Goal: Register for event/course

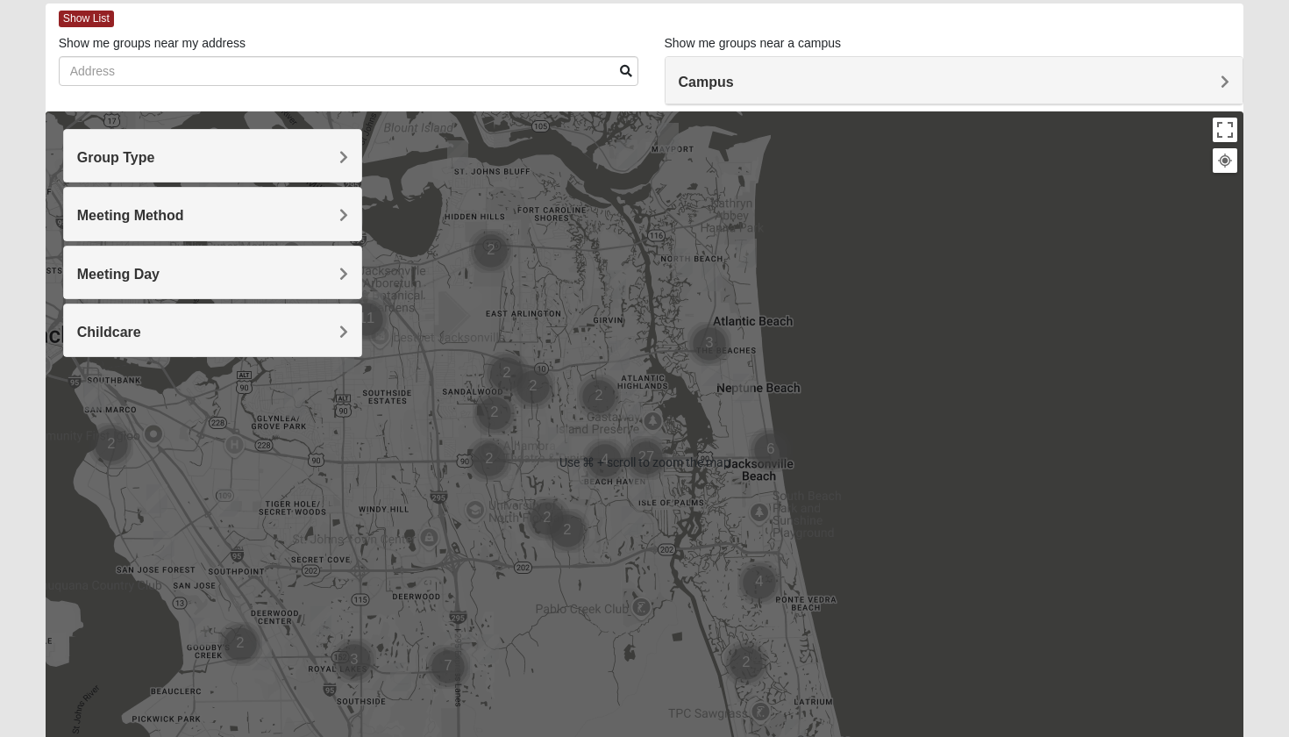
scroll to position [83, 0]
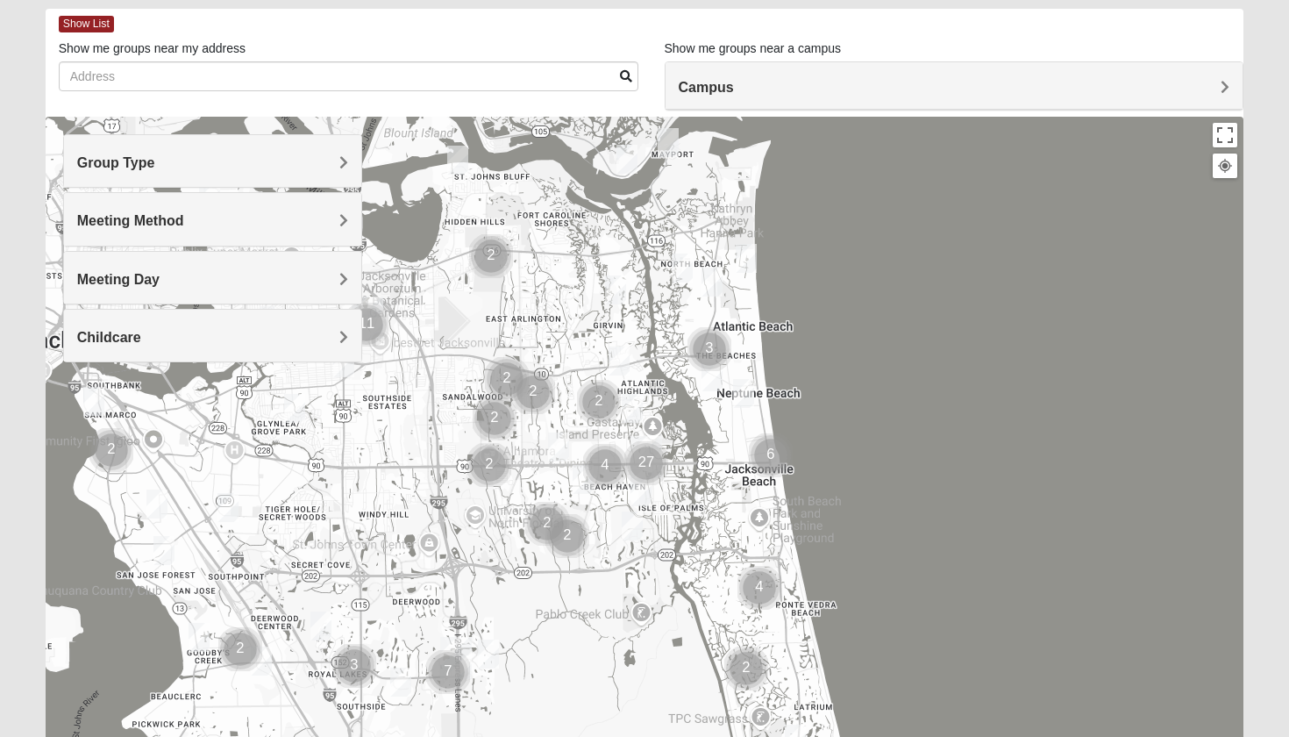
click at [214, 161] on h4 "Group Type" at bounding box center [213, 162] width 272 height 17
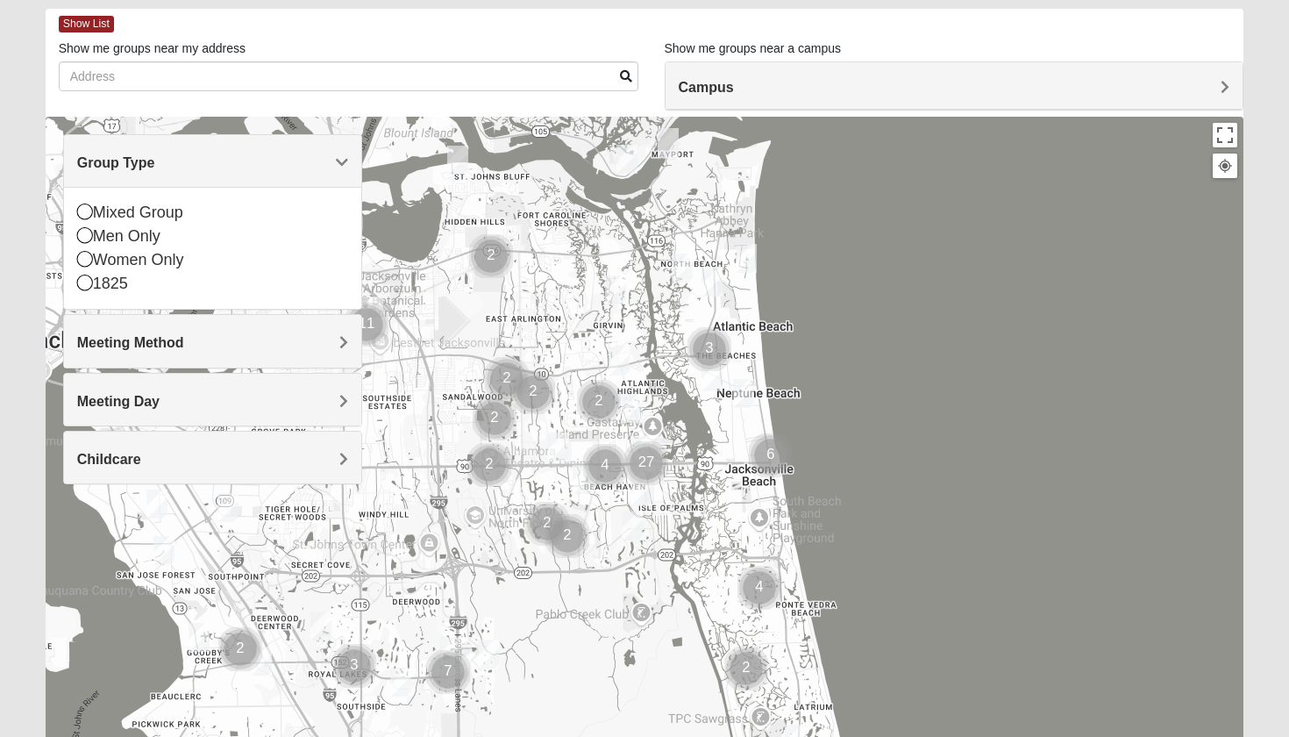
click at [841, 83] on h4 "Campus" at bounding box center [955, 87] width 552 height 17
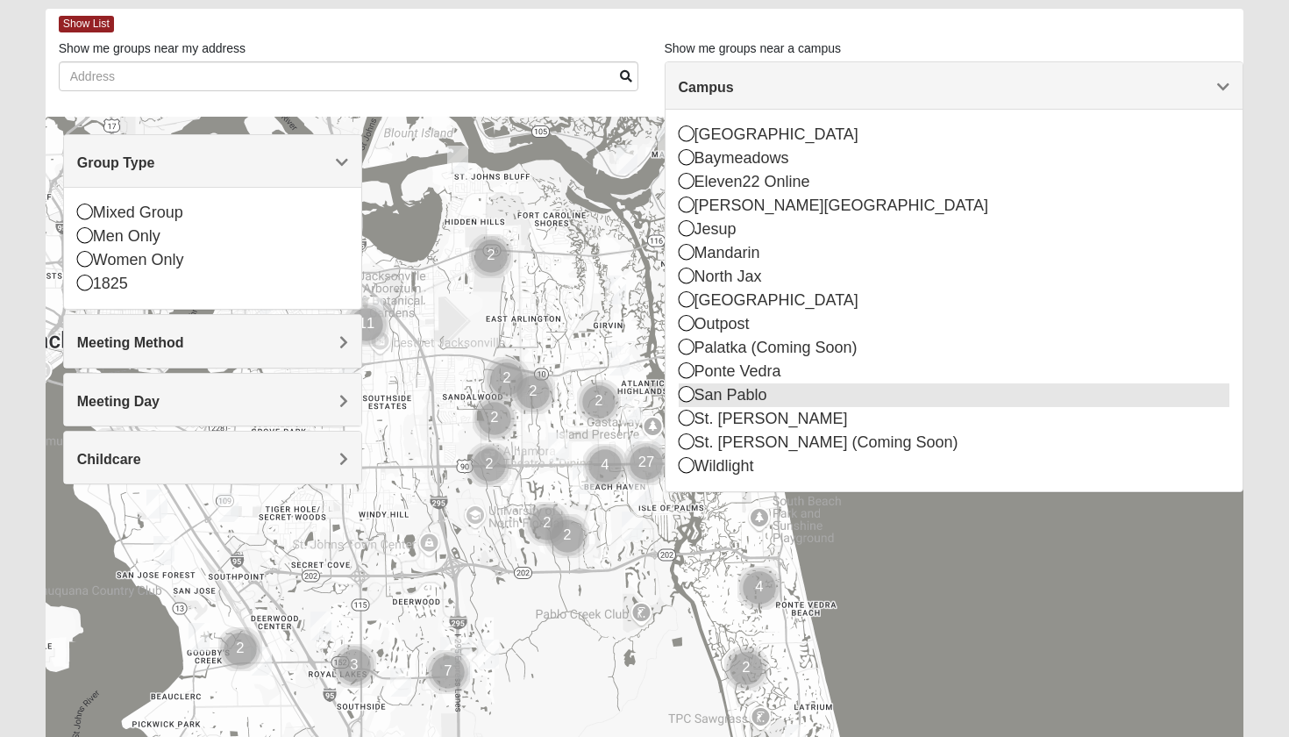
click at [738, 398] on div "San Pablo" at bounding box center [955, 395] width 552 height 24
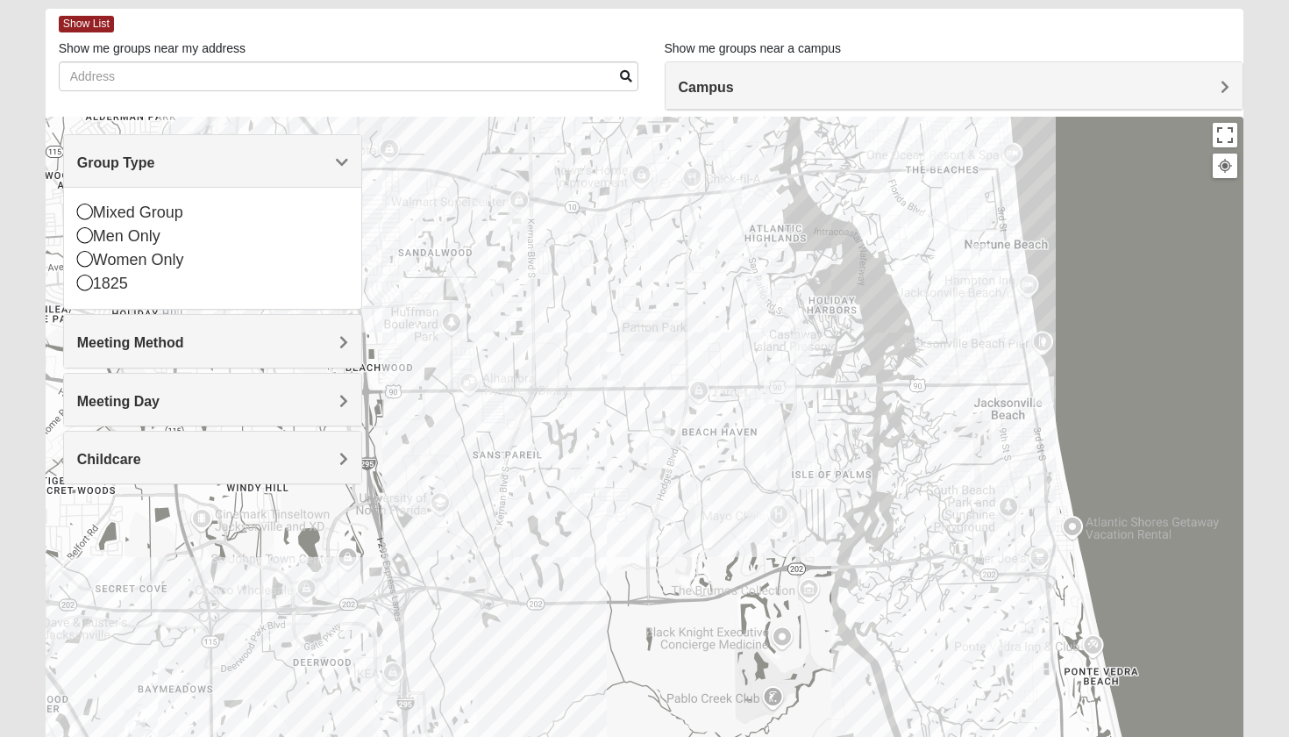
drag, startPoint x: 734, startPoint y: 446, endPoint x: 659, endPoint y: 486, distance: 85.5
click at [659, 486] on div at bounding box center [645, 468] width 1199 height 702
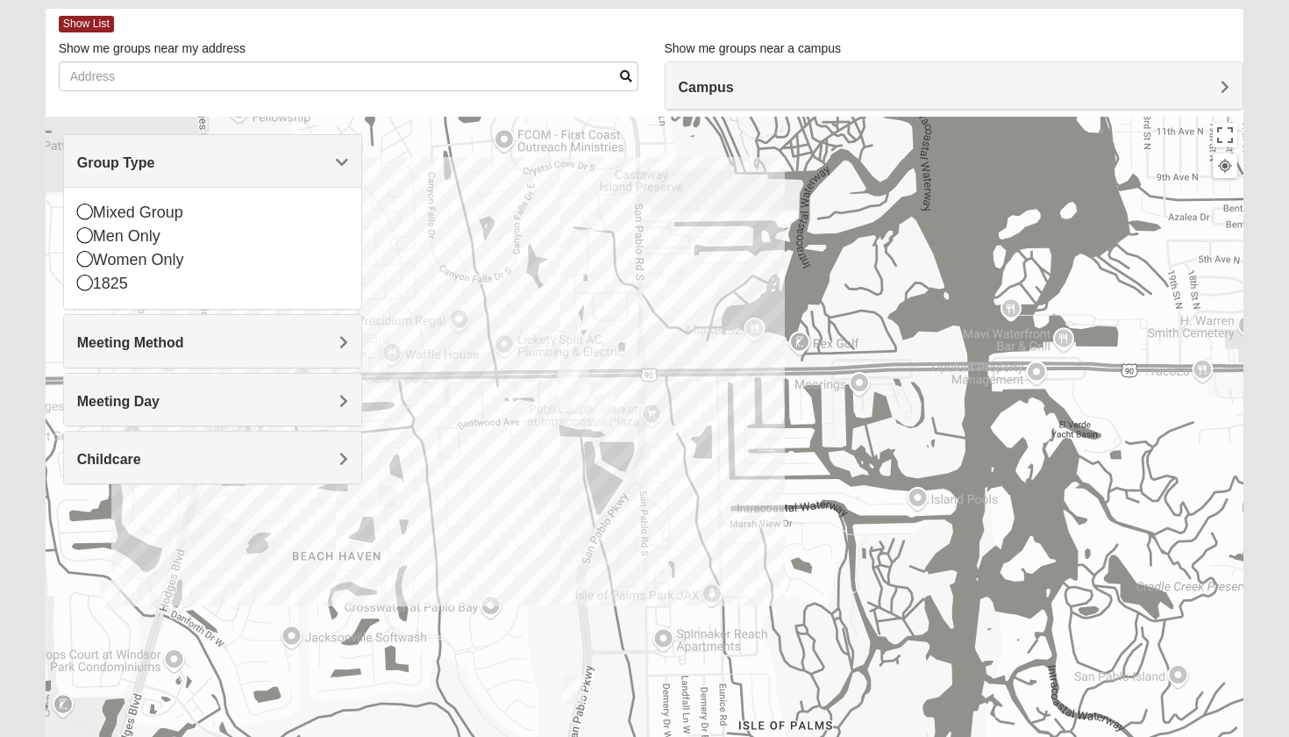
click at [121, 594] on div at bounding box center [645, 468] width 1199 height 702
click at [113, 596] on img "1825 Mens Cason 32224" at bounding box center [110, 594] width 21 height 29
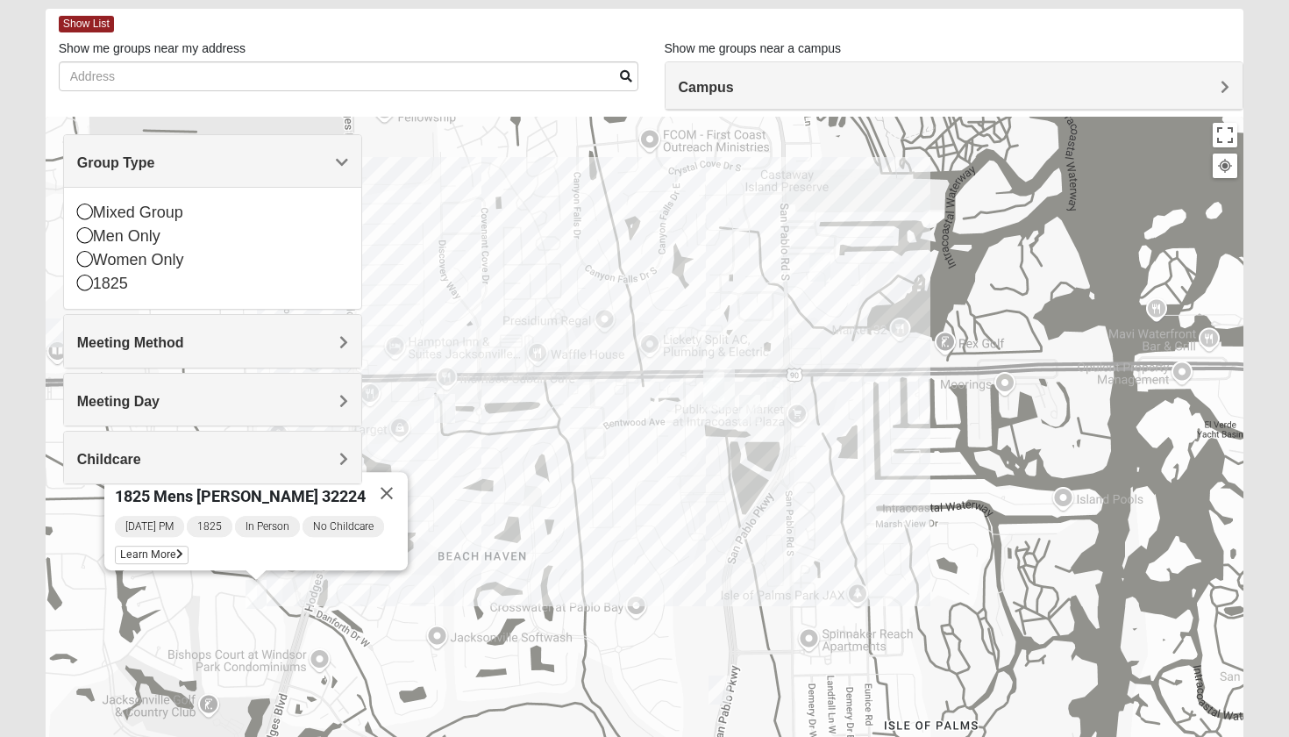
click at [749, 411] on img "On Campus Mens Starkey 32250" at bounding box center [749, 409] width 21 height 29
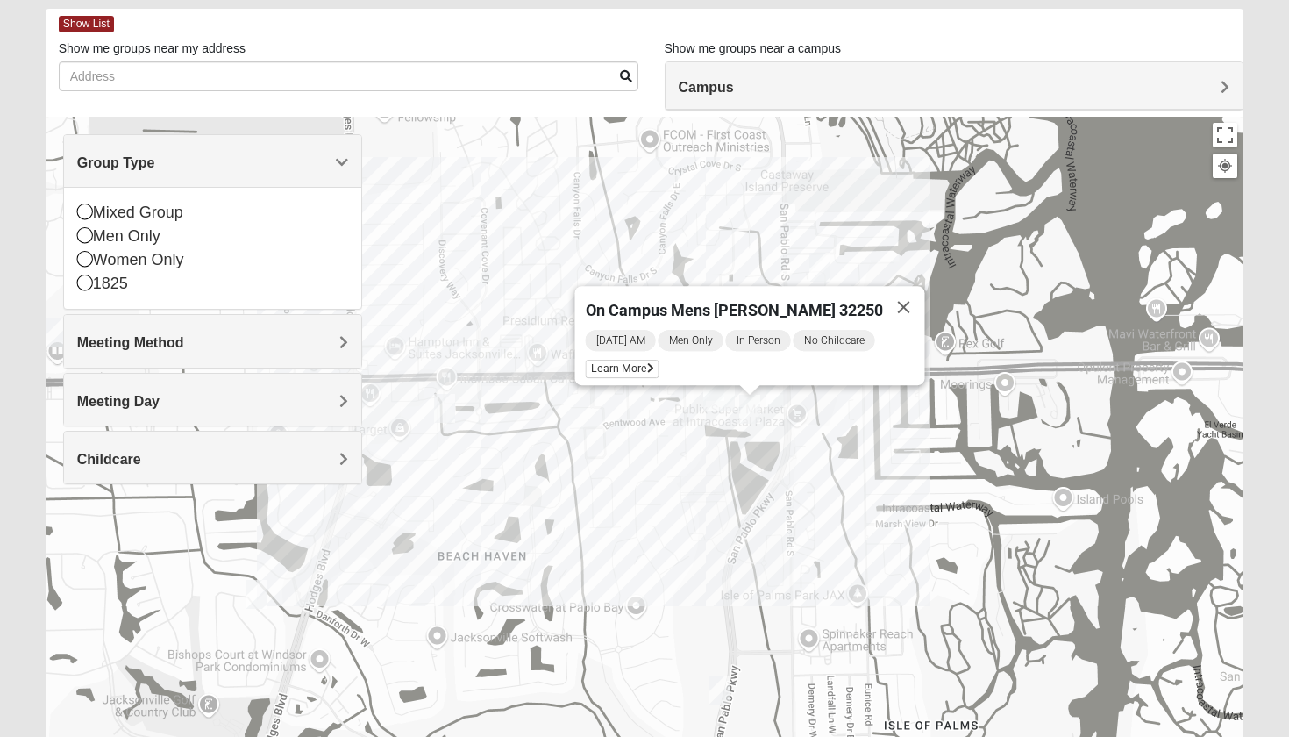
click at [786, 394] on img "On Campus Mixed Blasher 32224" at bounding box center [777, 392] width 21 height 29
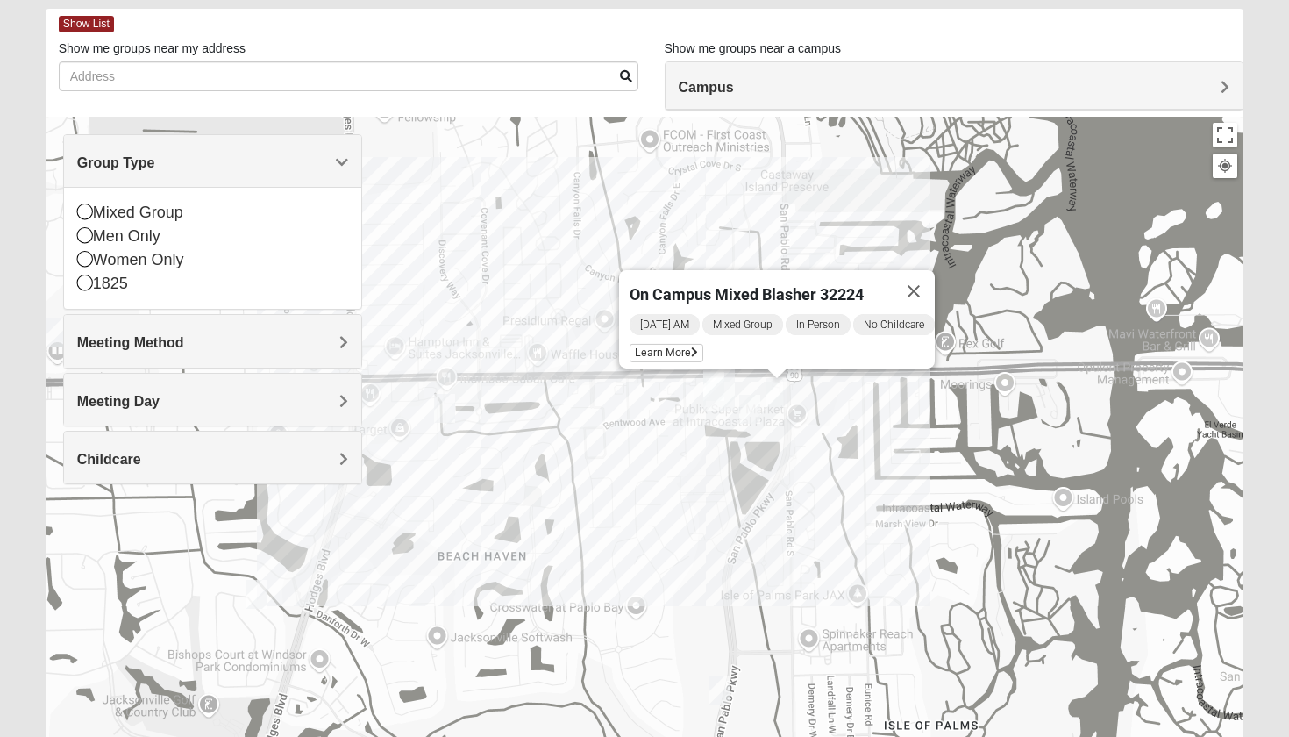
click at [454, 409] on img "Online Womens Mancini 32224" at bounding box center [444, 408] width 21 height 29
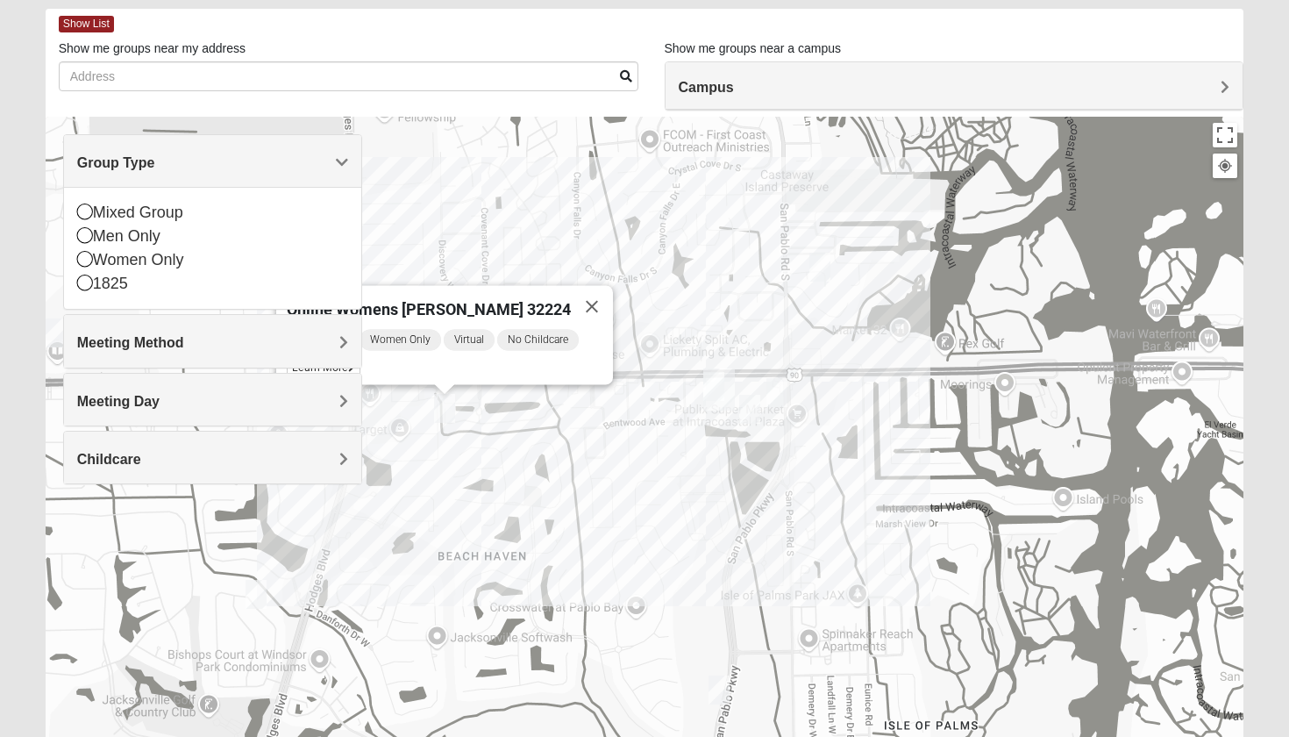
click at [825, 279] on img "Womens Hullinger 32224" at bounding box center [820, 267] width 21 height 29
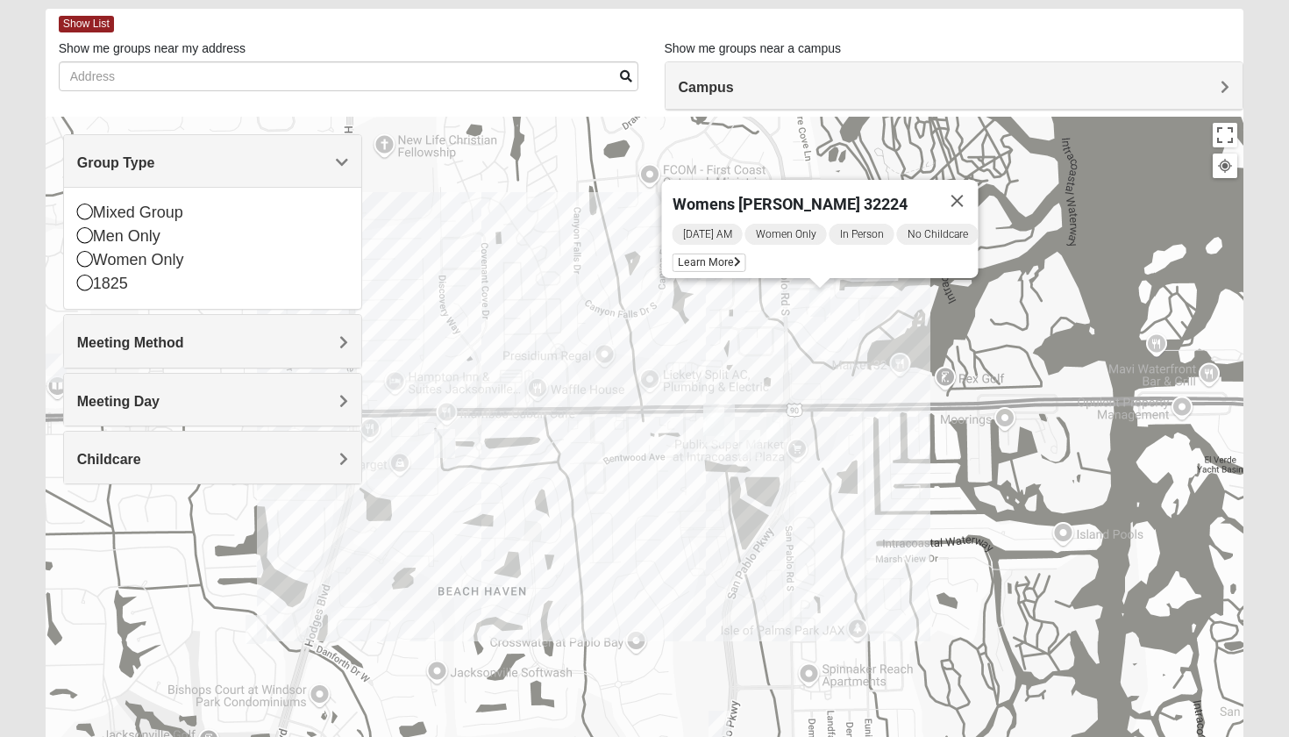
click at [735, 398] on div "Womens [PERSON_NAME] 32224 [DATE] AM Women Only In Person No Childcare Learn Mo…" at bounding box center [645, 468] width 1199 height 702
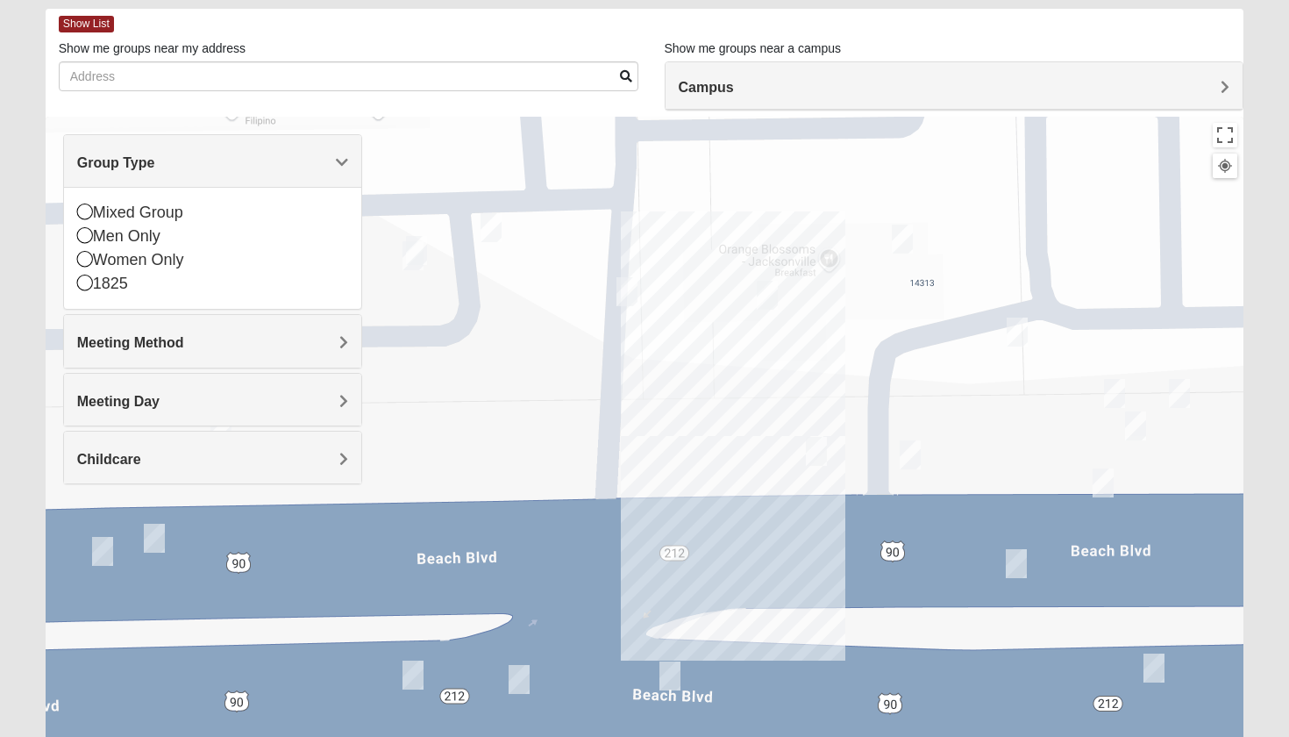
click at [773, 286] on img "Womens Wade 32250" at bounding box center [767, 295] width 21 height 29
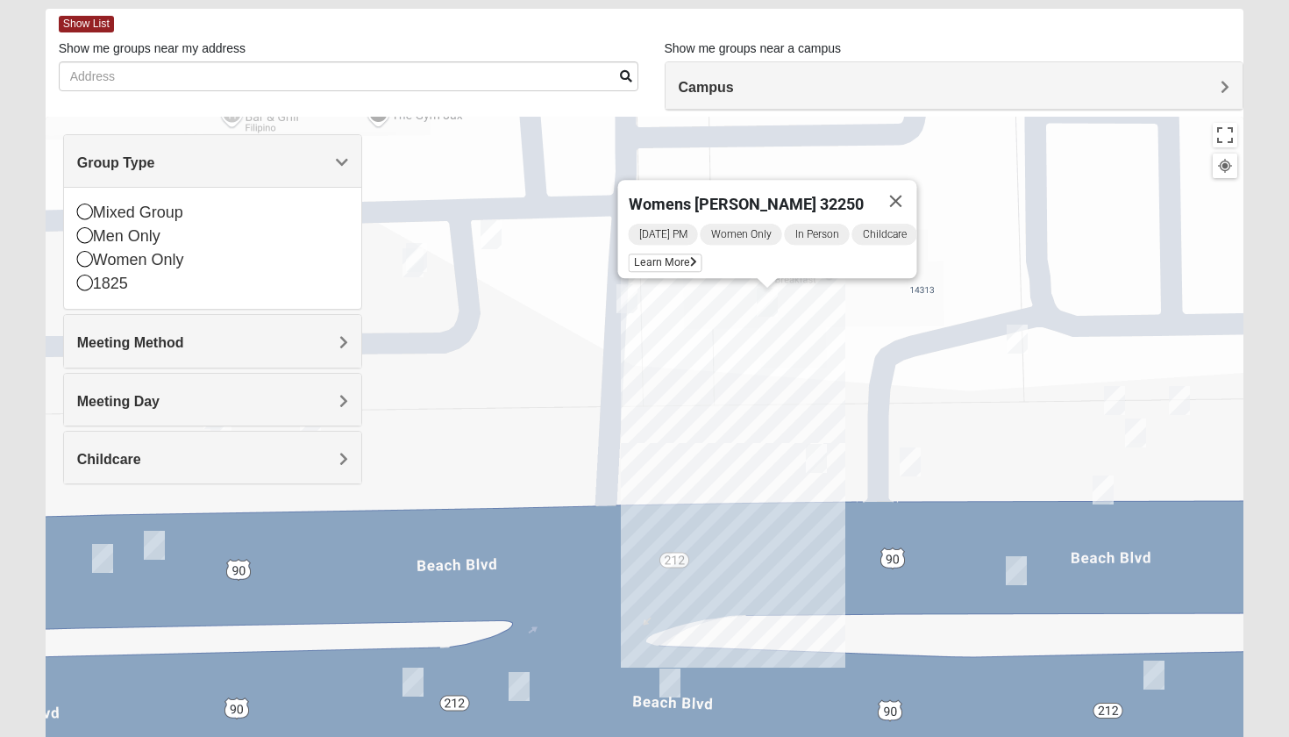
click at [1008, 349] on img "On Campus Womens Manfredi 32250" at bounding box center [1017, 339] width 21 height 29
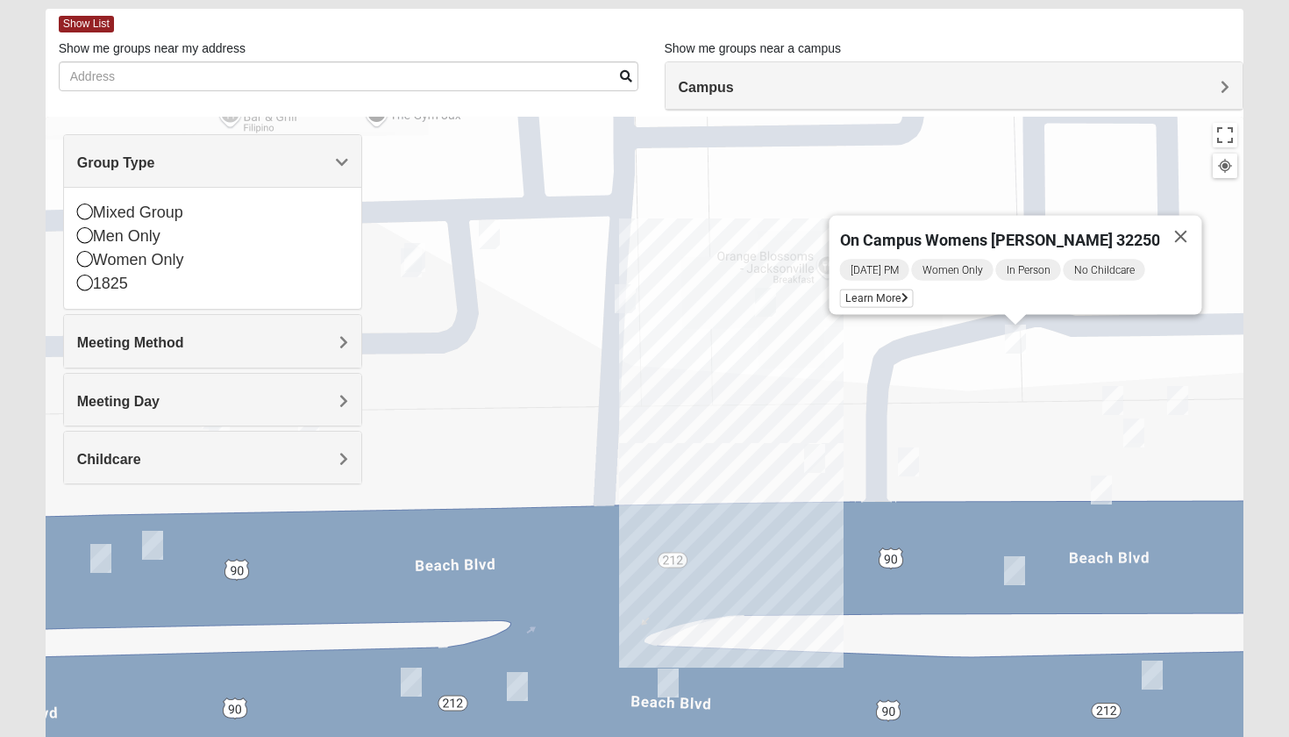
click at [1117, 397] on img "1825 Mens Chandler/Johnson 32250" at bounding box center [1113, 400] width 21 height 29
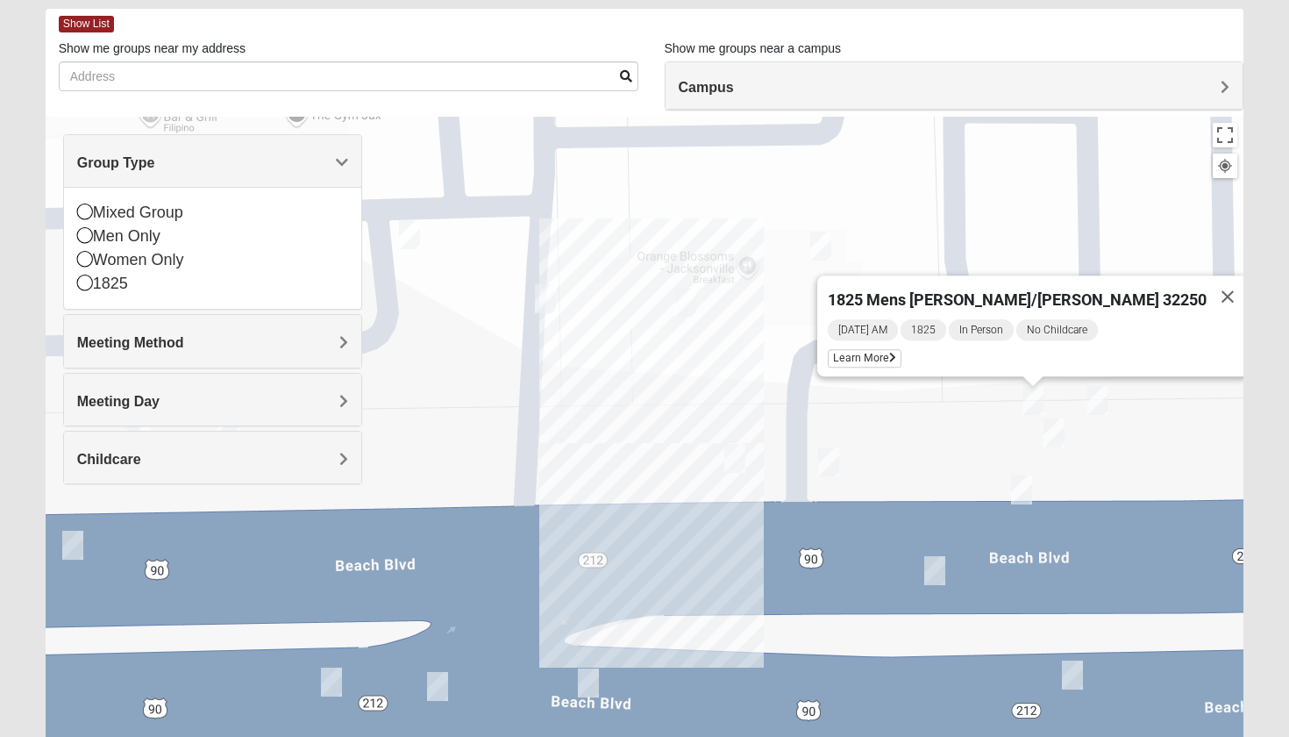
click at [409, 239] on img "On Campus Mens Hawk/Garcia 32250" at bounding box center [409, 234] width 21 height 29
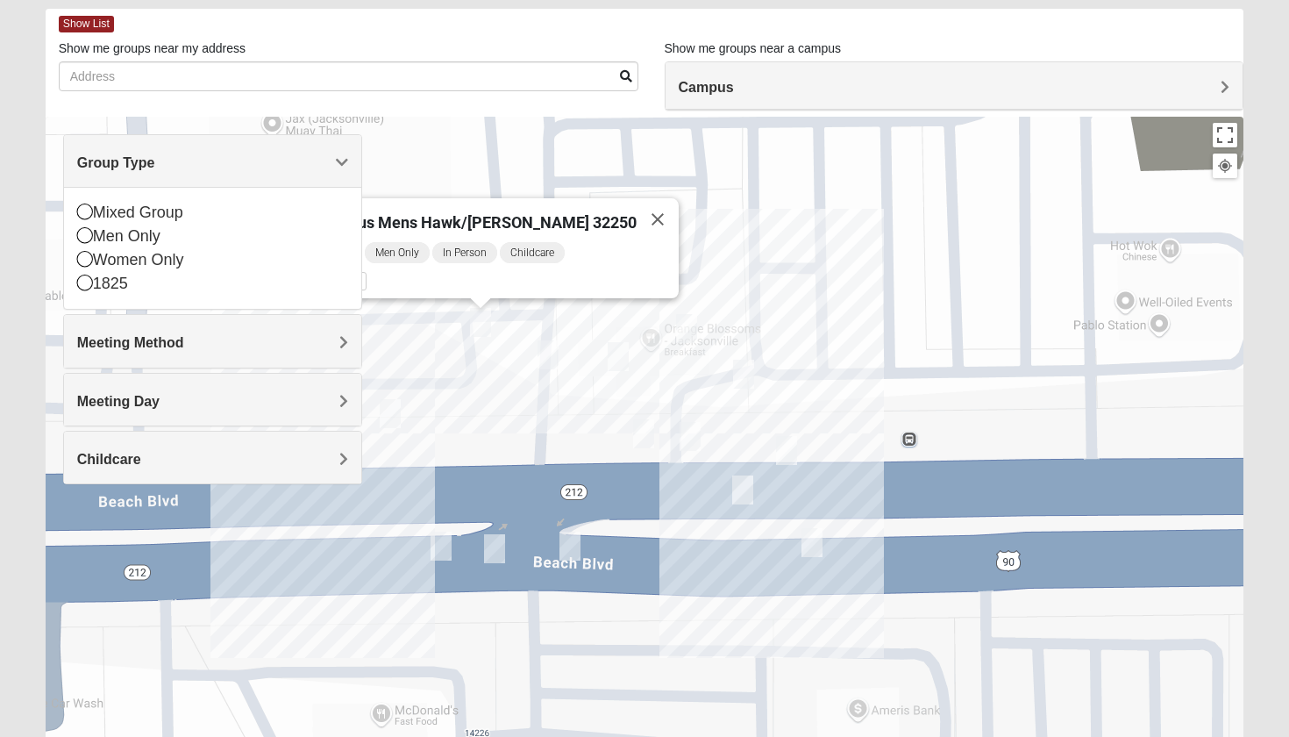
click at [451, 348] on div "On Campus Mens Hawk/[PERSON_NAME] 32250 [DATE] PM Men Only In Person Childcare …" at bounding box center [645, 468] width 1199 height 702
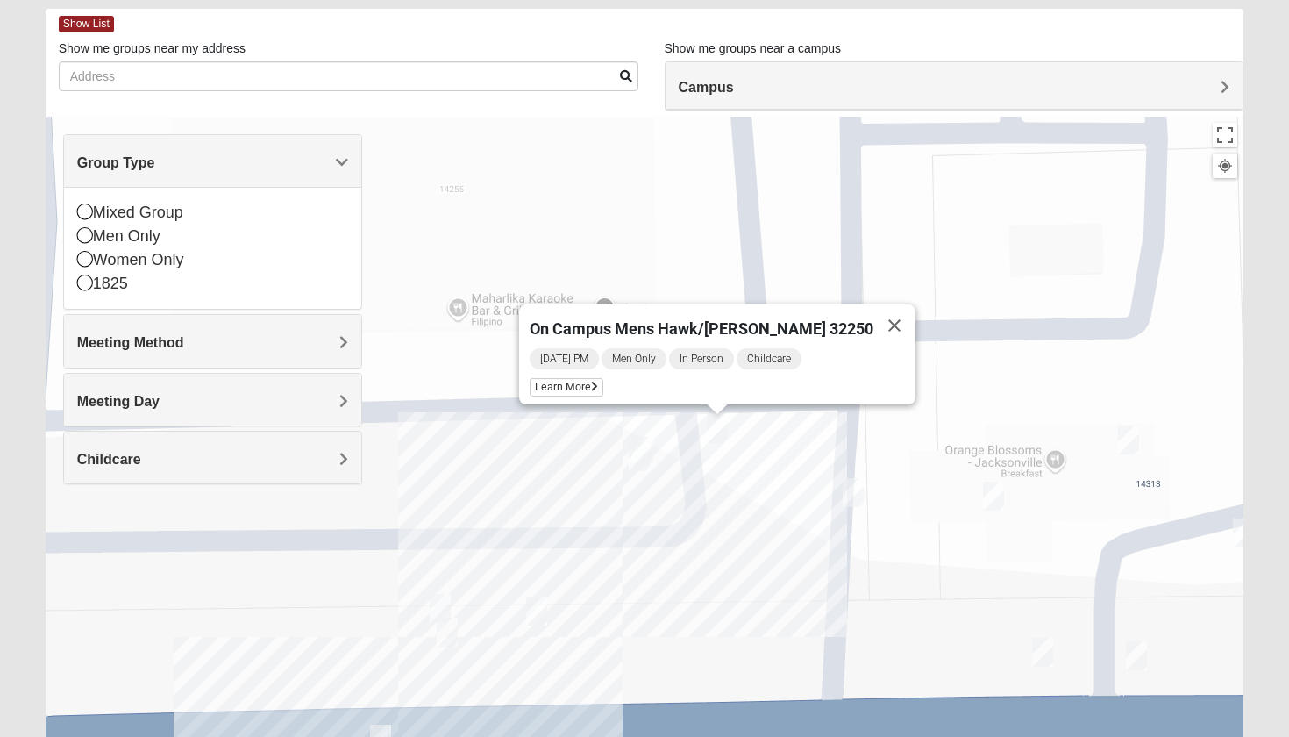
click at [643, 460] on img "On Campus Womens Holt 32250" at bounding box center [642, 451] width 21 height 29
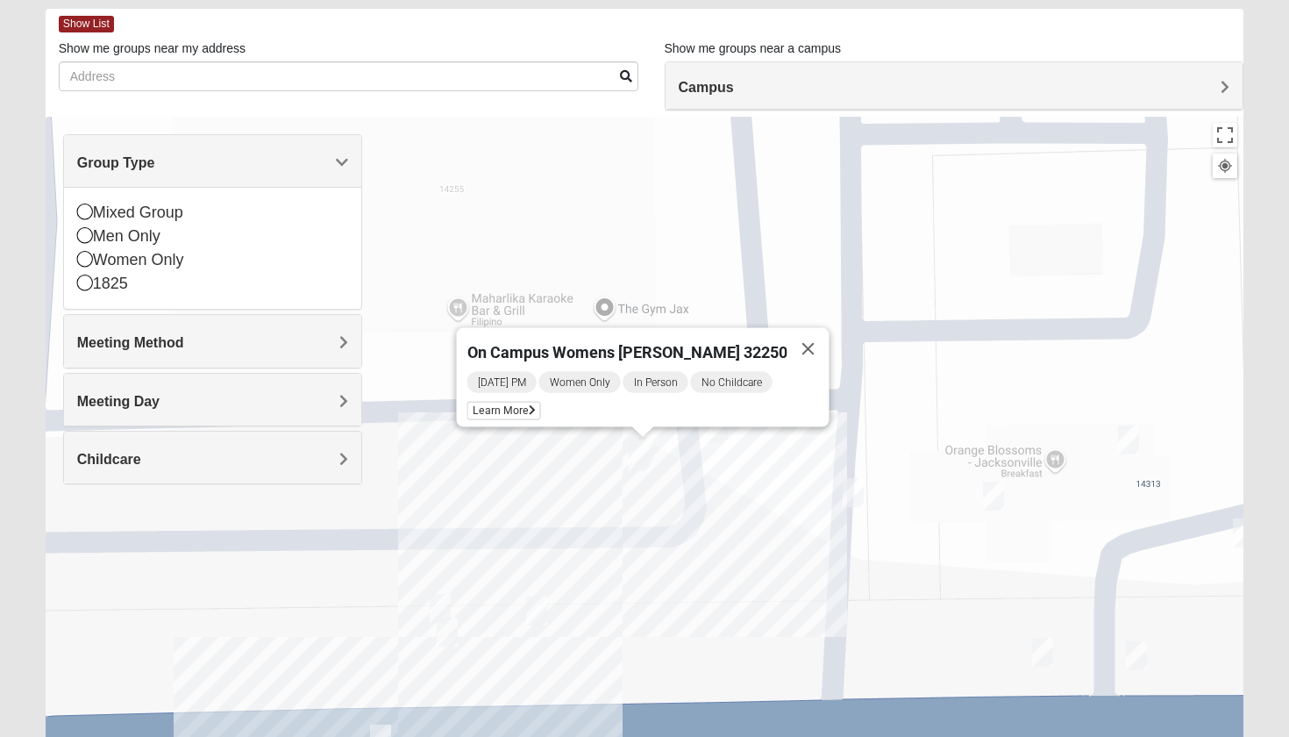
click at [447, 636] on img "On Campus Womens Smith 32250" at bounding box center [447, 631] width 21 height 29
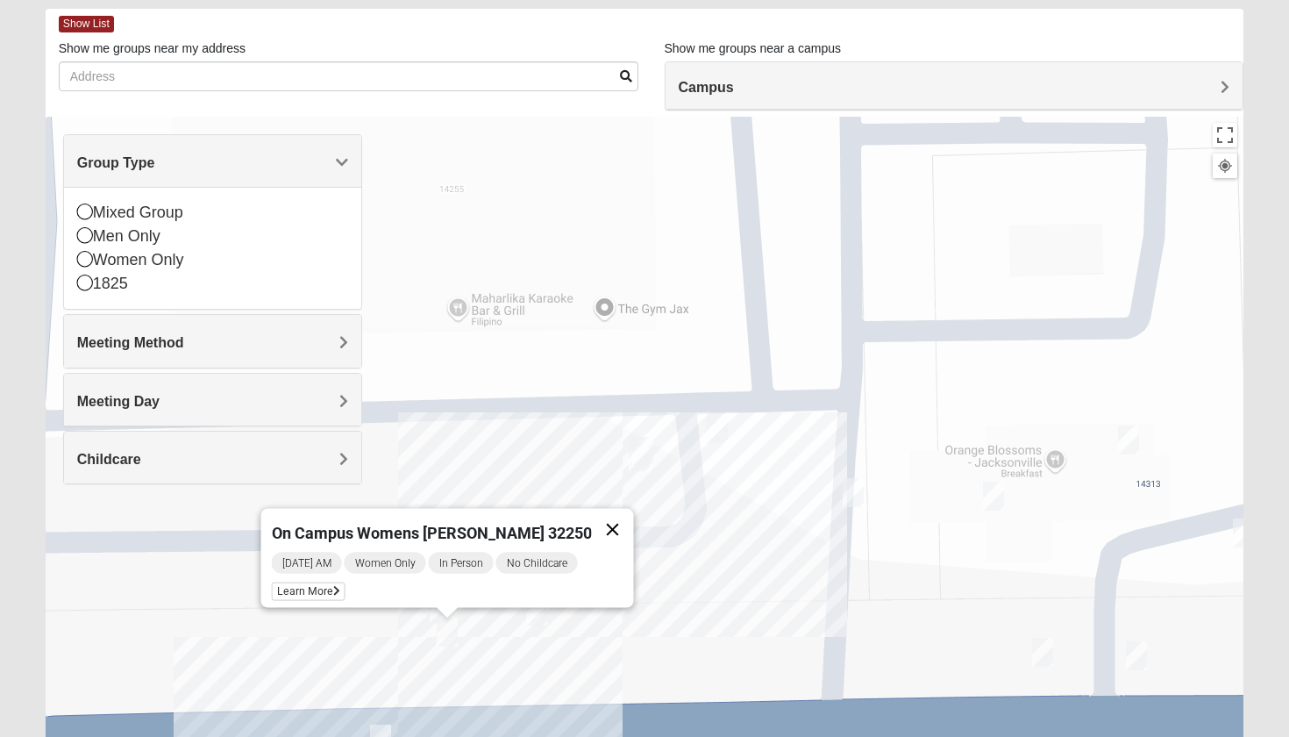
click at [592, 528] on button "Close" at bounding box center [613, 530] width 42 height 42
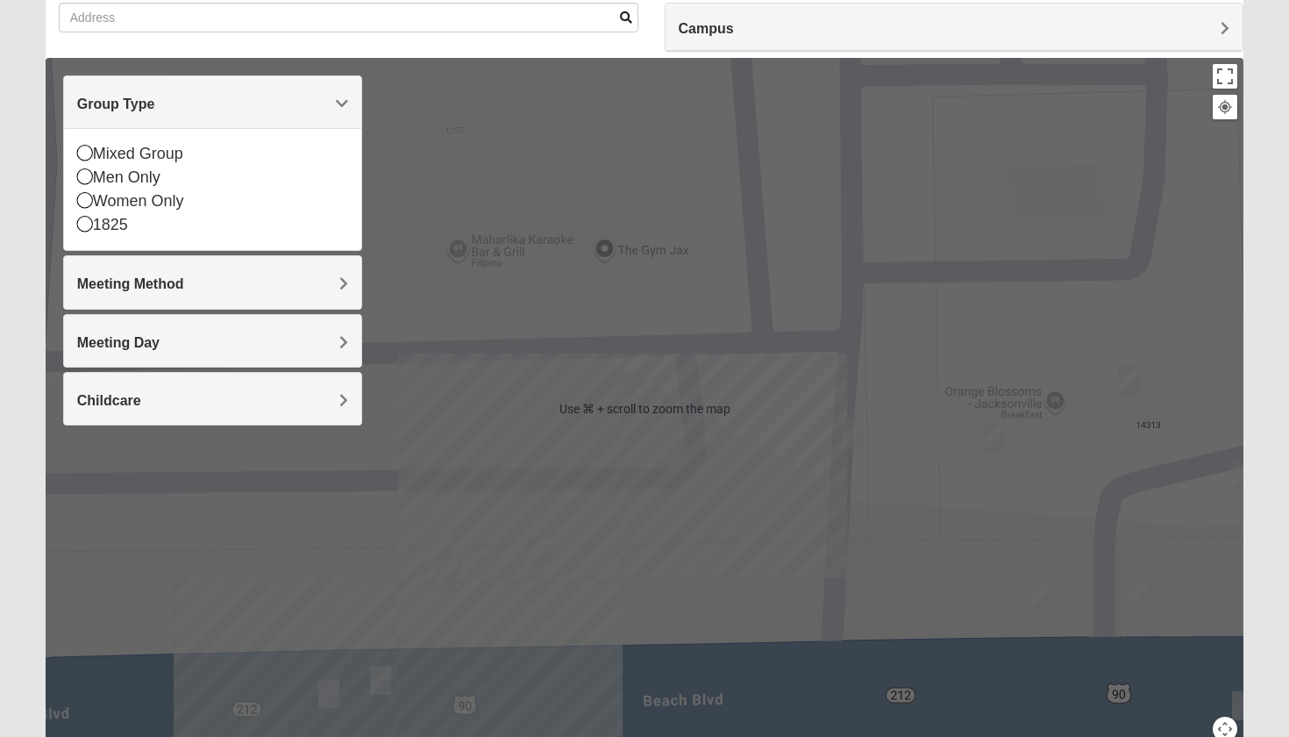
scroll to position [150, 0]
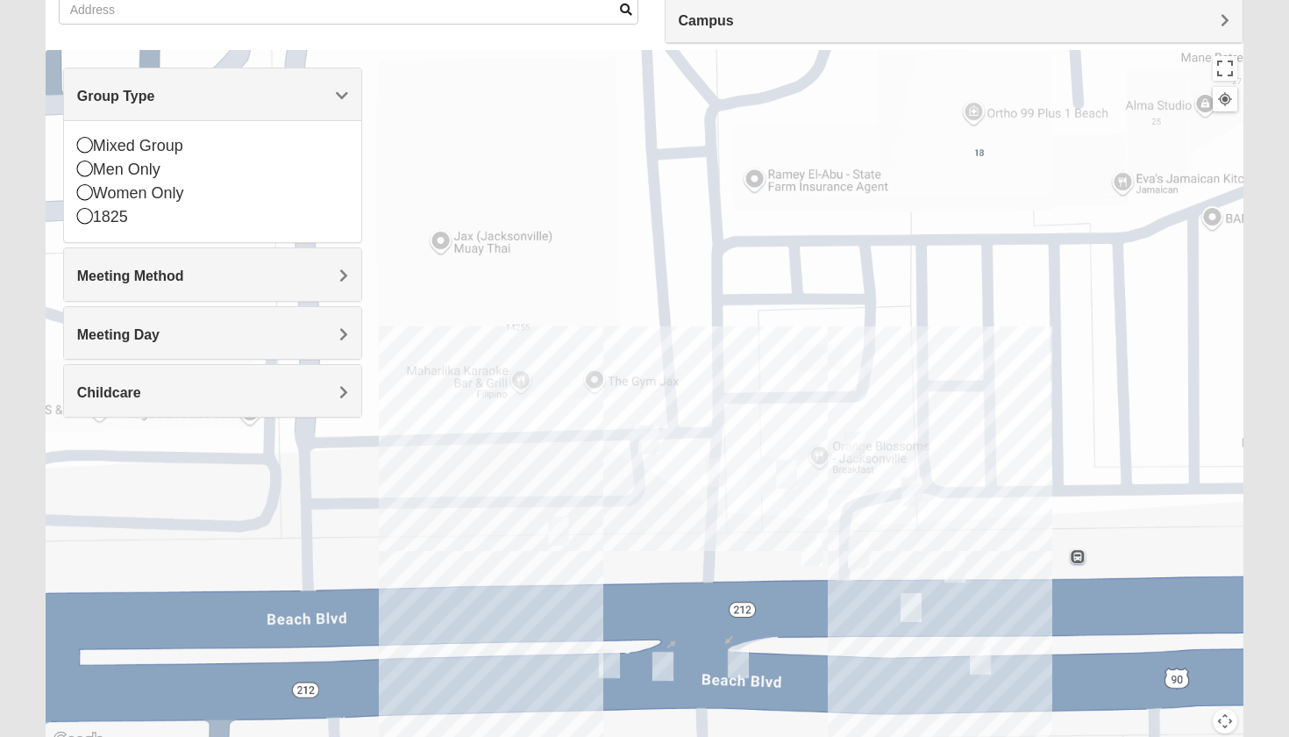
click at [469, 610] on div "To navigate, press the arrow keys." at bounding box center [645, 401] width 1199 height 702
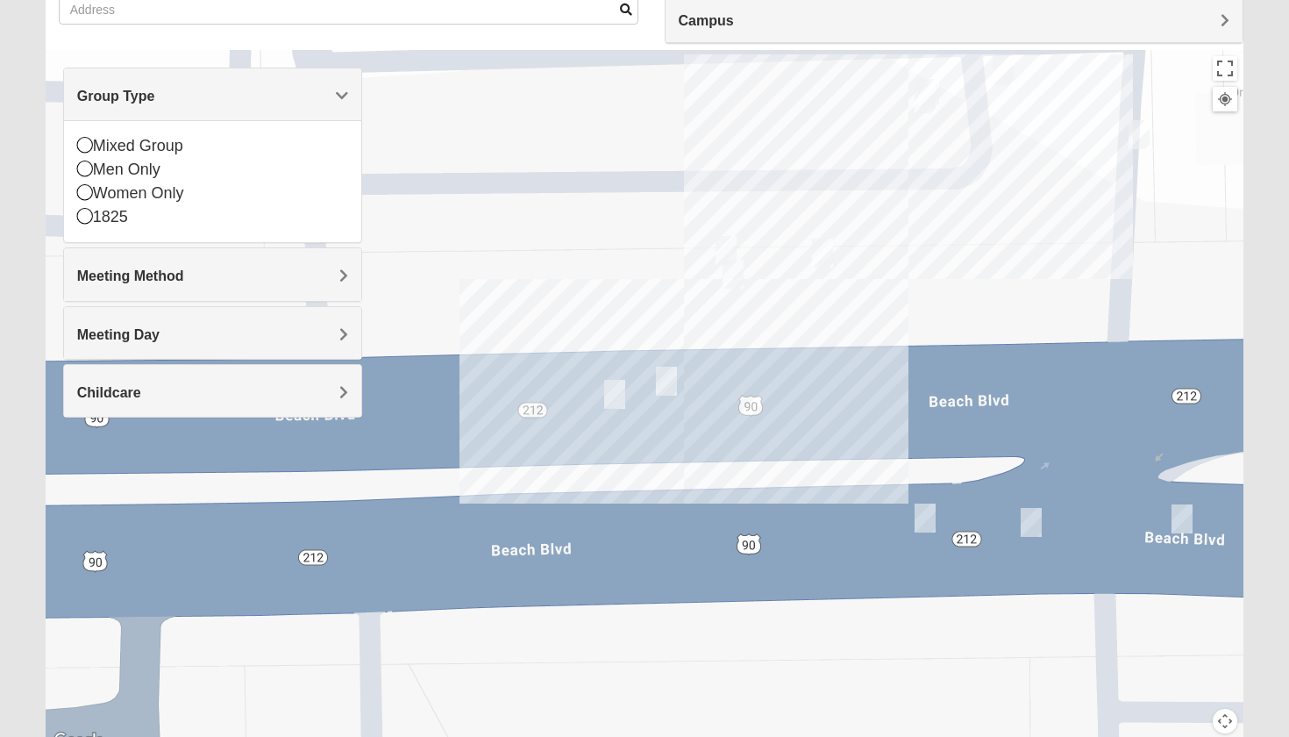
click at [618, 403] on img "On Campus Womens Simpson / Helmus 32250" at bounding box center [614, 394] width 21 height 29
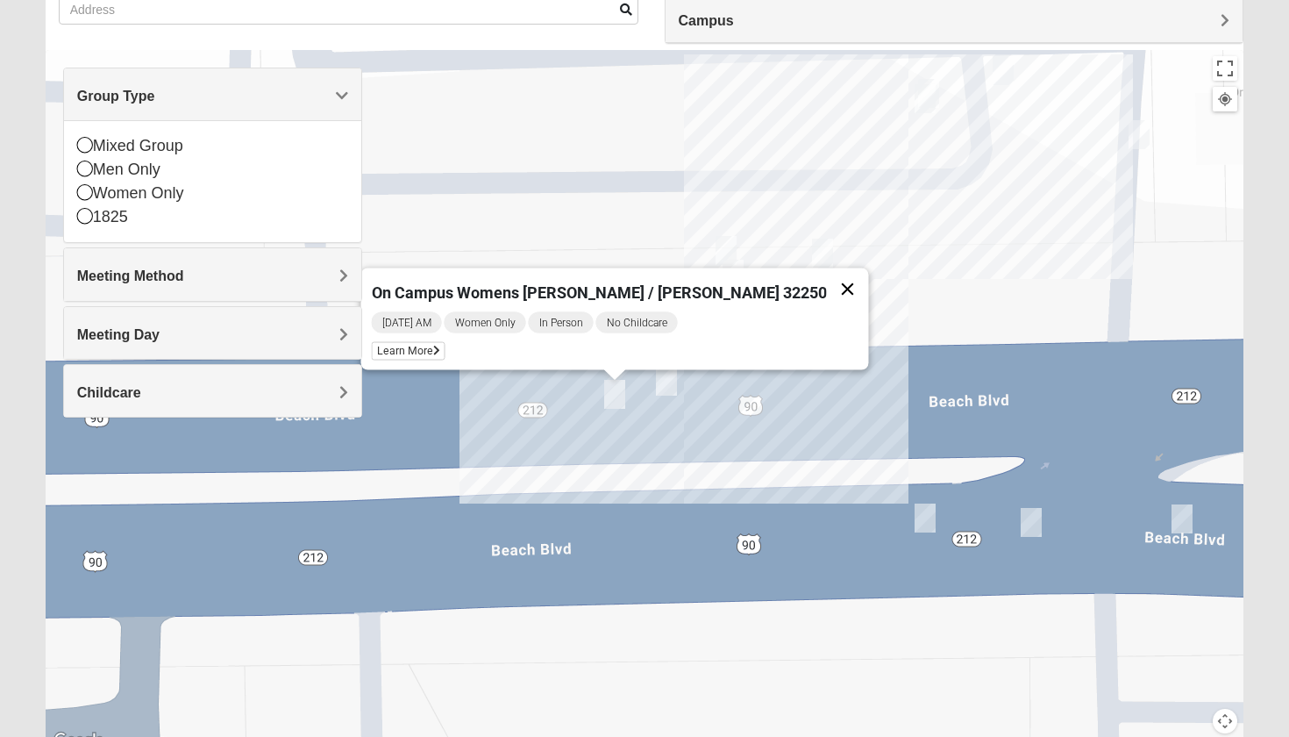
click at [827, 284] on button "Close" at bounding box center [848, 289] width 42 height 42
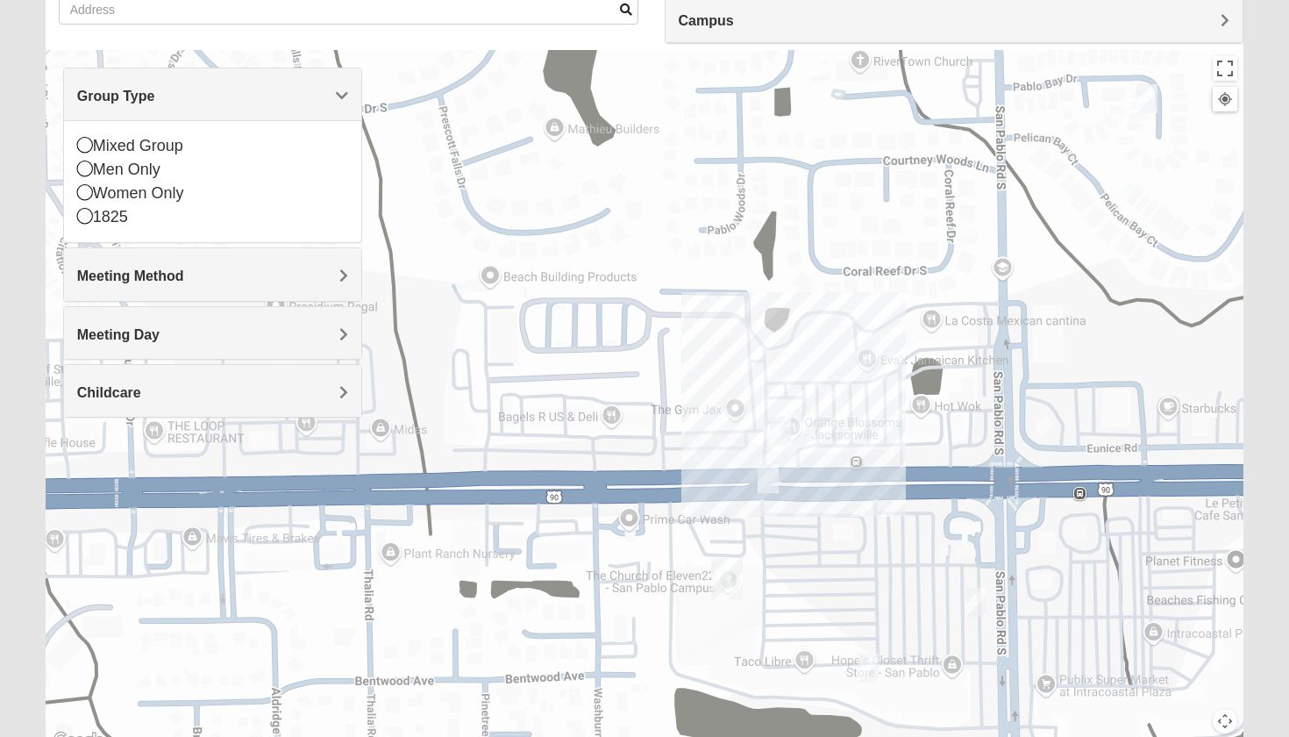
click at [1148, 109] on img "Womens Hullinger 32224" at bounding box center [1147, 98] width 21 height 29
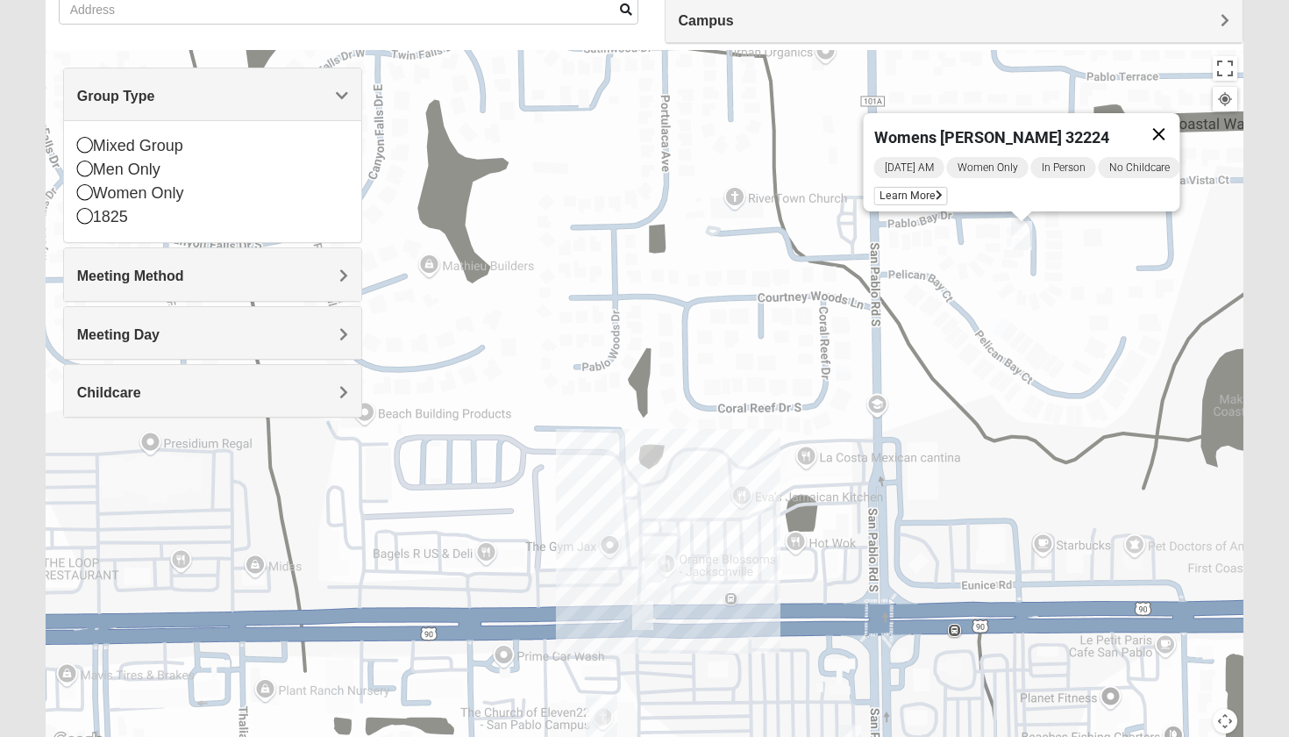
click at [1158, 123] on button "Close" at bounding box center [1159, 134] width 42 height 42
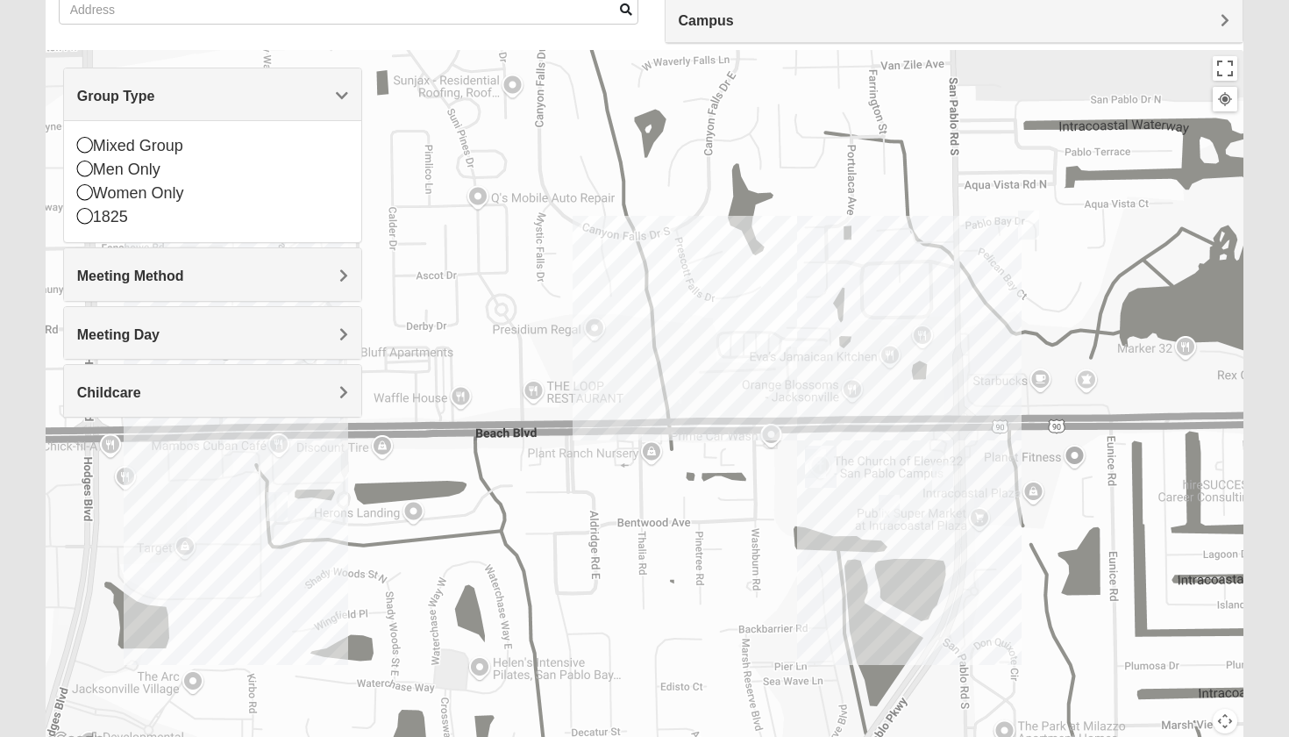
click at [277, 513] on img "Online Womens Mancini 32224" at bounding box center [277, 506] width 21 height 29
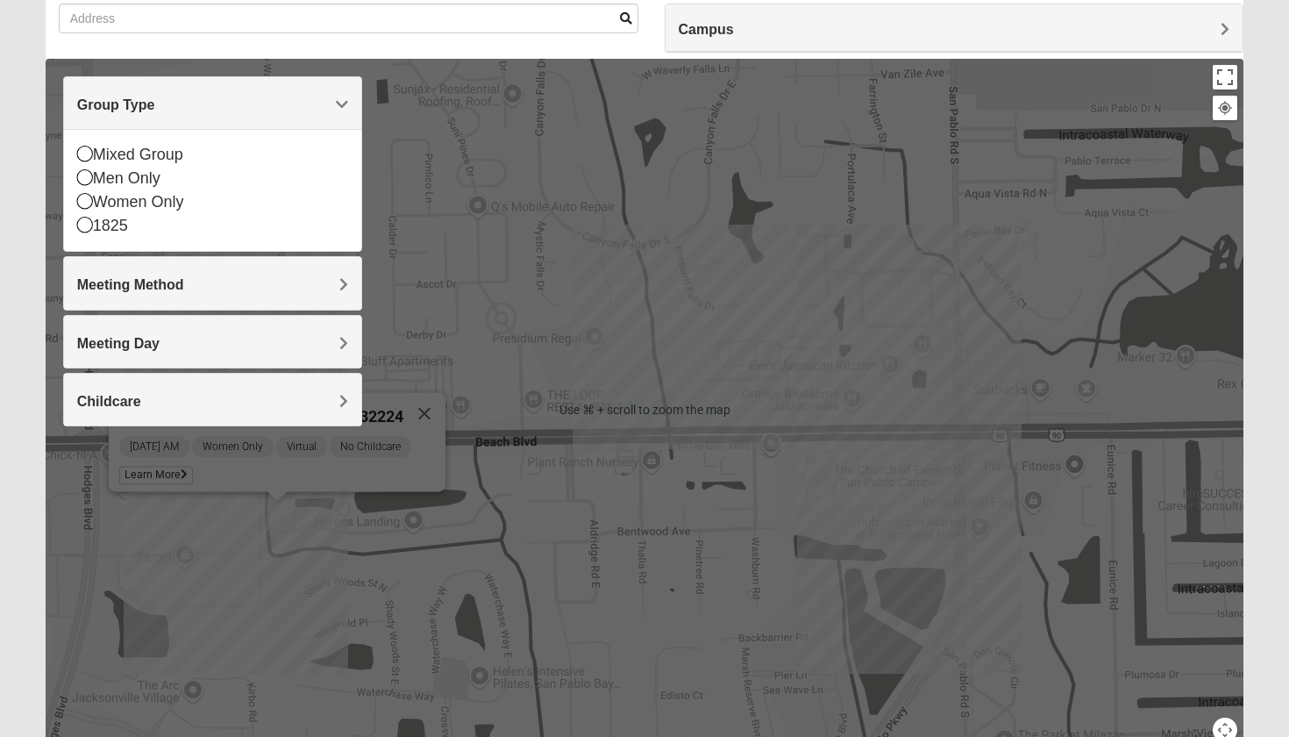
scroll to position [137, 0]
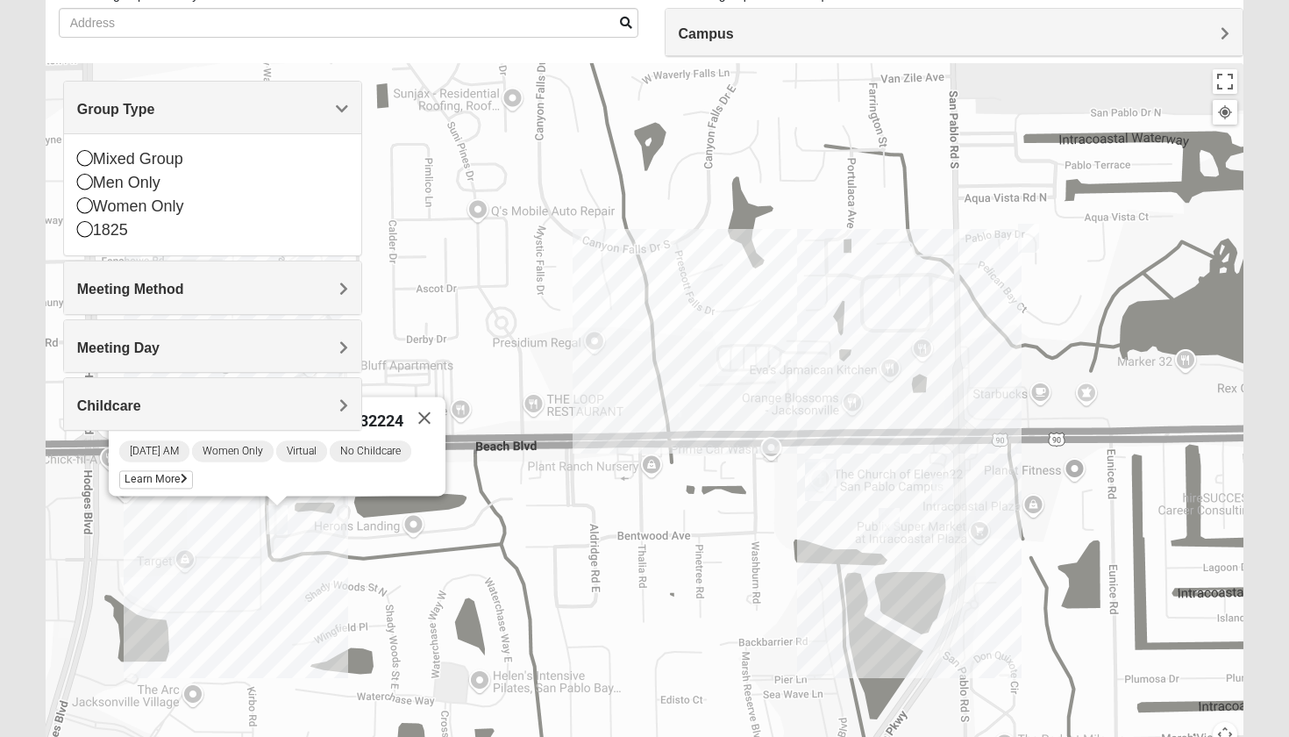
click at [1224, 112] on div at bounding box center [1225, 112] width 16 height 16
click at [1231, 84] on button "Toggle fullscreen view" at bounding box center [1225, 81] width 25 height 25
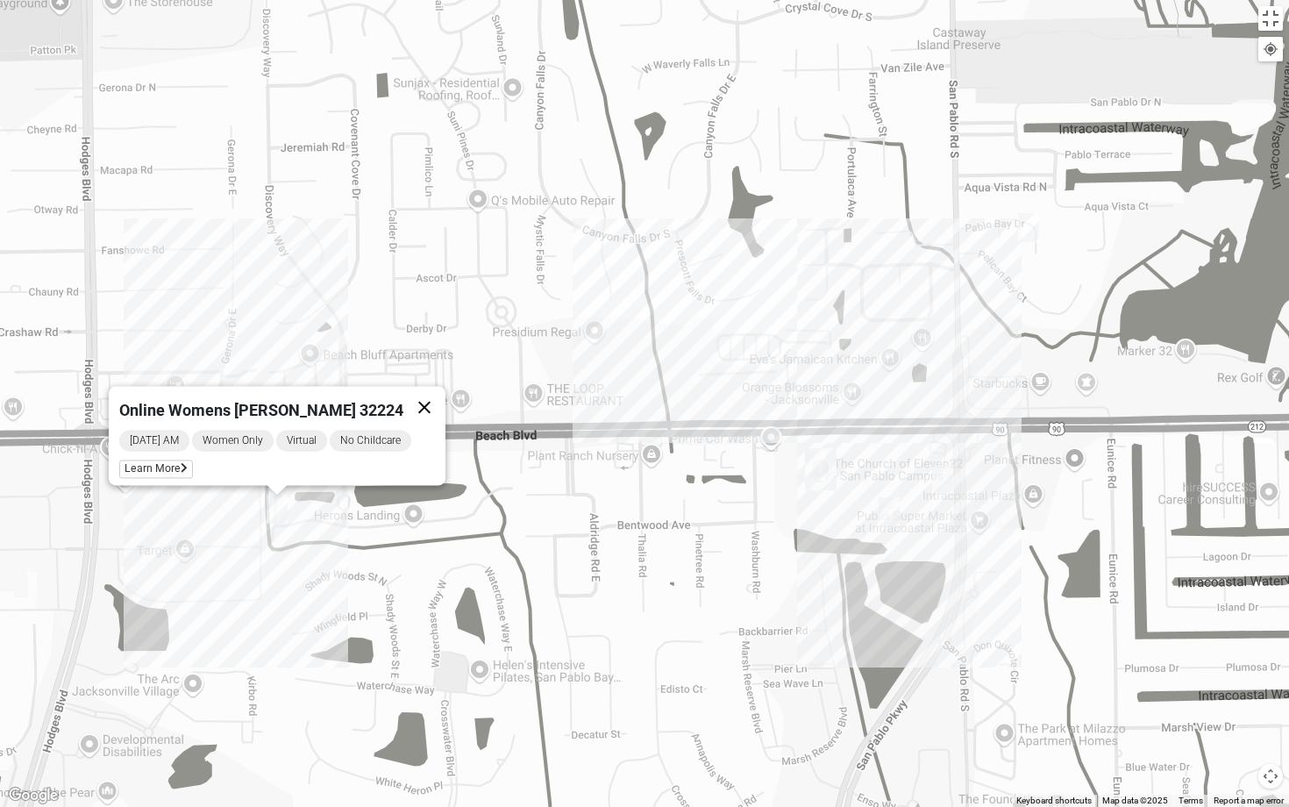
click at [415, 397] on button "Close" at bounding box center [424, 407] width 42 height 42
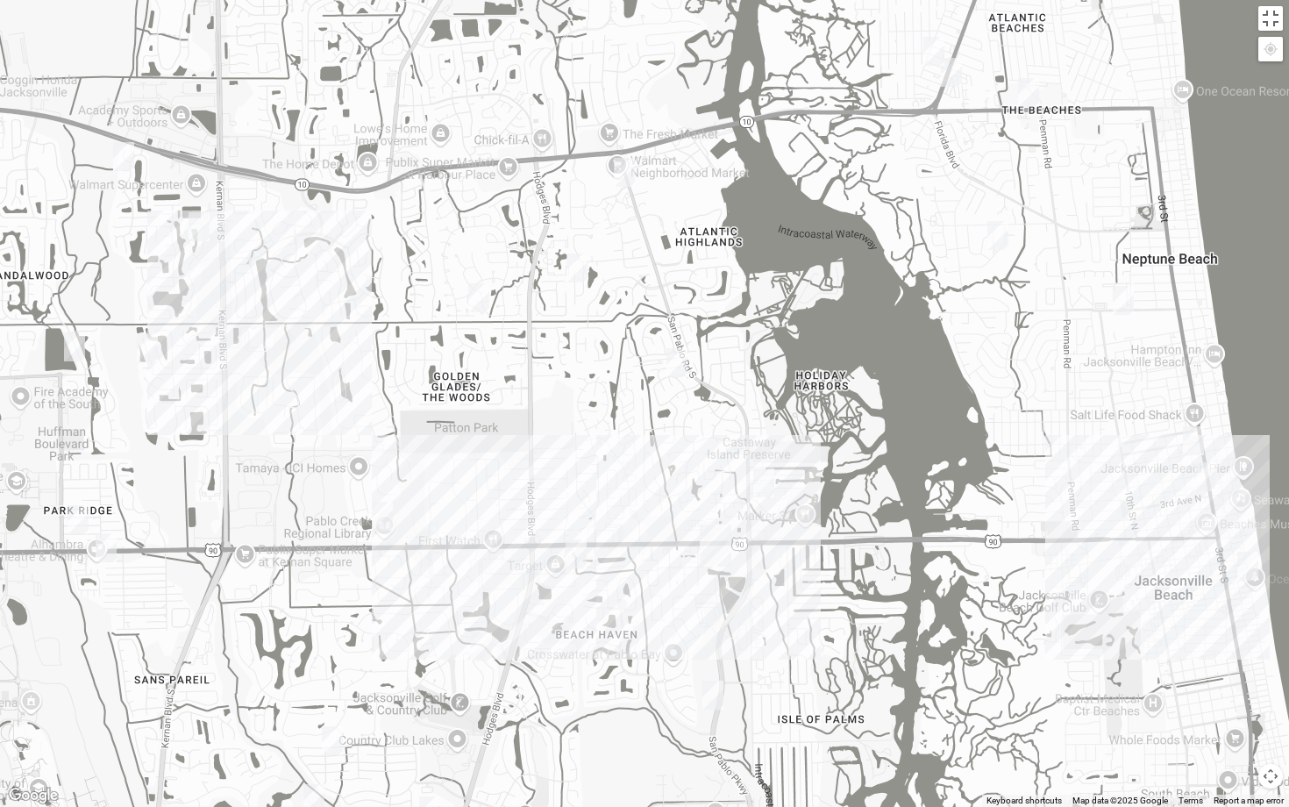
click at [678, 371] on img "1825 Womens Wood 32224" at bounding box center [677, 362] width 21 height 29
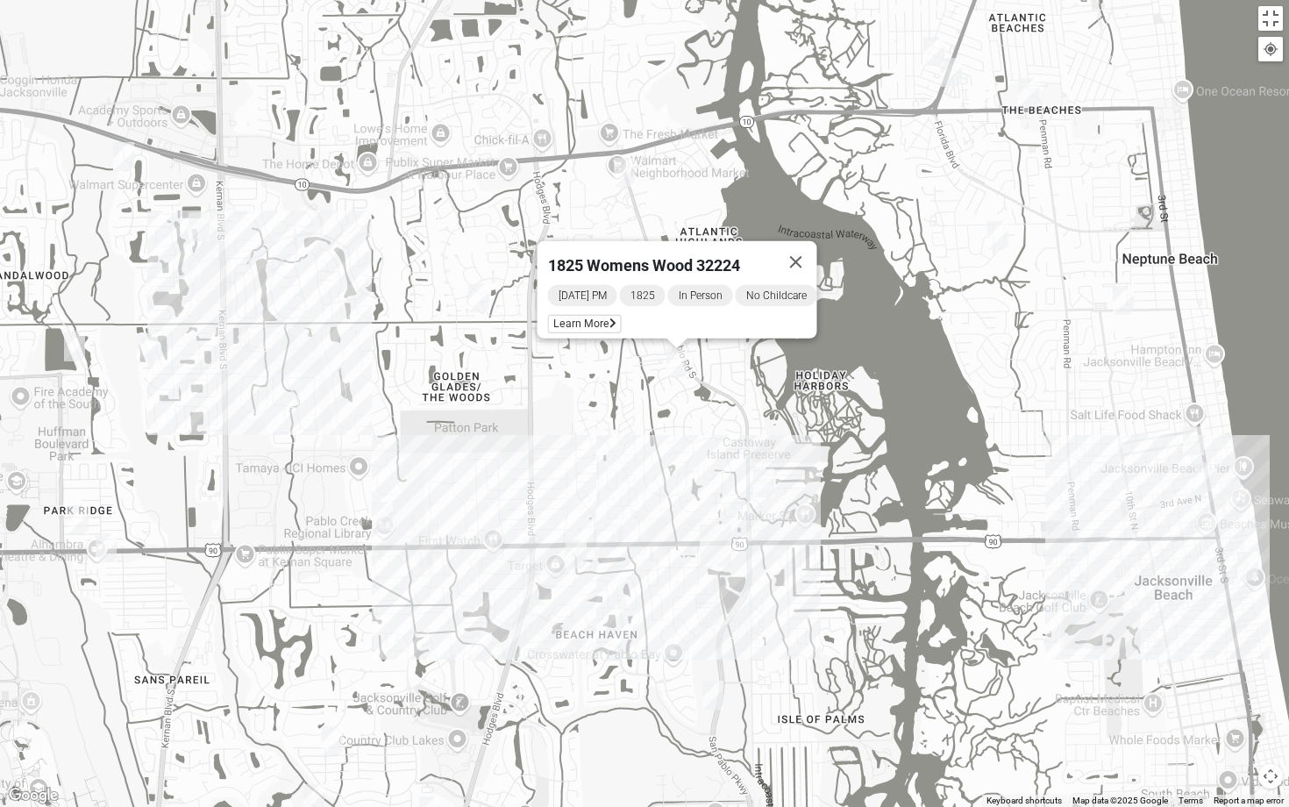
click at [677, 371] on img "1825 Womens Wood 32224" at bounding box center [677, 362] width 21 height 29
click at [486, 310] on img "1825 Mixed Annis 32246" at bounding box center [478, 297] width 21 height 29
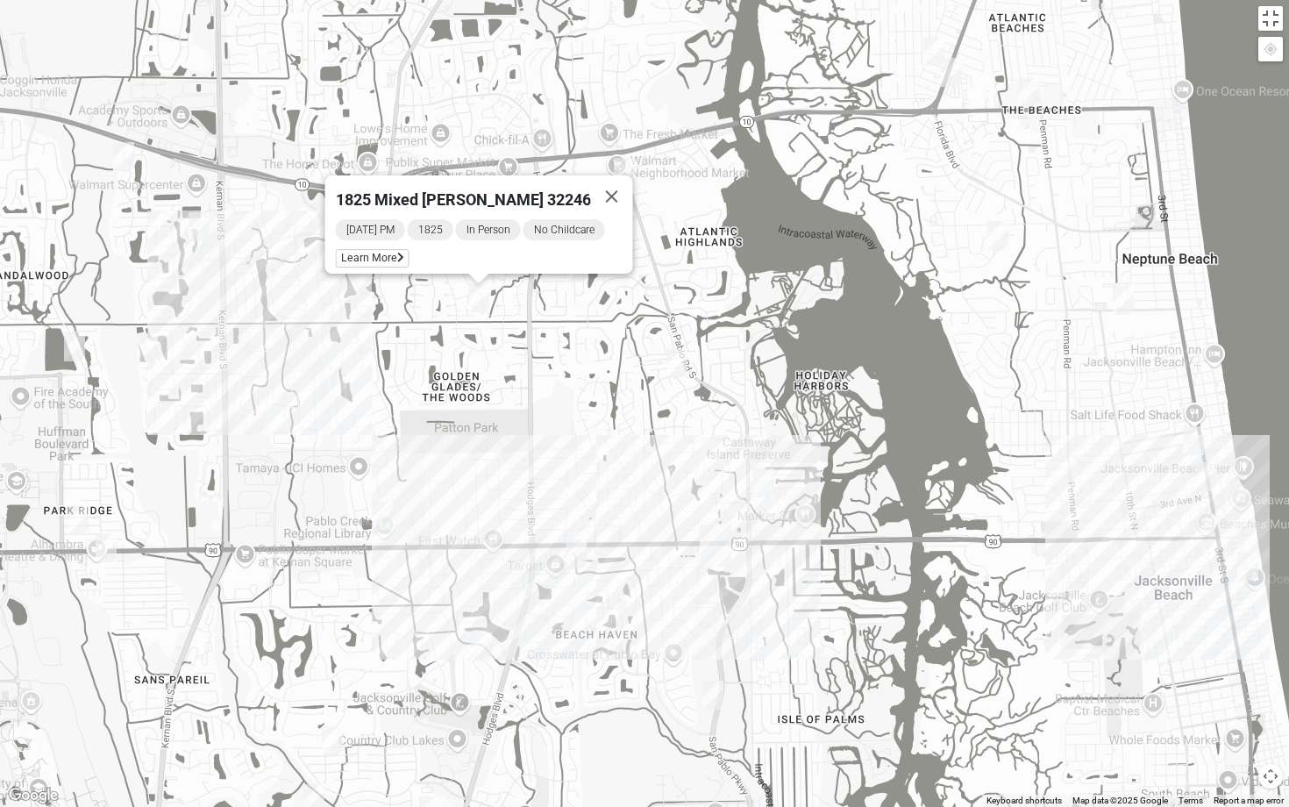
click at [99, 553] on img "Womens Chapman 32224" at bounding box center [106, 547] width 21 height 29
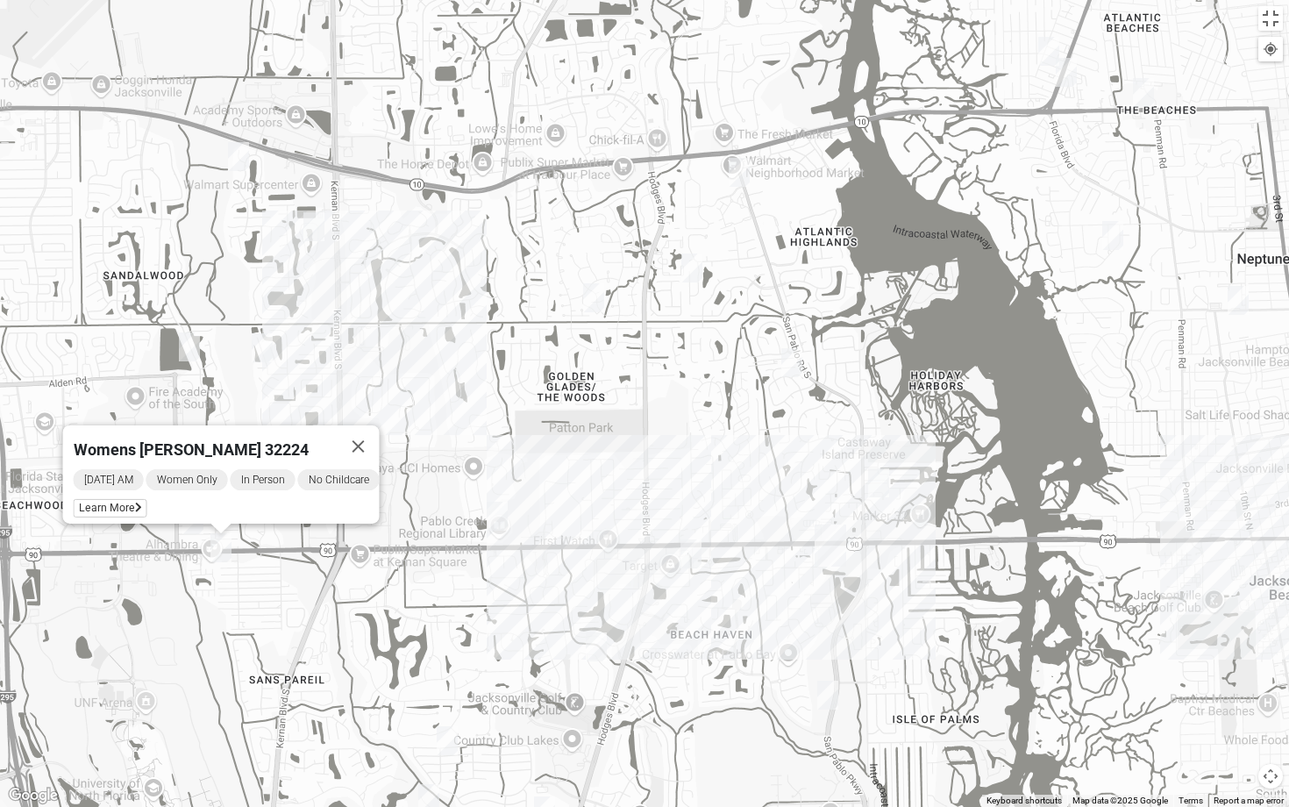
click at [192, 539] on div "Womens [PERSON_NAME] 32224 [DATE] AM Women Only In Person No Childcare Learn Mo…" at bounding box center [644, 403] width 1289 height 807
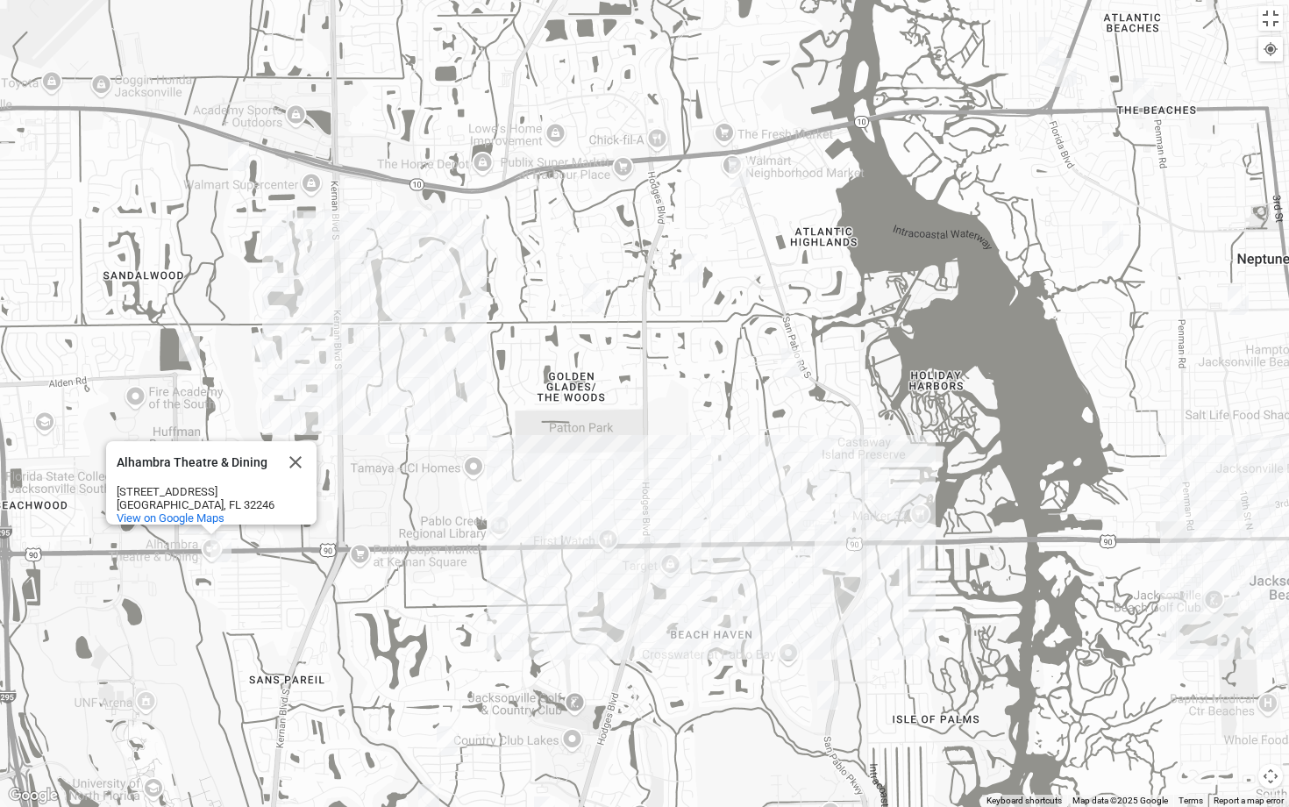
click at [195, 533] on img "Womens Campanella/Harnek 32246" at bounding box center [192, 519] width 21 height 29
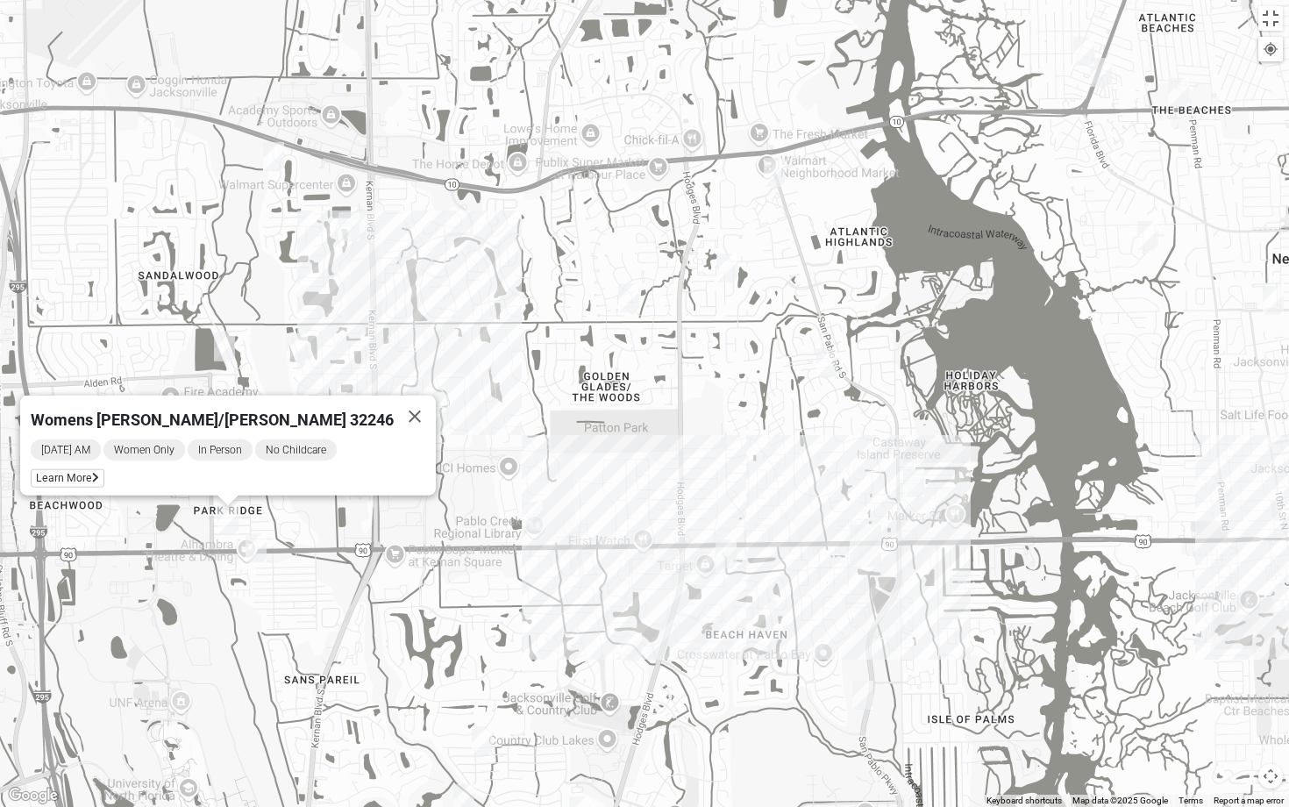
click at [470, 736] on img "Womens Nguyen 32224" at bounding box center [463, 798] width 21 height 29
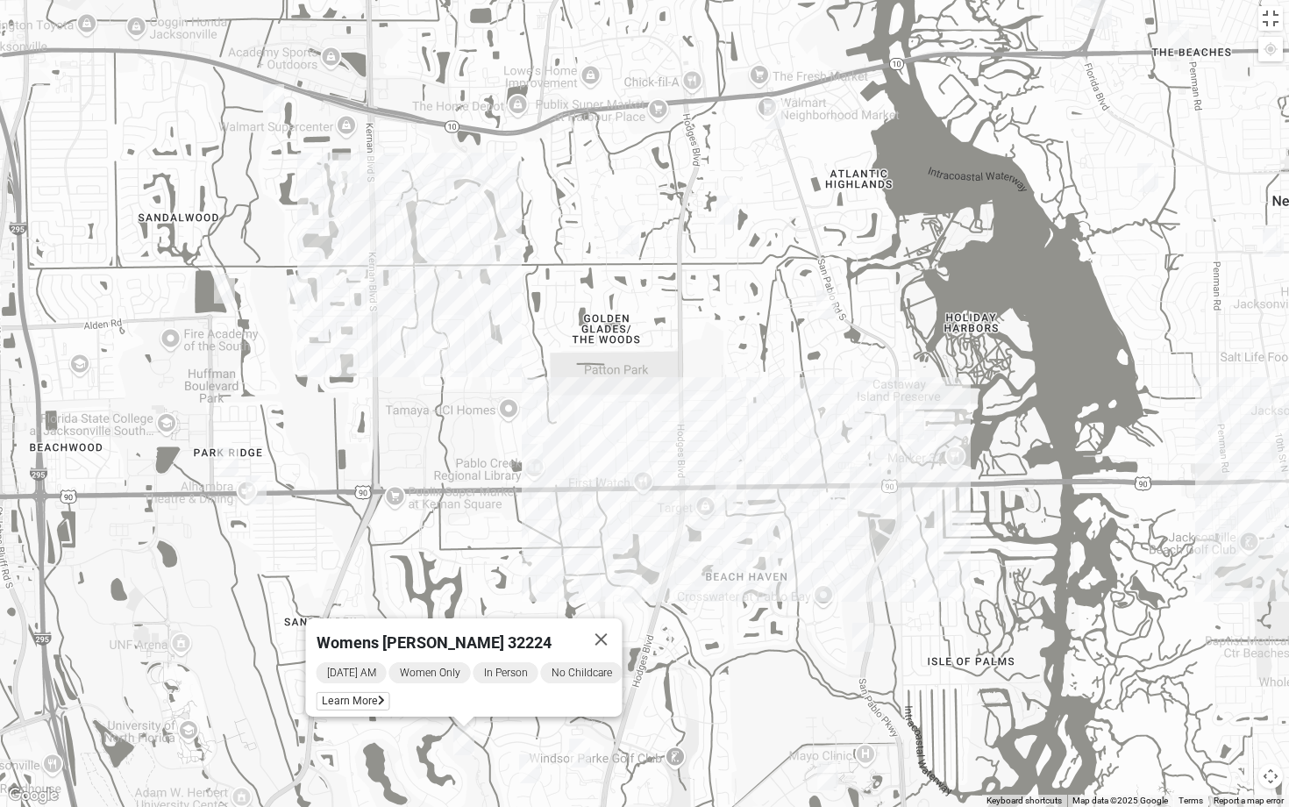
click at [540, 736] on div "Womens [PERSON_NAME] 32224 [DATE] AM Women Only In Person No Childcare Learn Mo…" at bounding box center [644, 403] width 1289 height 807
click at [525, 736] on img "1825 Womens Brunetti 32224" at bounding box center [529, 768] width 21 height 29
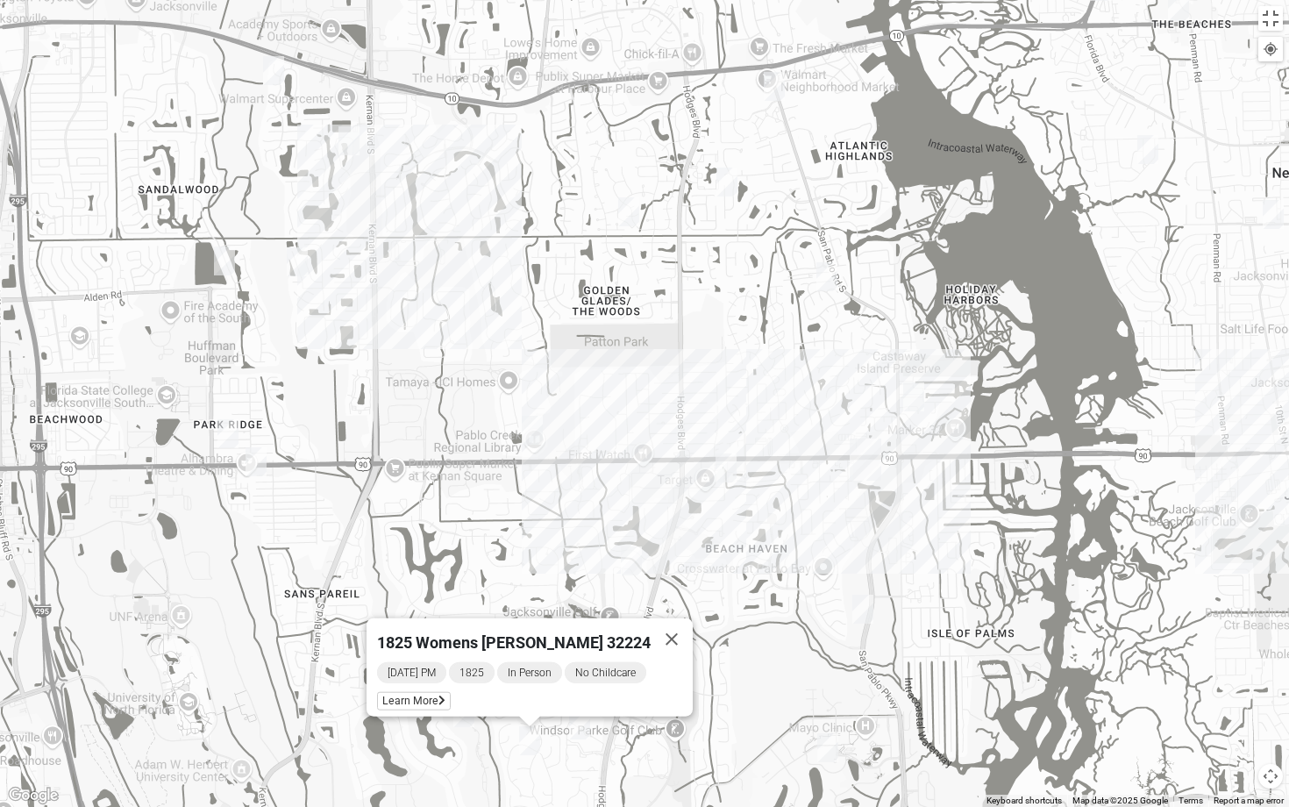
click at [632, 557] on img "1825 Mens Cason 32224" at bounding box center [631, 560] width 21 height 29
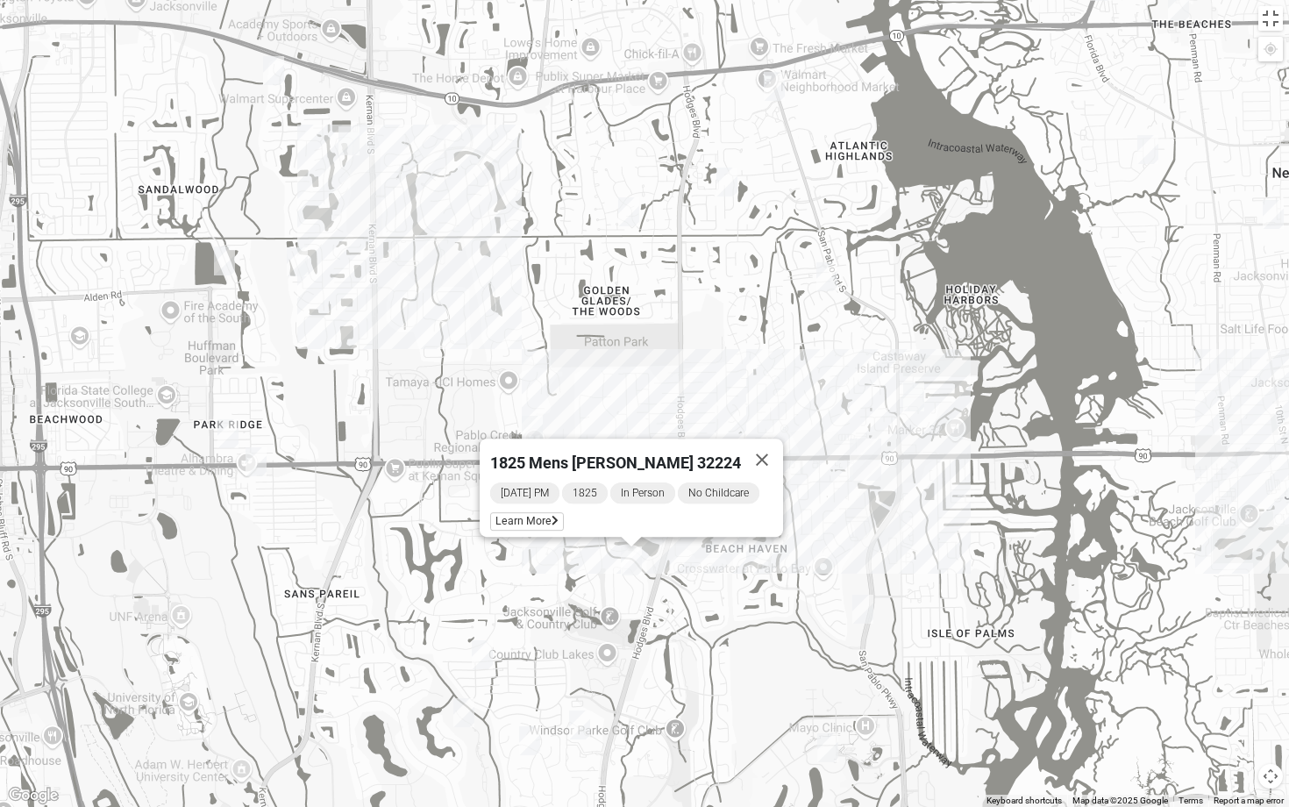
click at [827, 736] on img "Mens Schell 32224" at bounding box center [827, 747] width 21 height 29
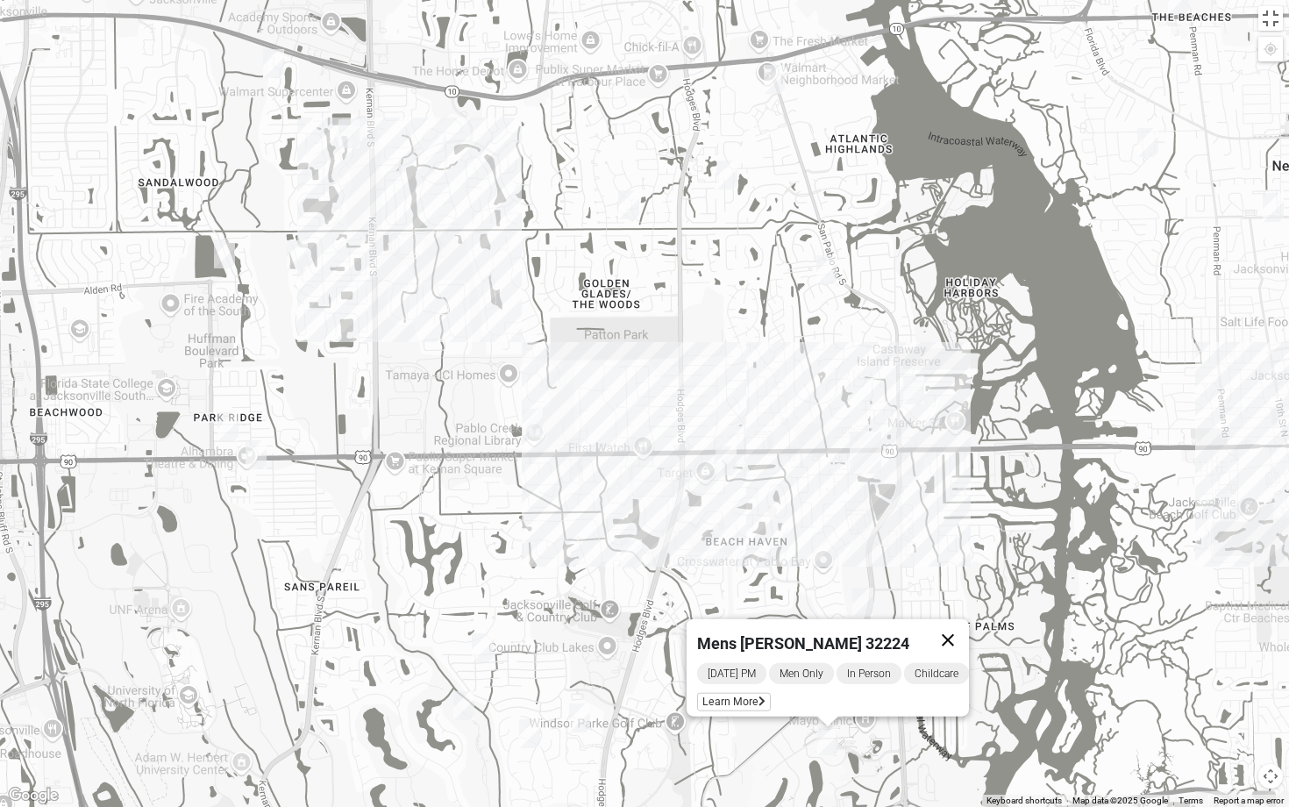
click at [960, 627] on button "Close" at bounding box center [948, 640] width 42 height 42
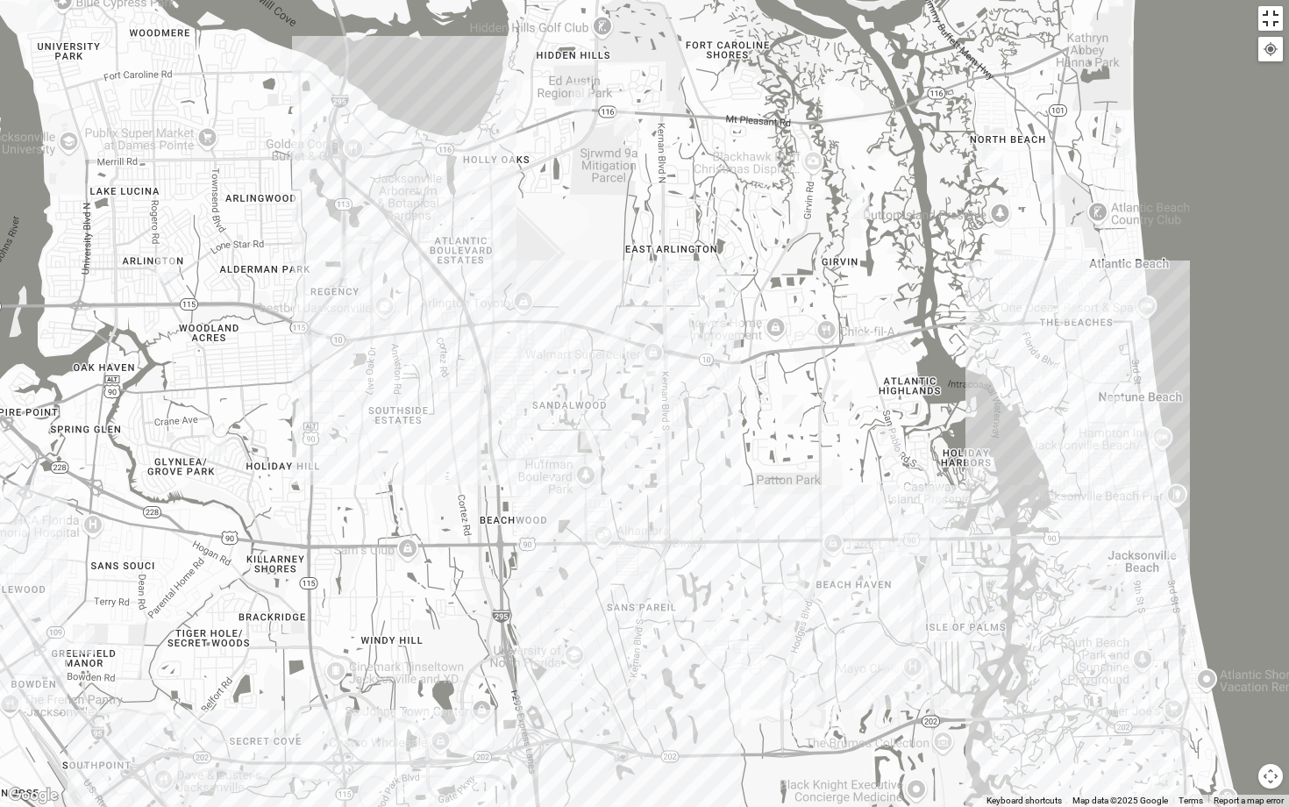
click at [1271, 21] on button "Toggle fullscreen view" at bounding box center [1271, 18] width 25 height 25
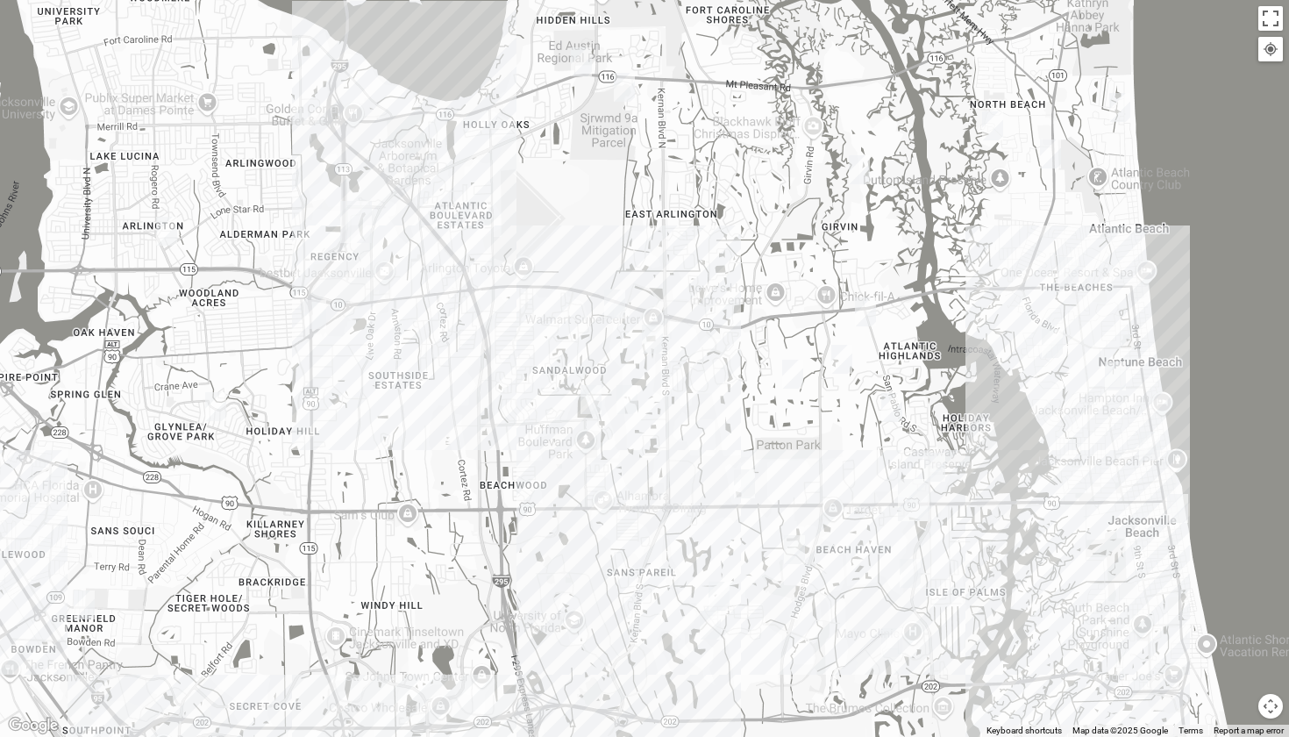
click at [177, 212] on div "Women Only" at bounding box center [213, 207] width 272 height 24
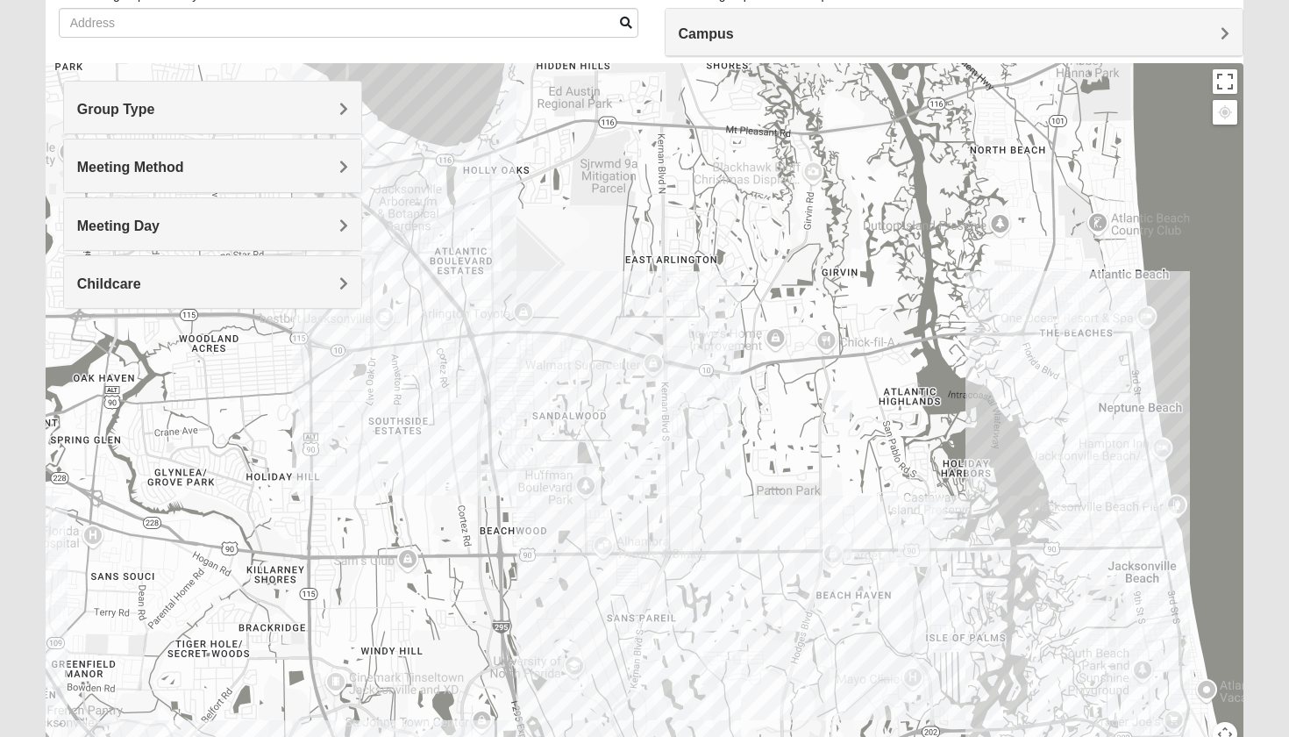
click at [153, 113] on span "Group Type" at bounding box center [116, 109] width 78 height 15
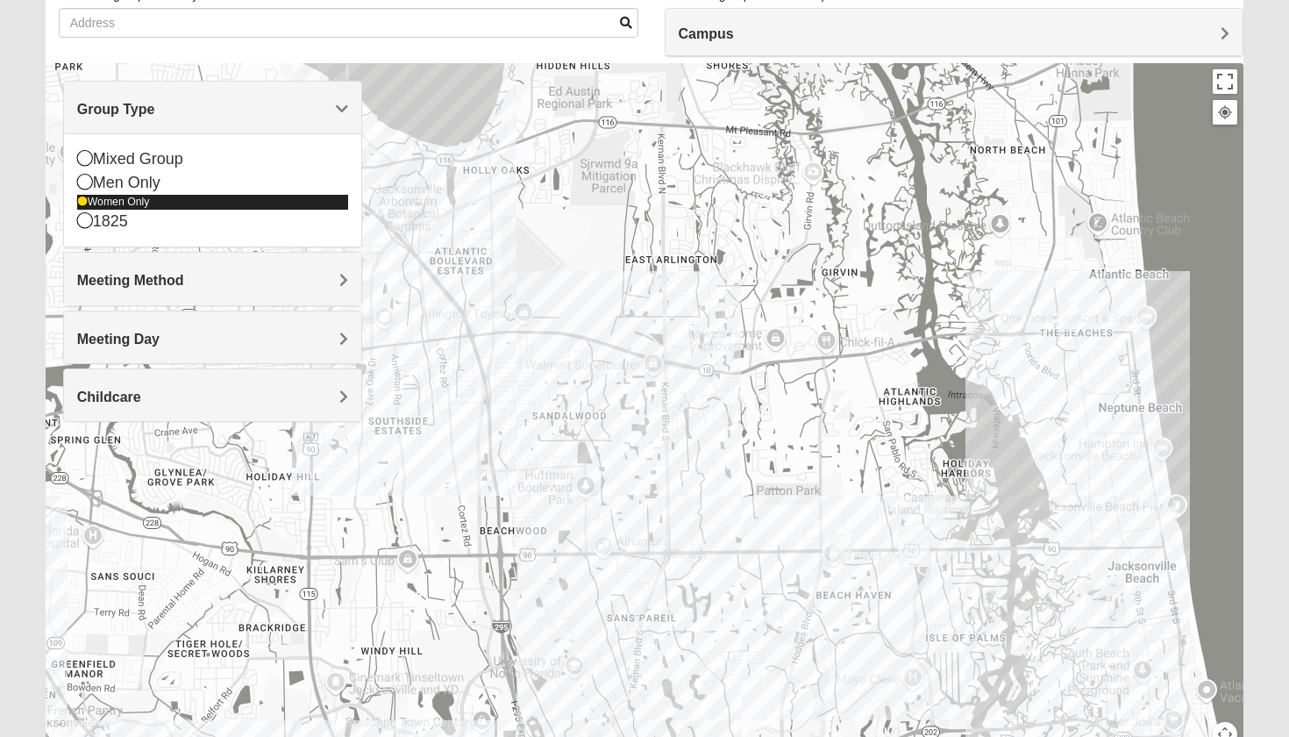
click at [121, 207] on div "Women Only" at bounding box center [213, 202] width 272 height 15
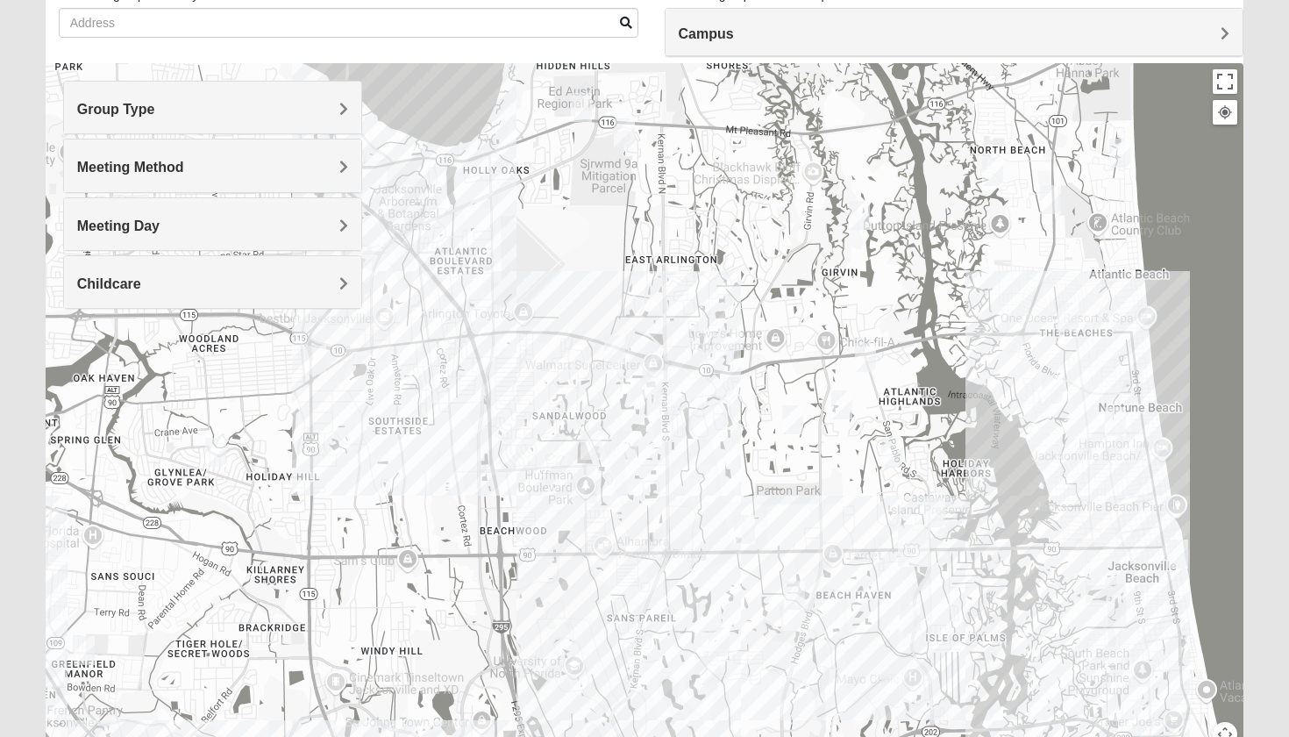
click at [150, 120] on div "Group Type" at bounding box center [213, 108] width 298 height 52
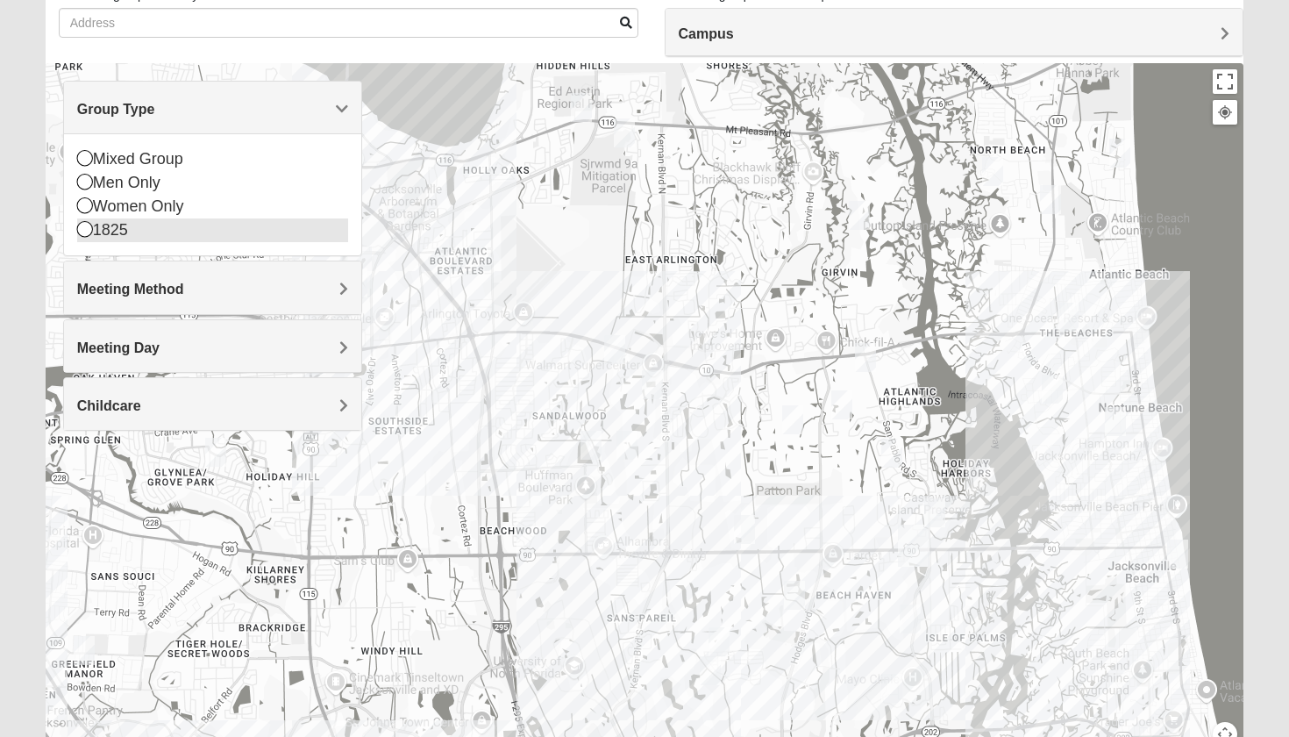
click at [121, 235] on div "1825" at bounding box center [213, 230] width 272 height 24
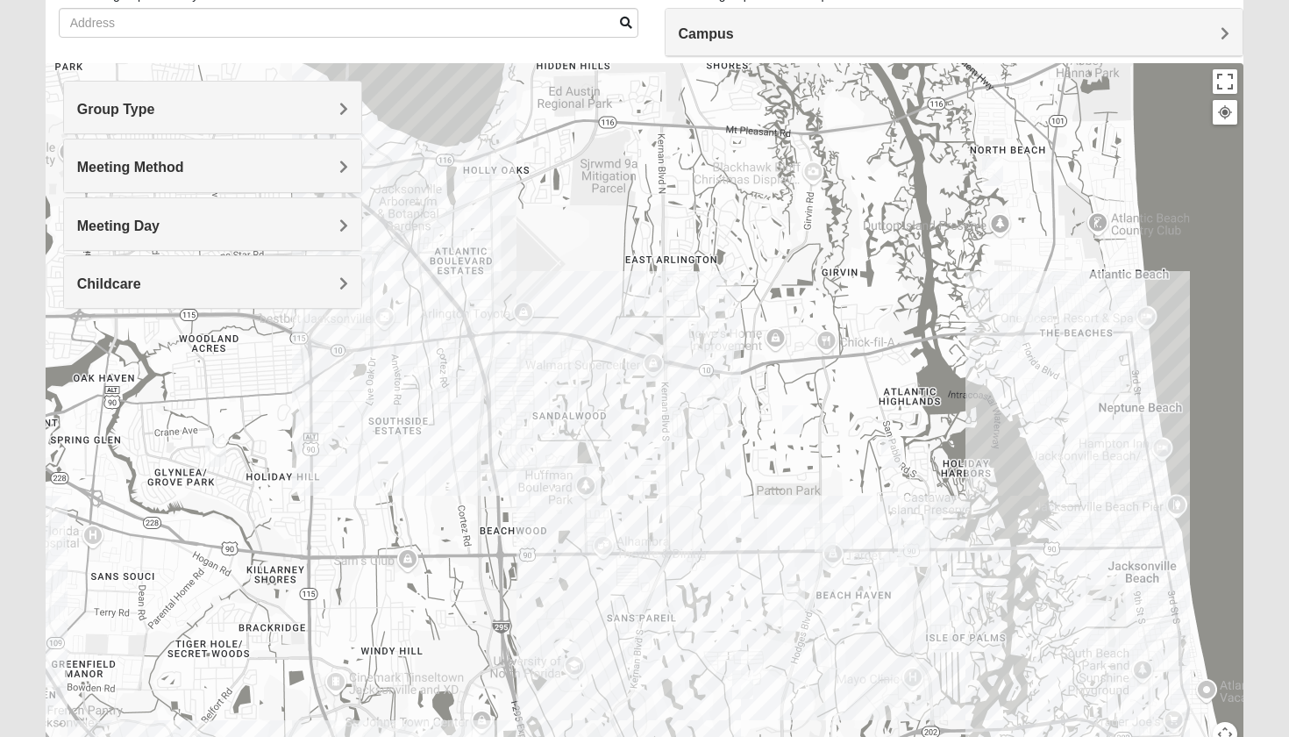
click at [226, 441] on div at bounding box center [645, 414] width 1199 height 702
click at [218, 453] on img "1825 Mixed Shamet 32216" at bounding box center [215, 452] width 21 height 29
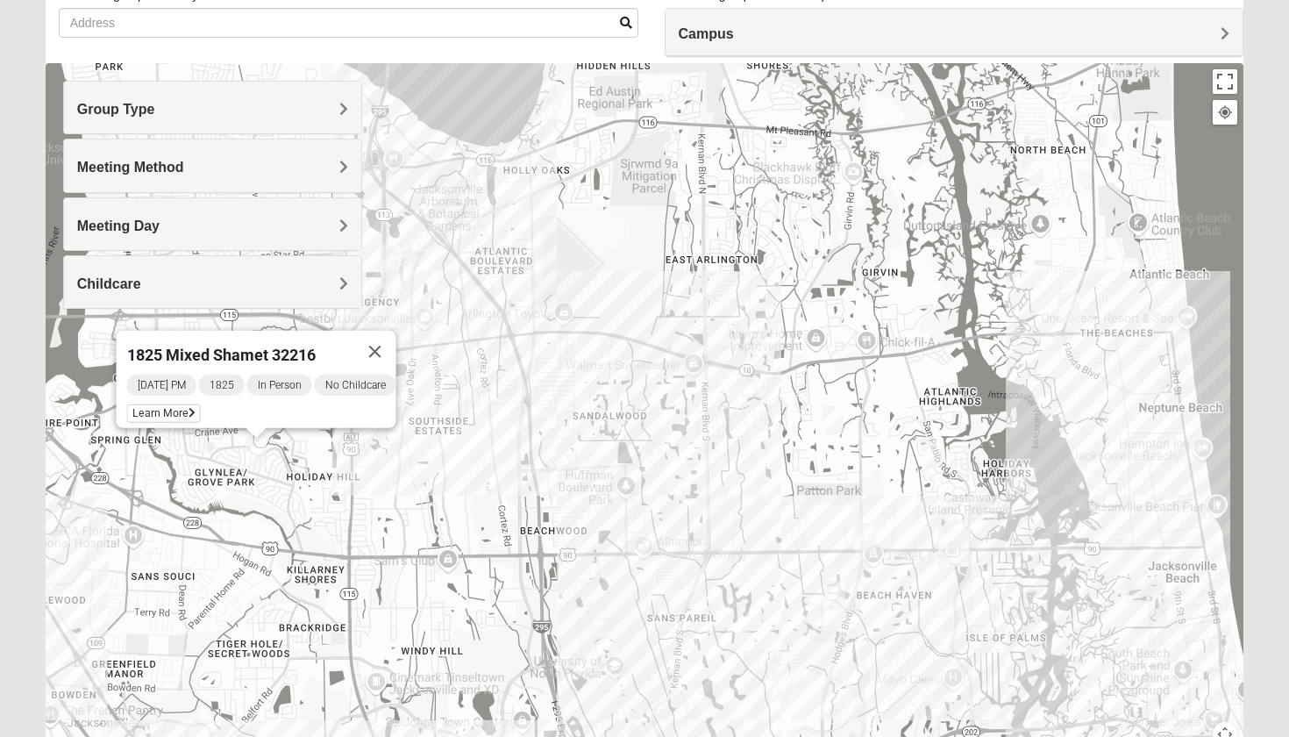
click at [778, 686] on img "1825 Womens Brunetti 32224" at bounding box center [783, 684] width 21 height 29
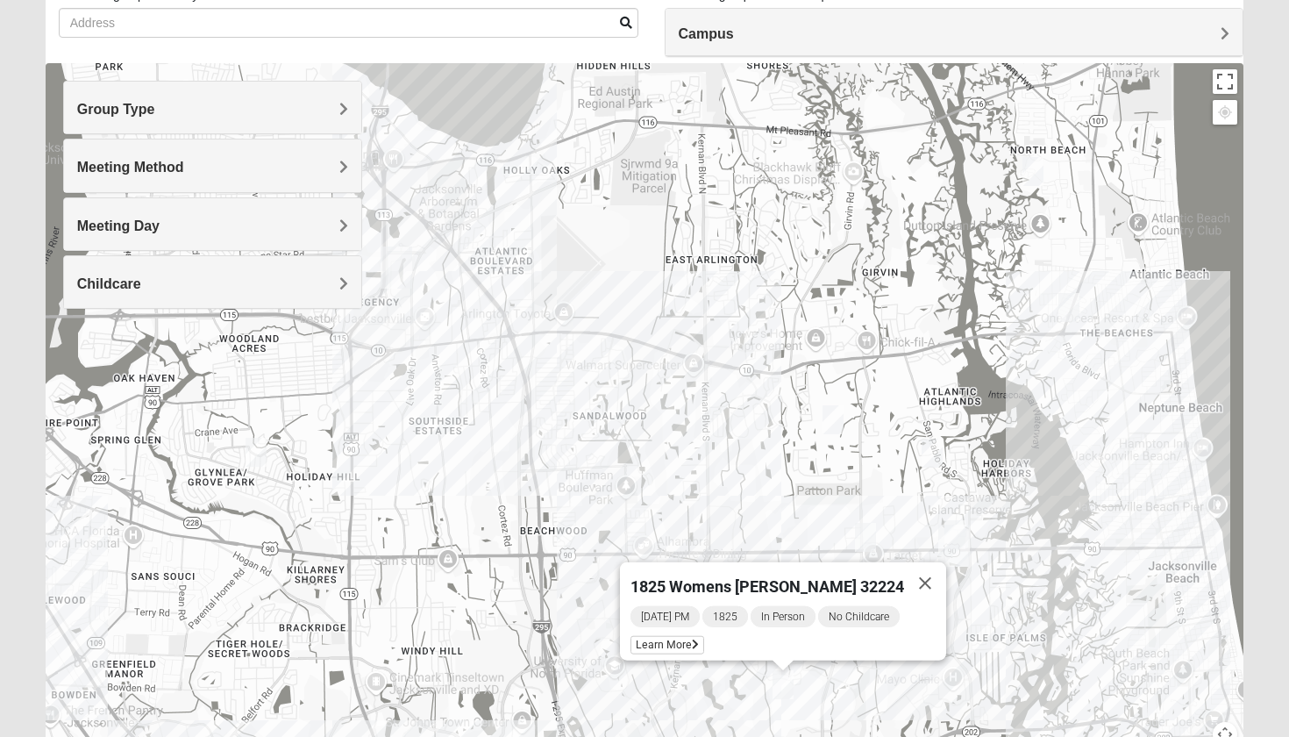
click at [907, 567] on button "Close" at bounding box center [925, 583] width 42 height 42
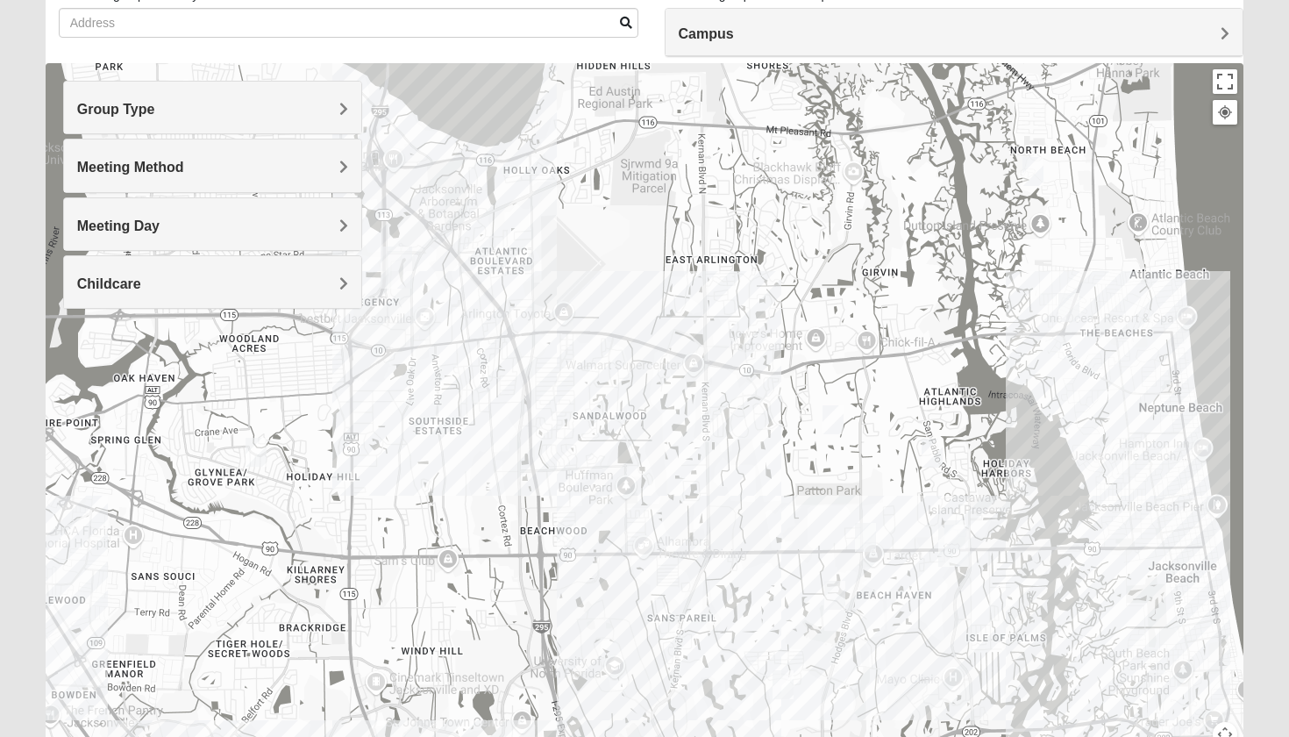
click at [838, 598] on img "1825 Mens Cason 32224" at bounding box center [834, 595] width 21 height 29
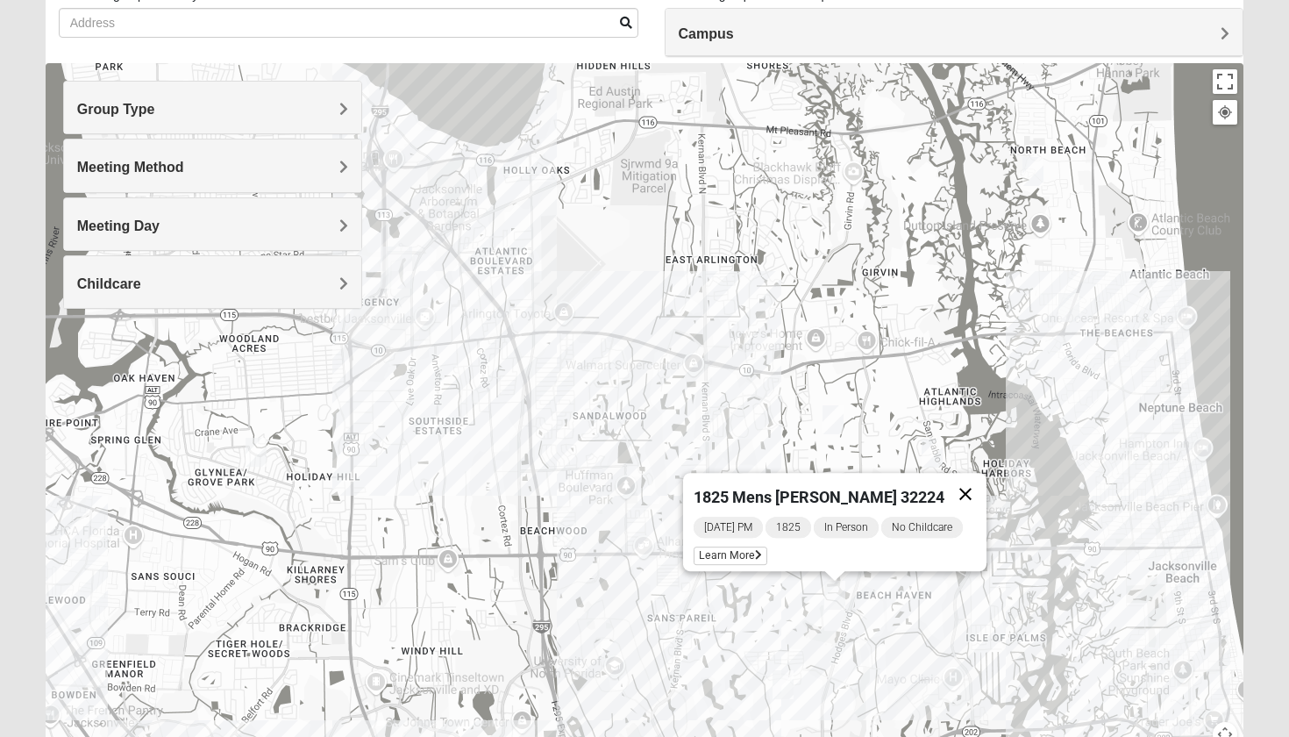
click at [975, 485] on button "Close" at bounding box center [966, 494] width 42 height 42
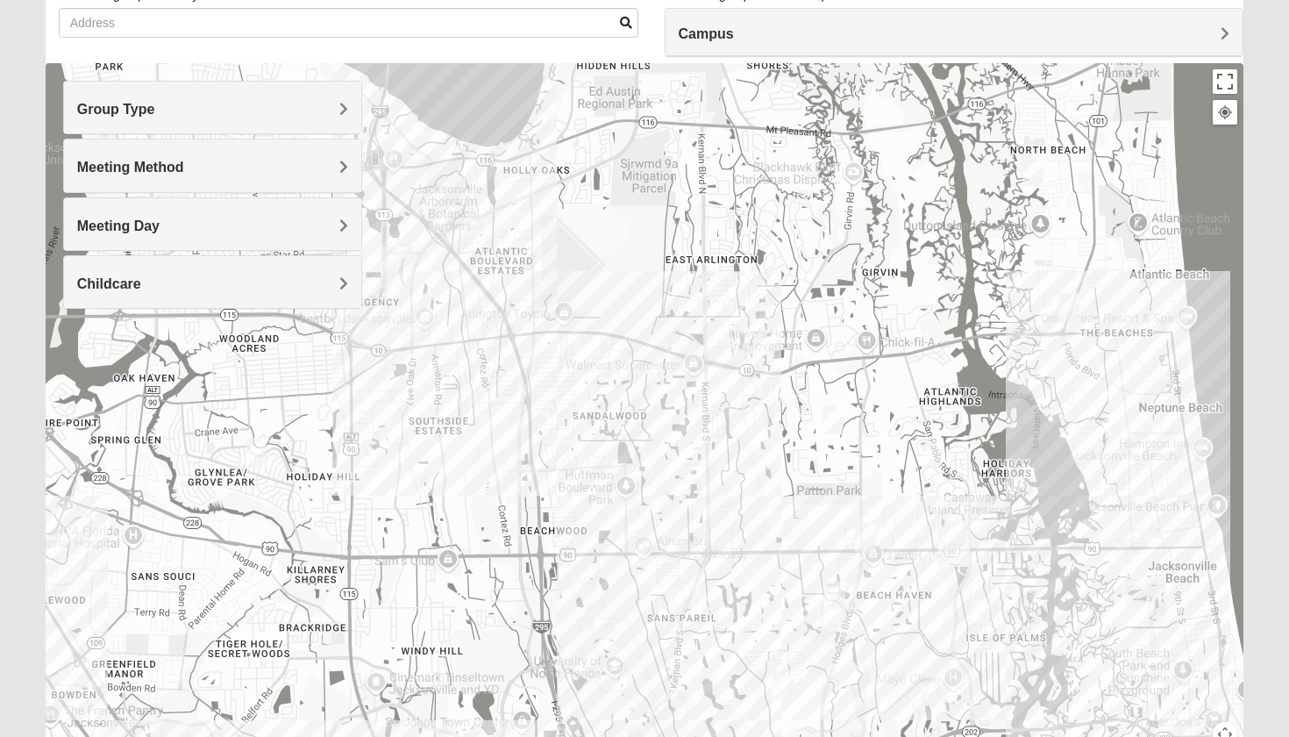
click at [873, 537] on img "1825 Womens Annis/Ferguson 32246" at bounding box center [865, 537] width 21 height 29
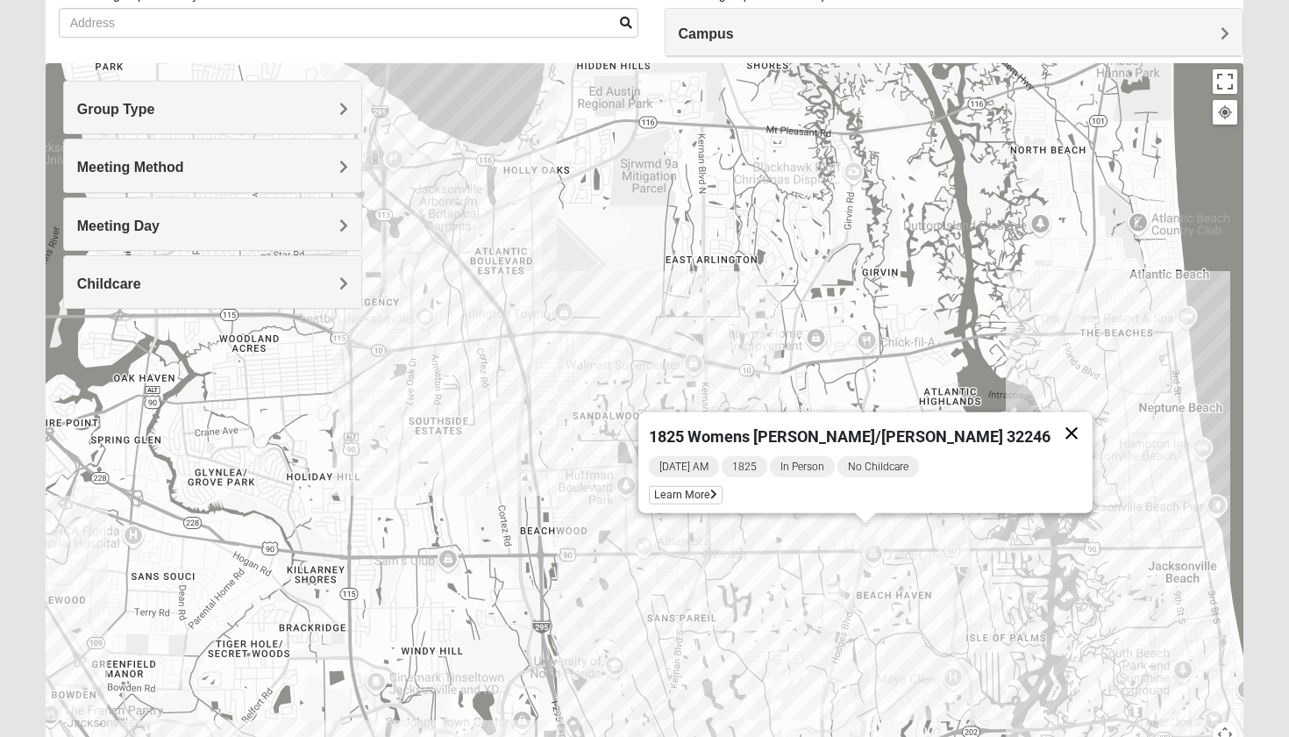
click at [1051, 413] on button "Close" at bounding box center [1072, 433] width 42 height 42
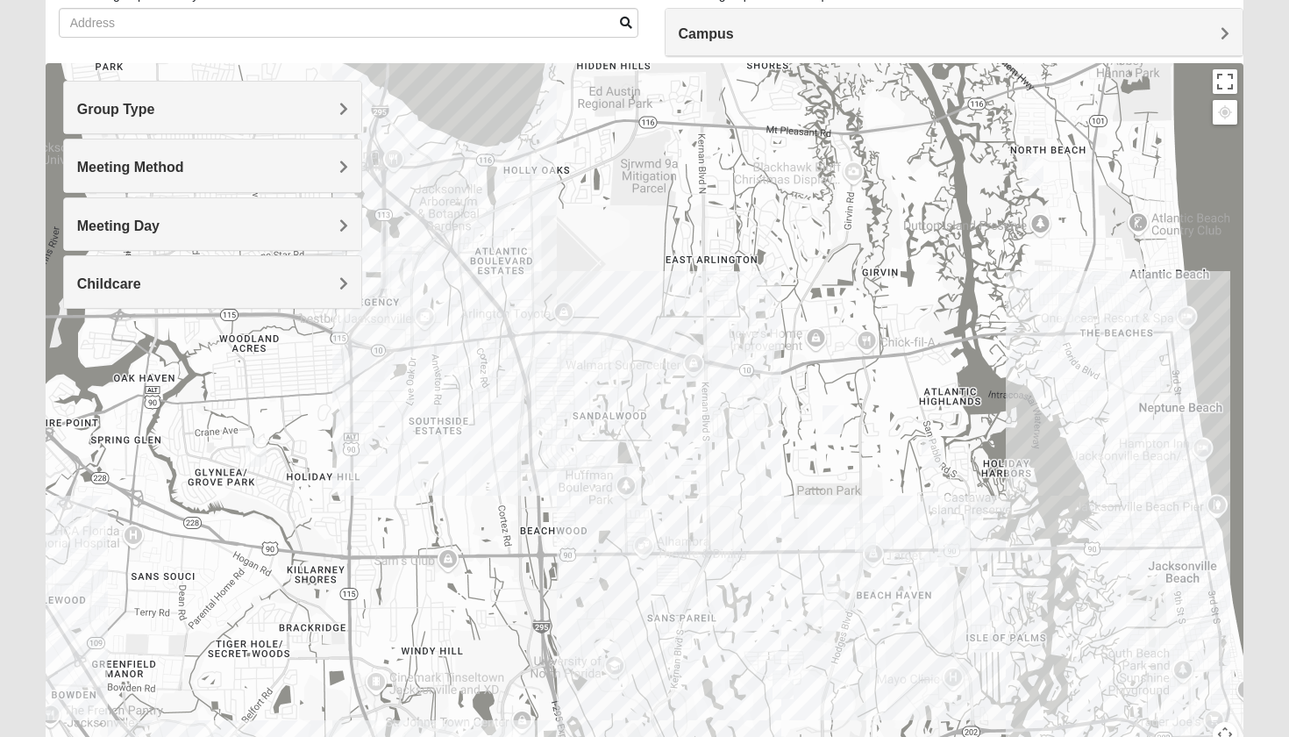
click at [957, 532] on img "San Pablo" at bounding box center [955, 546] width 32 height 42
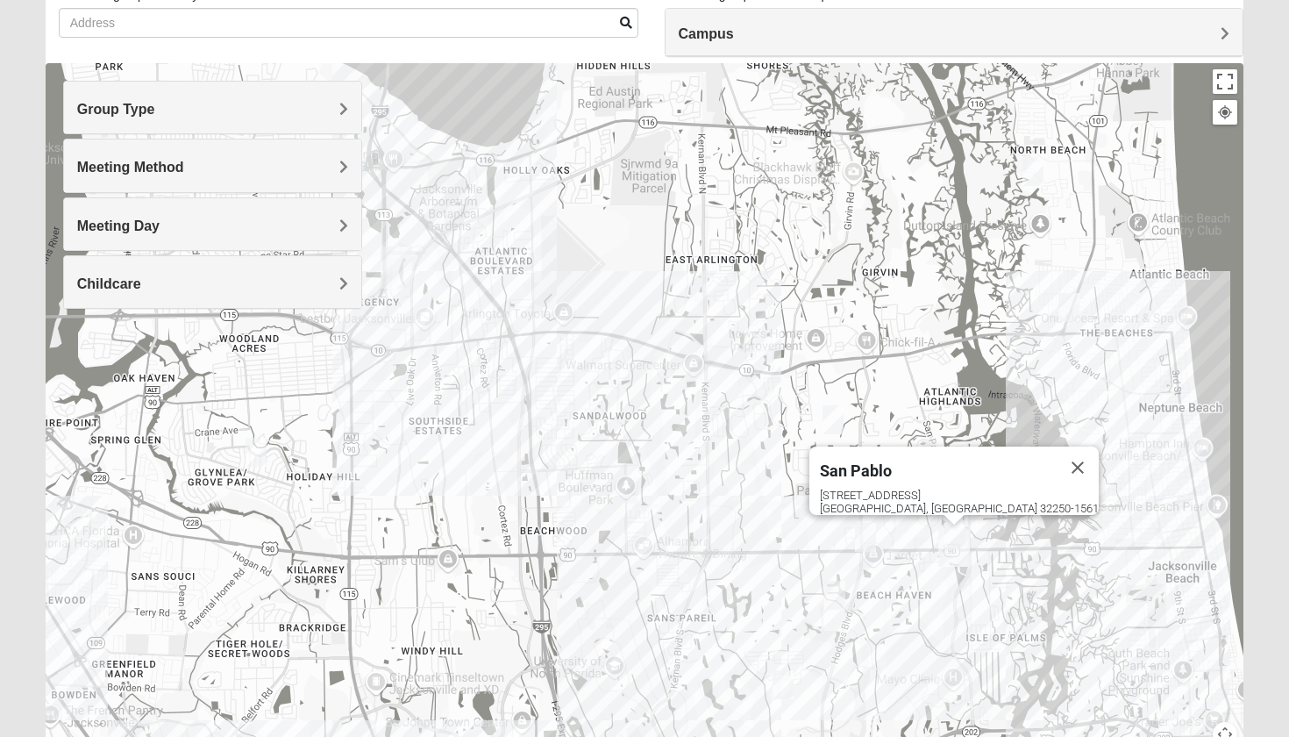
click at [996, 532] on div "[GEOGRAPHIC_DATA] [STREET_ADDRESS]" at bounding box center [645, 414] width 1199 height 702
click at [958, 525] on img "San Pablo" at bounding box center [955, 546] width 32 height 42
click at [1057, 460] on button "Close" at bounding box center [1078, 467] width 42 height 42
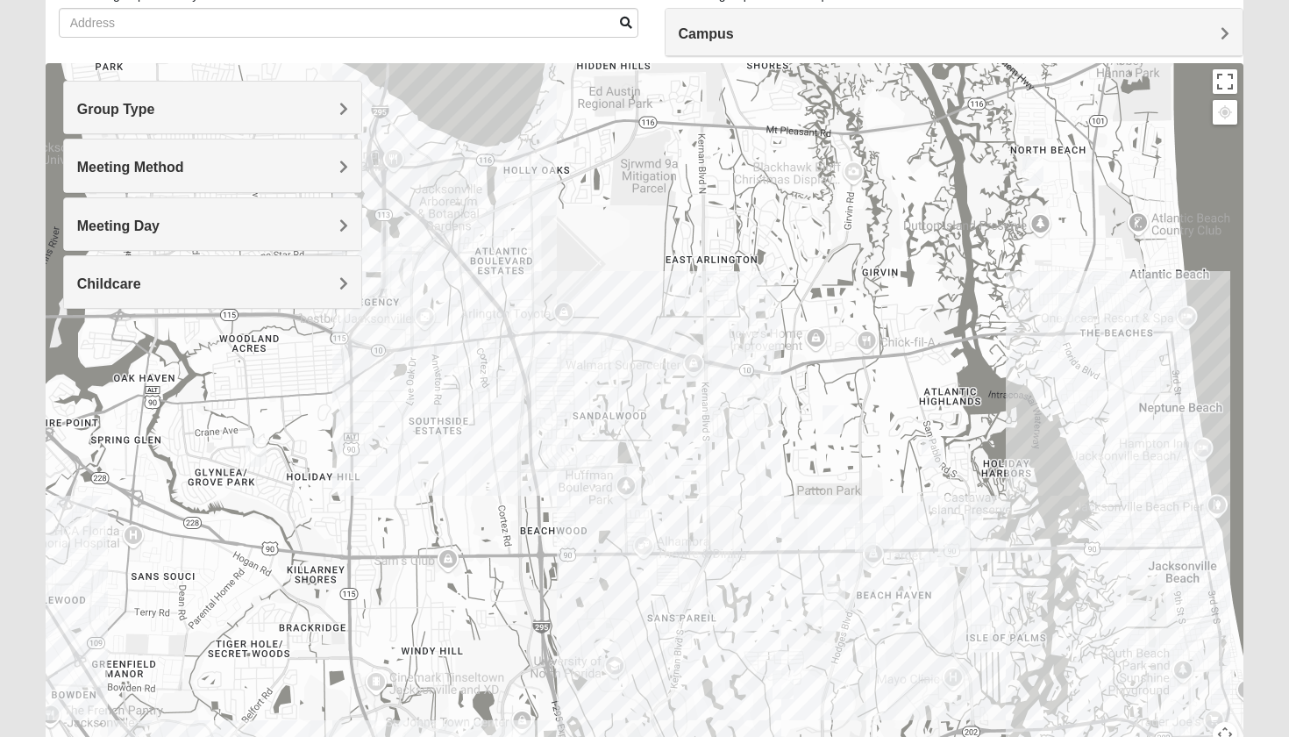
click at [933, 452] on img "1825 Womens Wood 32224" at bounding box center [932, 453] width 21 height 29
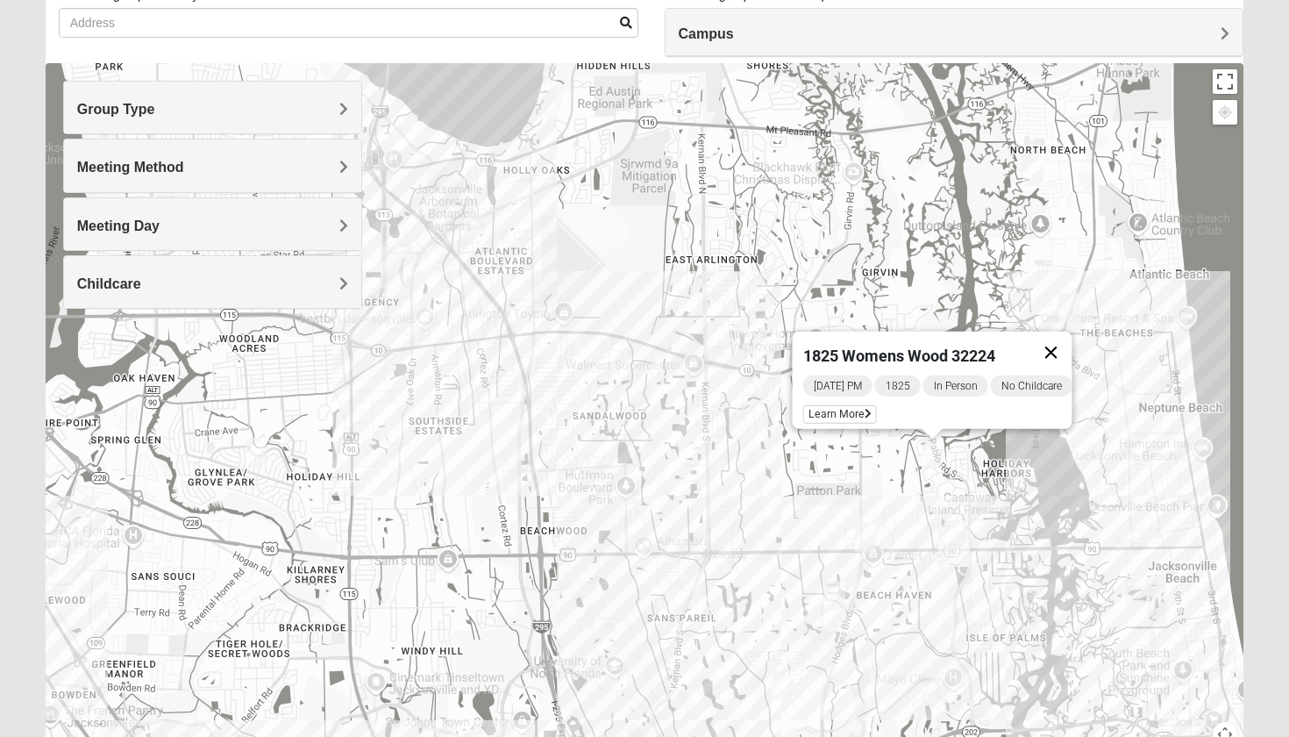
click at [1056, 336] on button "Close" at bounding box center [1052, 353] width 42 height 42
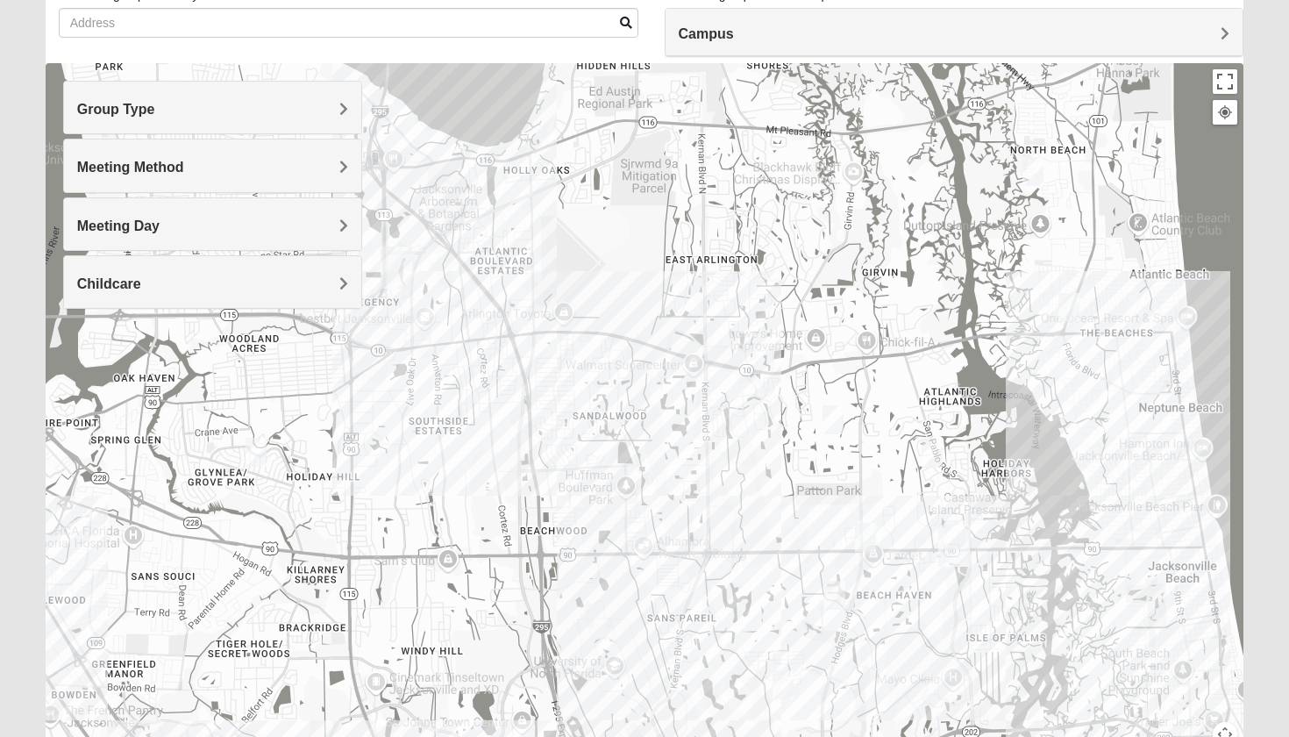
click at [1064, 318] on img "1825 Mixed Arola 32233" at bounding box center [1069, 307] width 21 height 29
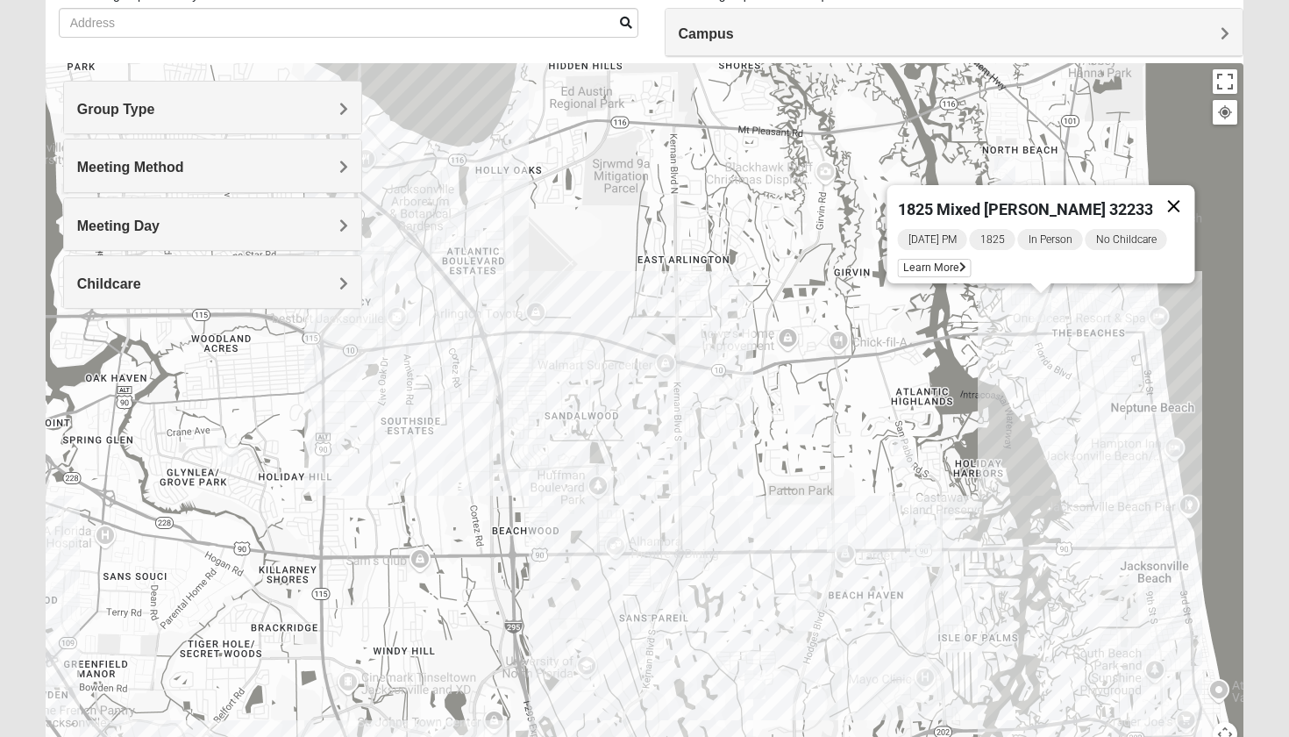
click at [1165, 200] on button "Close" at bounding box center [1174, 206] width 42 height 42
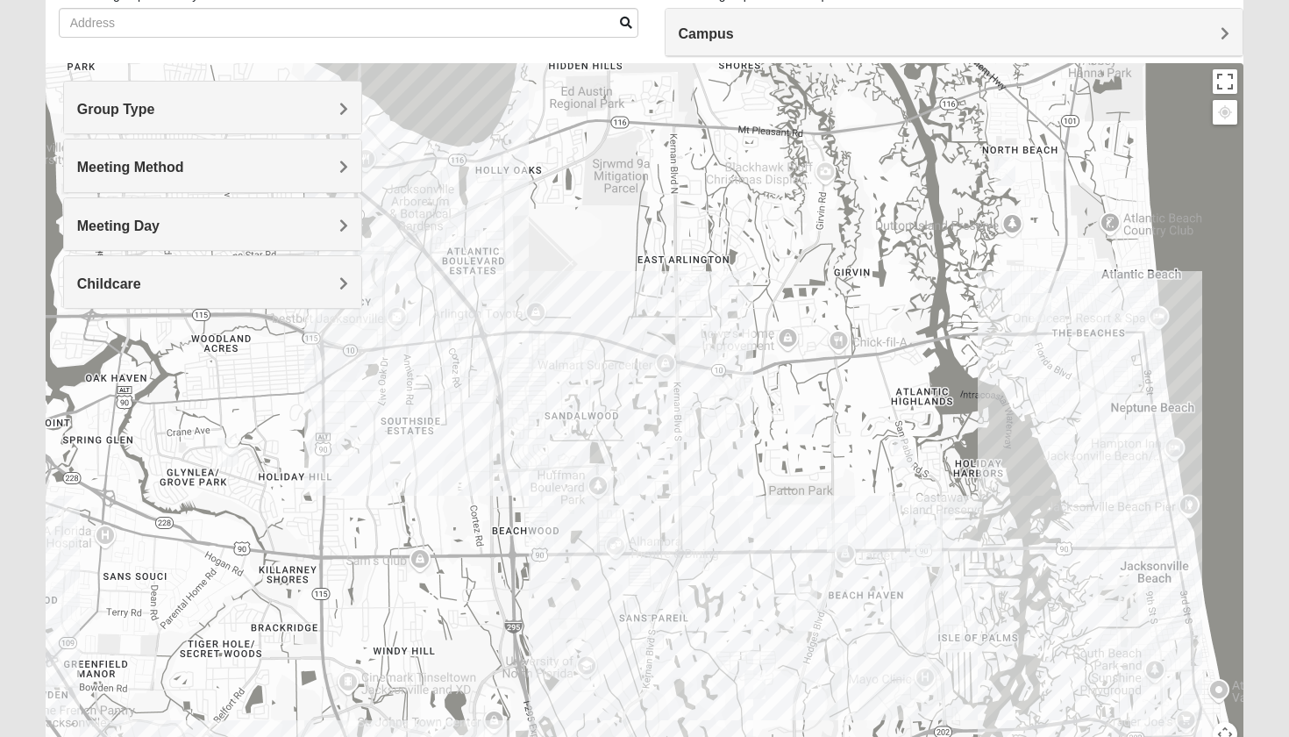
click at [1010, 182] on img "1825 Mixed Curry 32233" at bounding box center [1005, 171] width 21 height 29
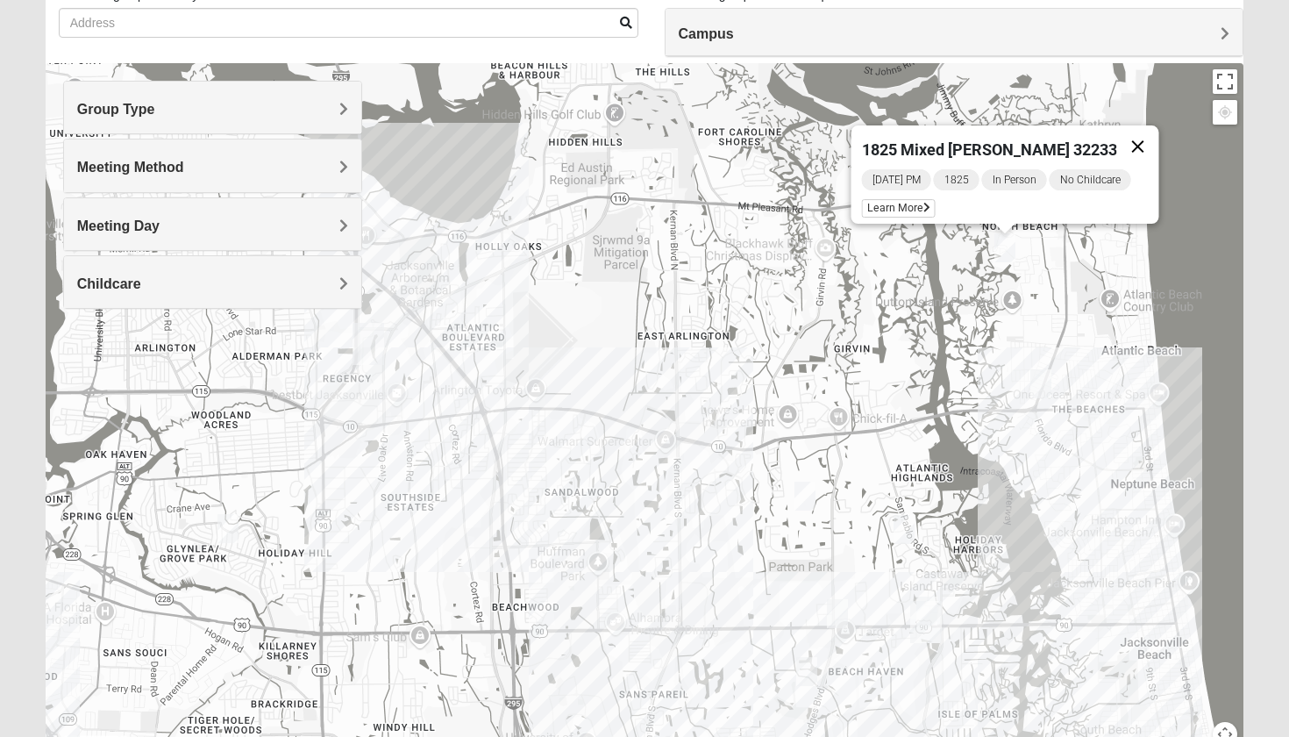
click at [1122, 140] on button "Close" at bounding box center [1138, 146] width 42 height 42
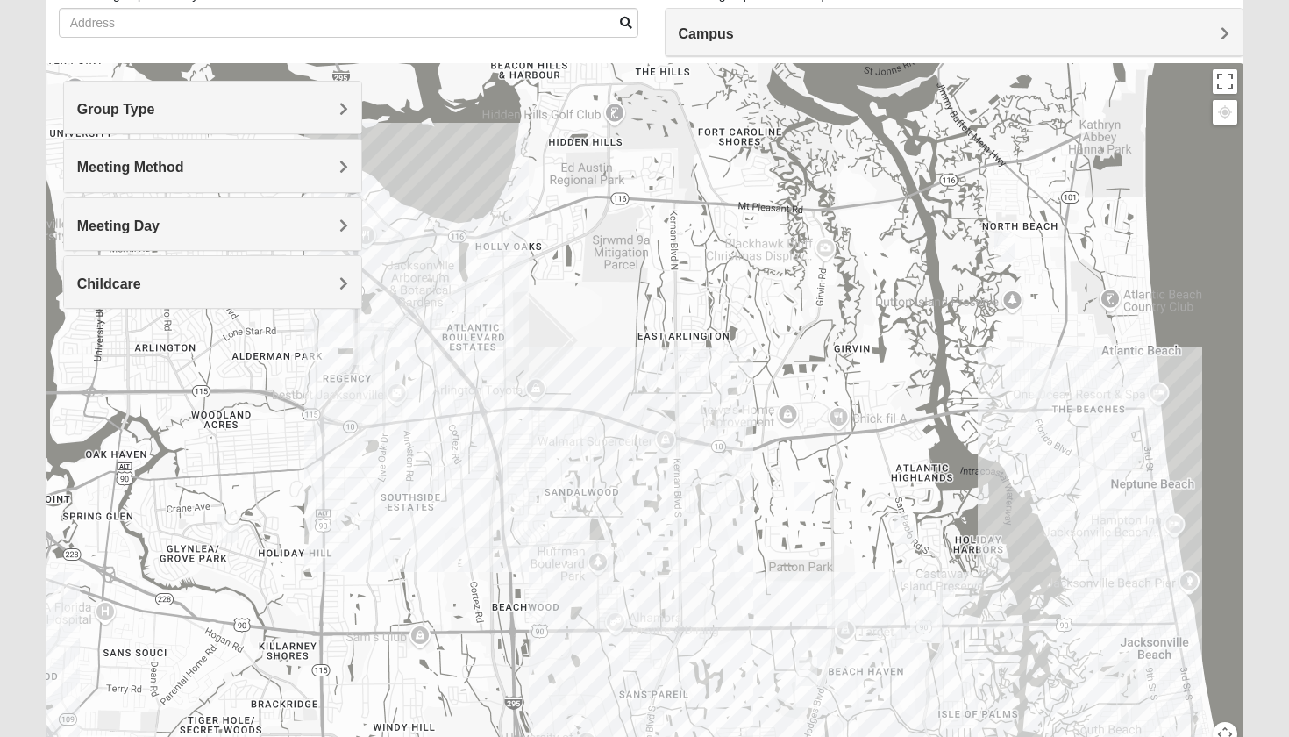
click at [814, 482] on img "1825 Mixed Annis 32246" at bounding box center [805, 496] width 21 height 29
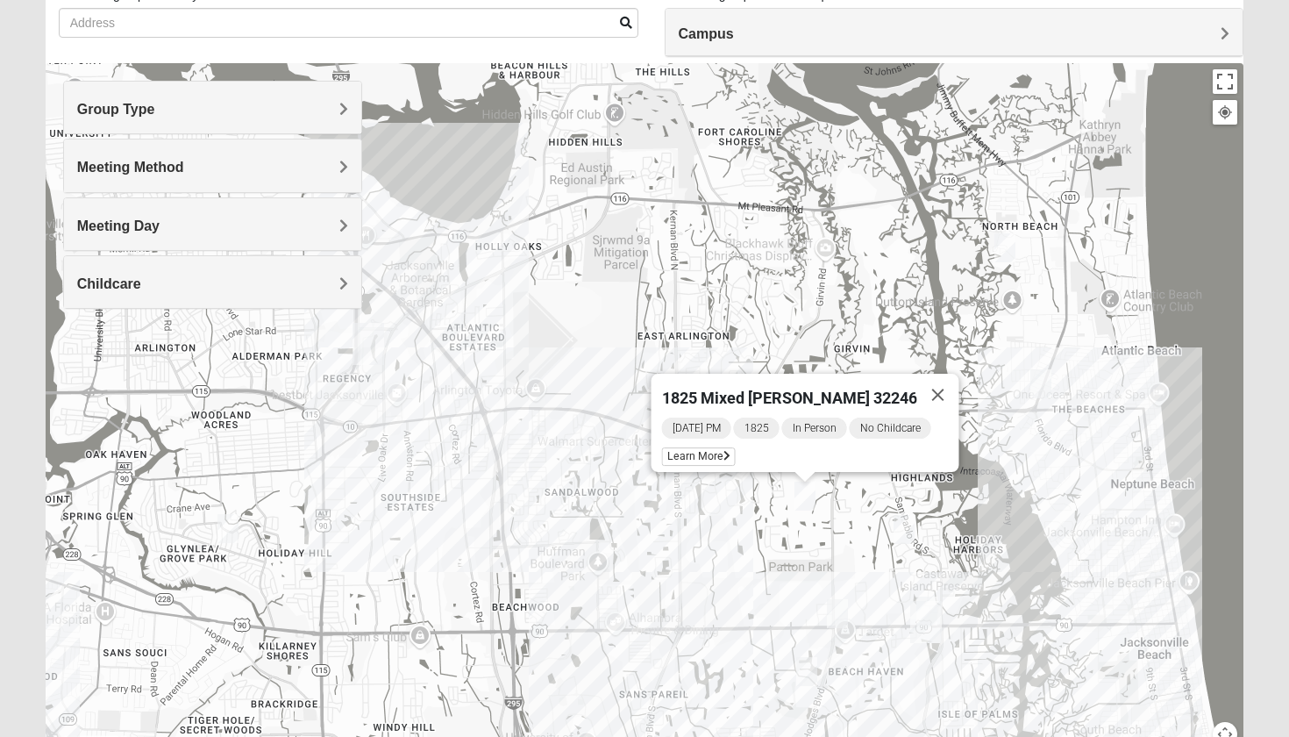
click at [929, 382] on button "Close" at bounding box center [938, 395] width 42 height 42
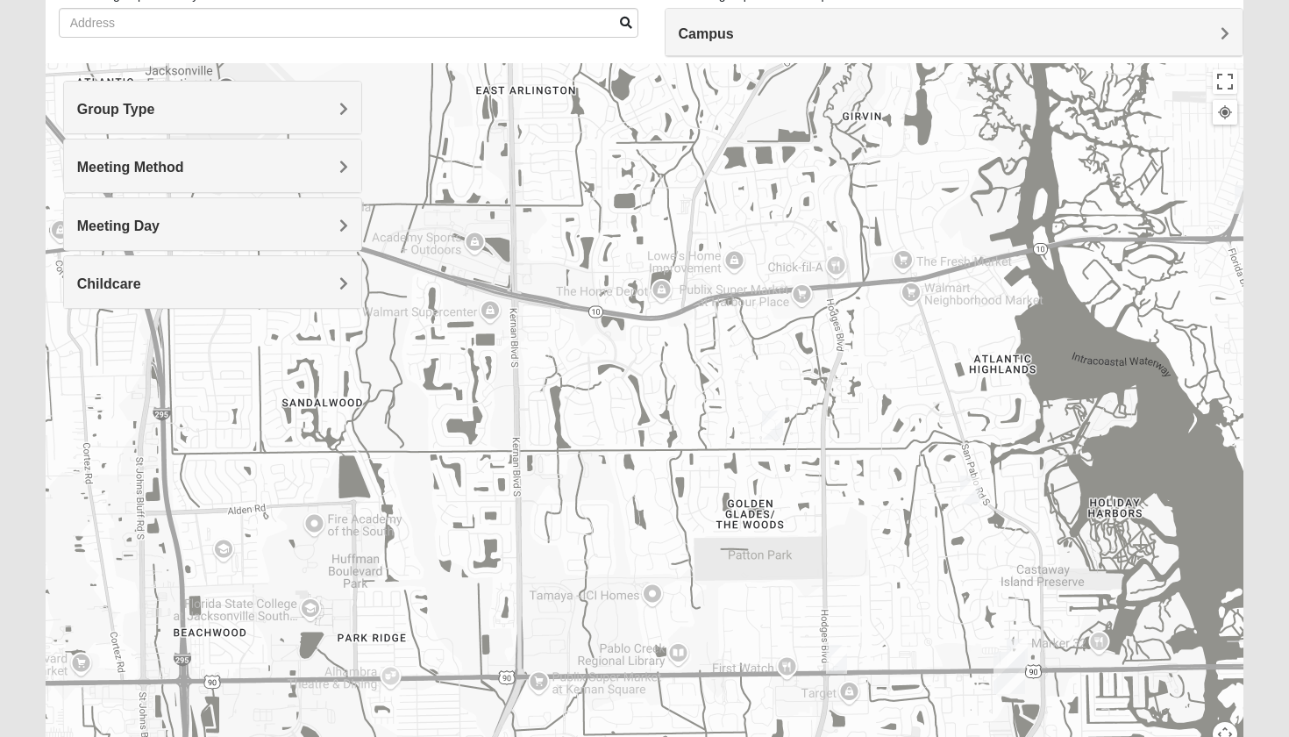
click at [1023, 652] on img "San Pablo" at bounding box center [1010, 673] width 32 height 42
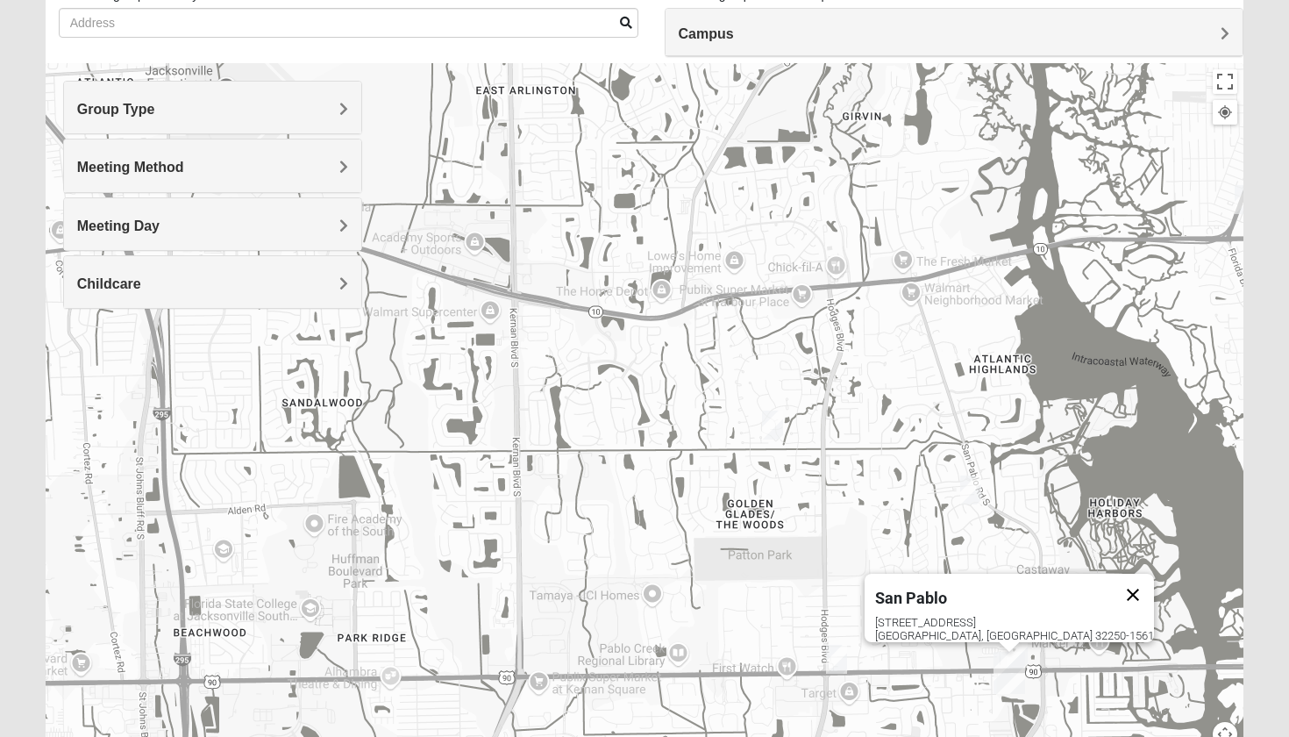
click at [1112, 584] on button "Close" at bounding box center [1133, 595] width 42 height 42
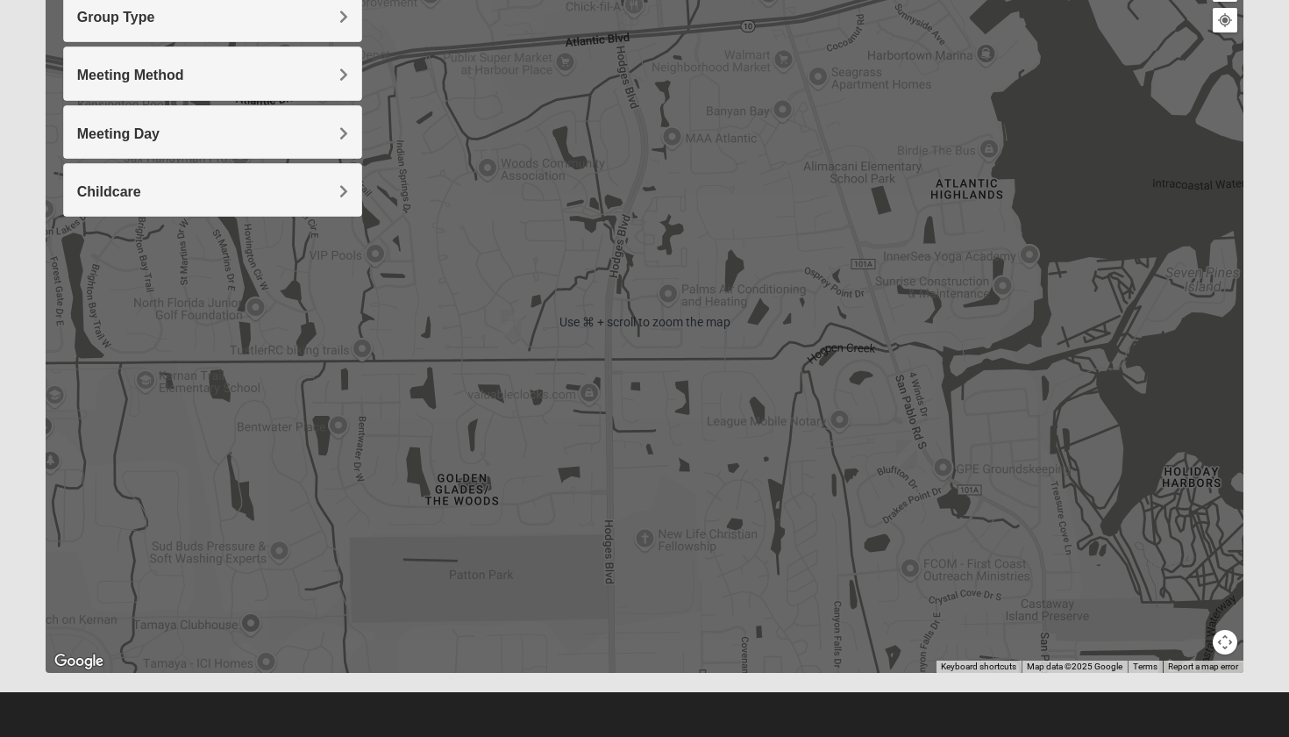
scroll to position [229, 0]
click at [1226, 649] on button "Map camera controls" at bounding box center [1225, 642] width 25 height 25
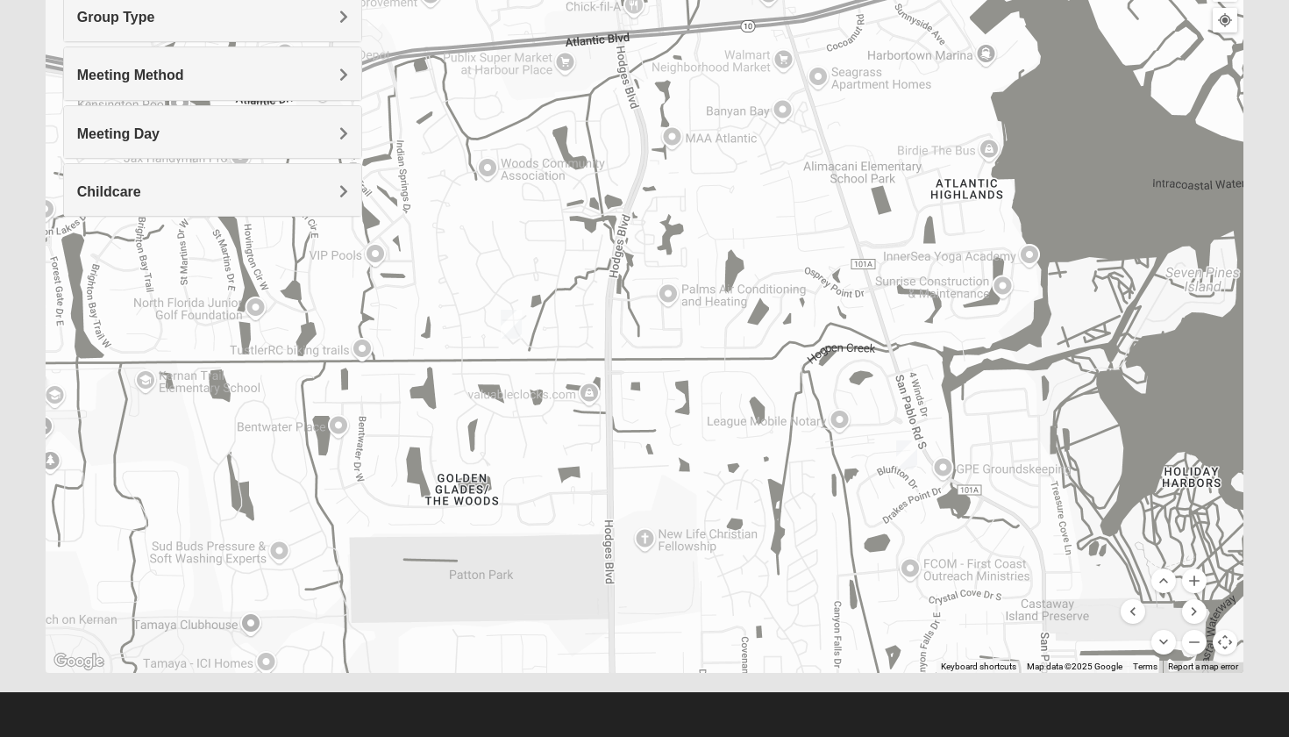
click at [1159, 657] on div at bounding box center [645, 322] width 1199 height 702
click at [1164, 639] on button "Move down" at bounding box center [1164, 642] width 25 height 25
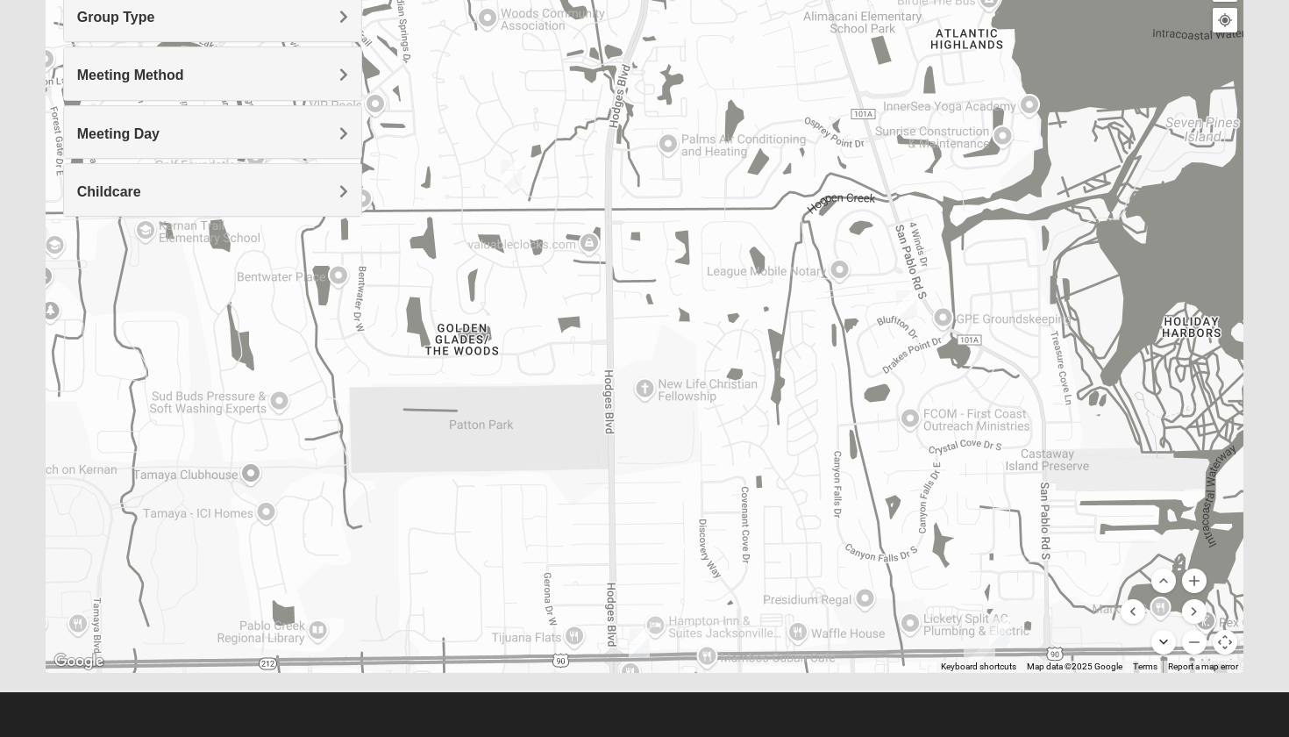
click at [1164, 639] on button "Move down" at bounding box center [1164, 642] width 25 height 25
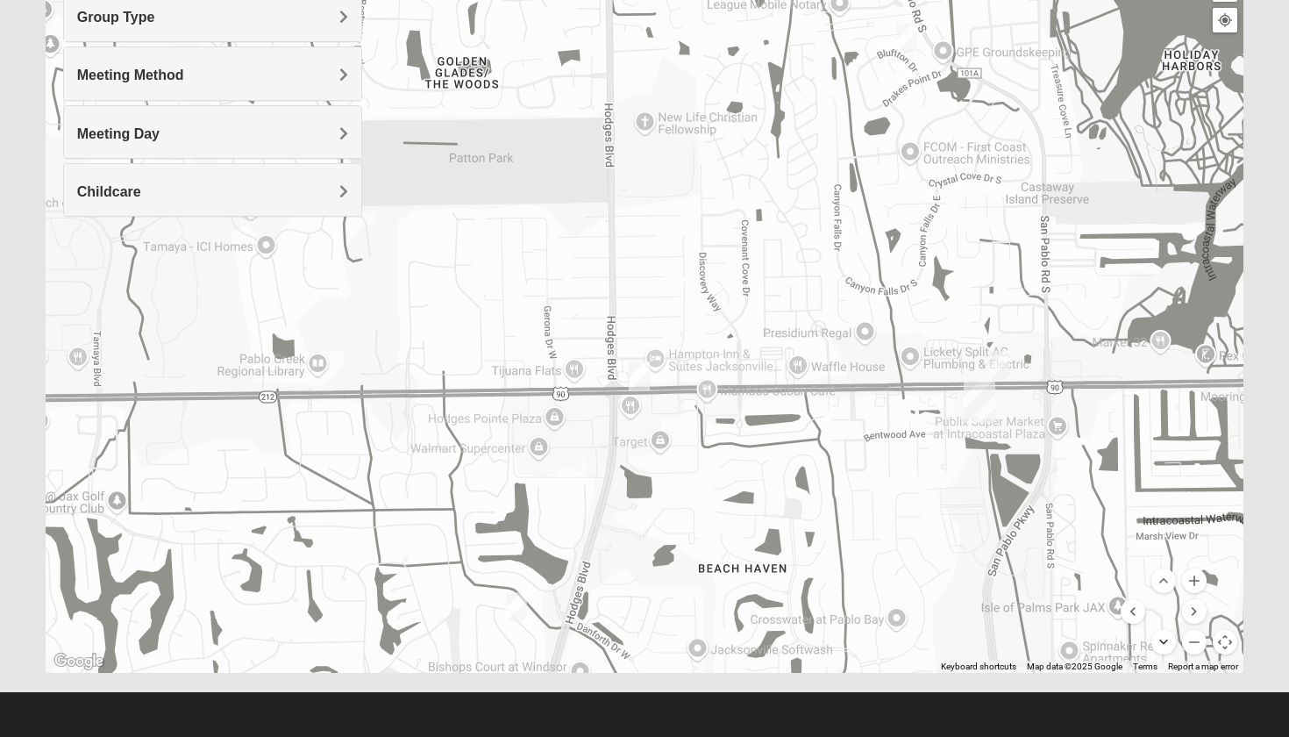
click at [1164, 639] on button "Move down" at bounding box center [1164, 642] width 25 height 25
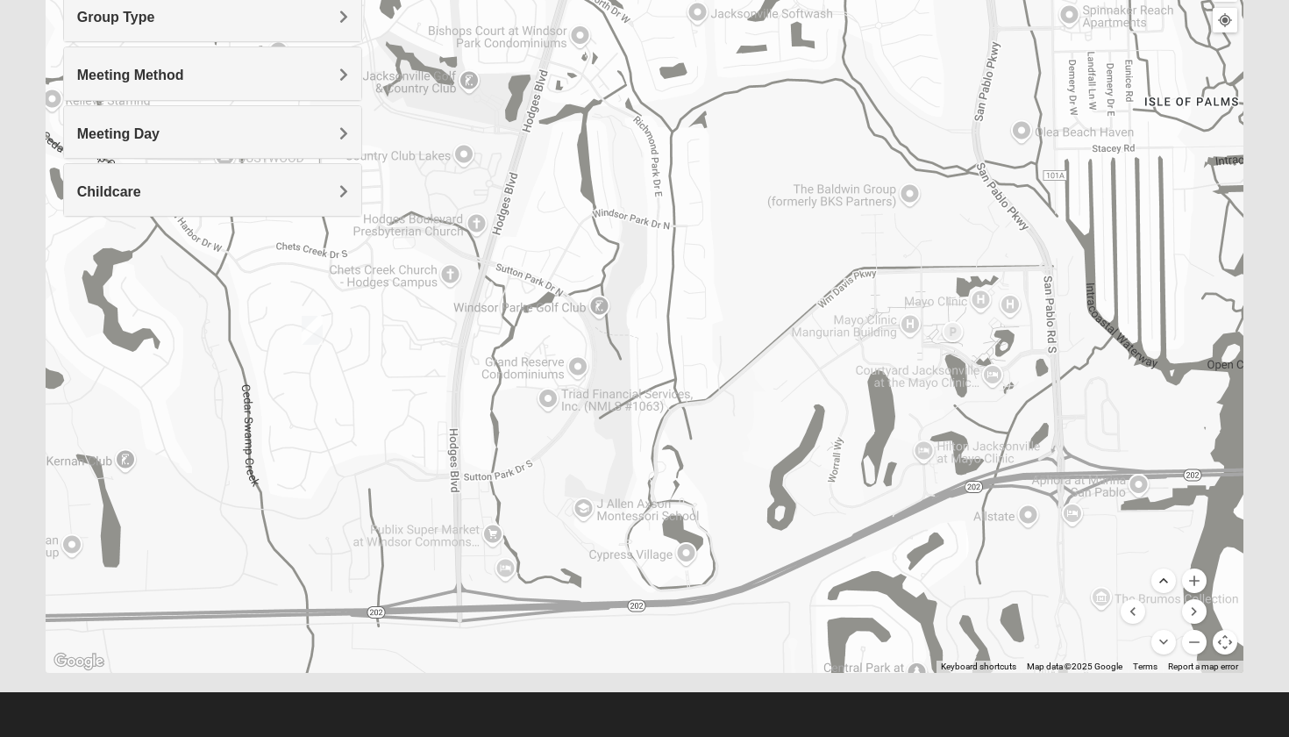
click at [1170, 582] on button "Move up" at bounding box center [1164, 580] width 25 height 25
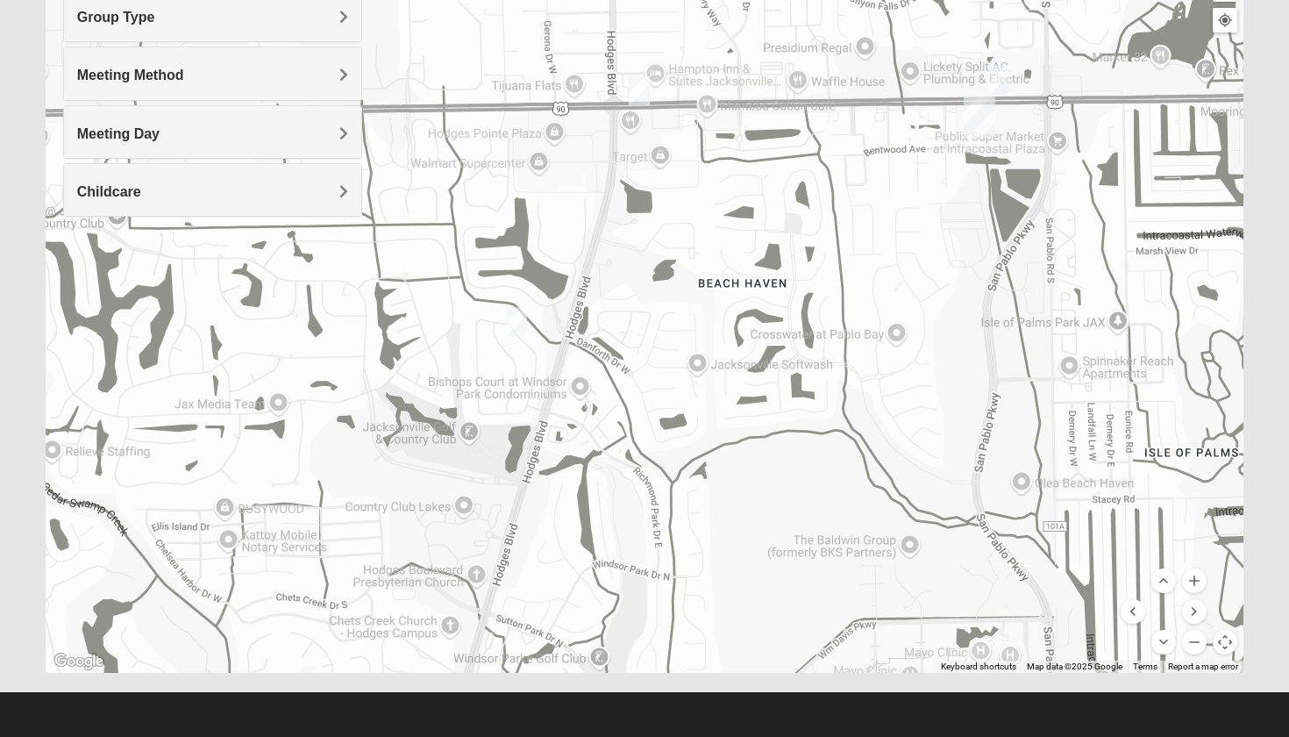
click at [1002, 74] on img "1825 Mens Chandler/Johnson 32250" at bounding box center [999, 80] width 21 height 29
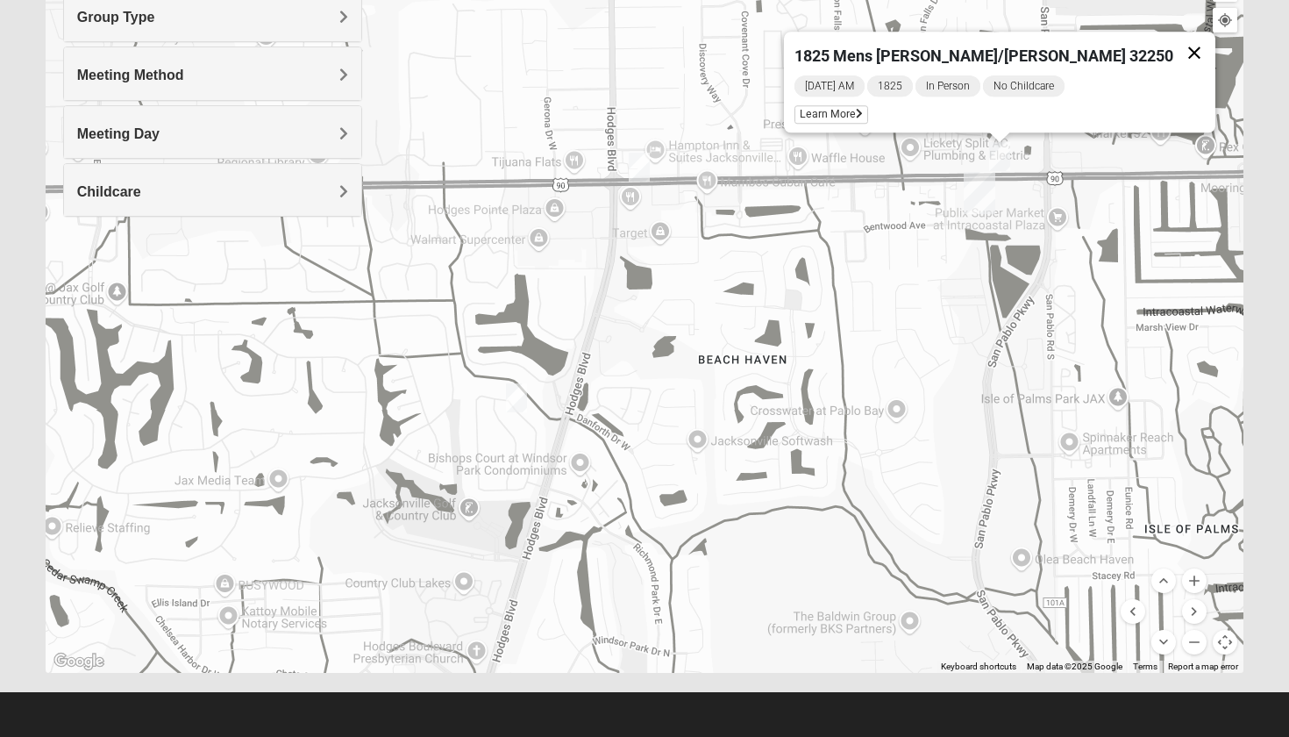
click at [1174, 39] on button "Close" at bounding box center [1195, 53] width 42 height 42
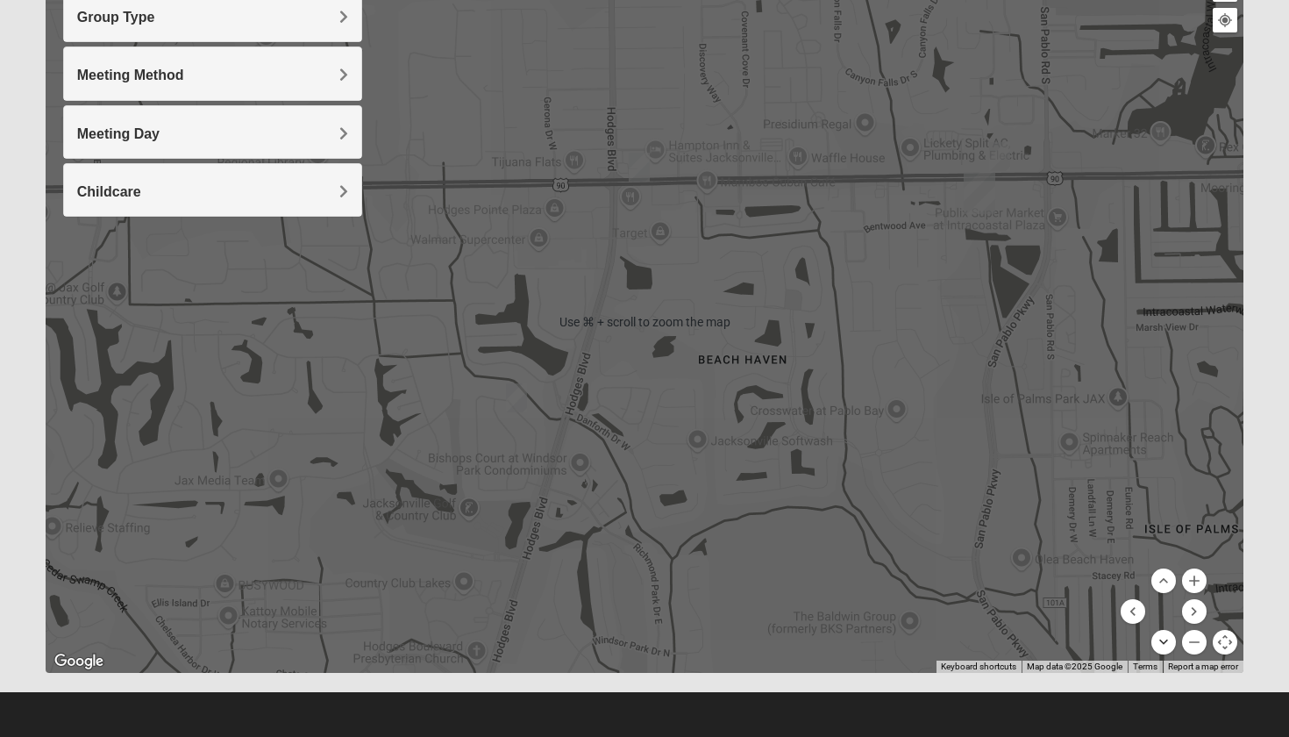
click at [1167, 635] on button "Move down" at bounding box center [1164, 642] width 25 height 25
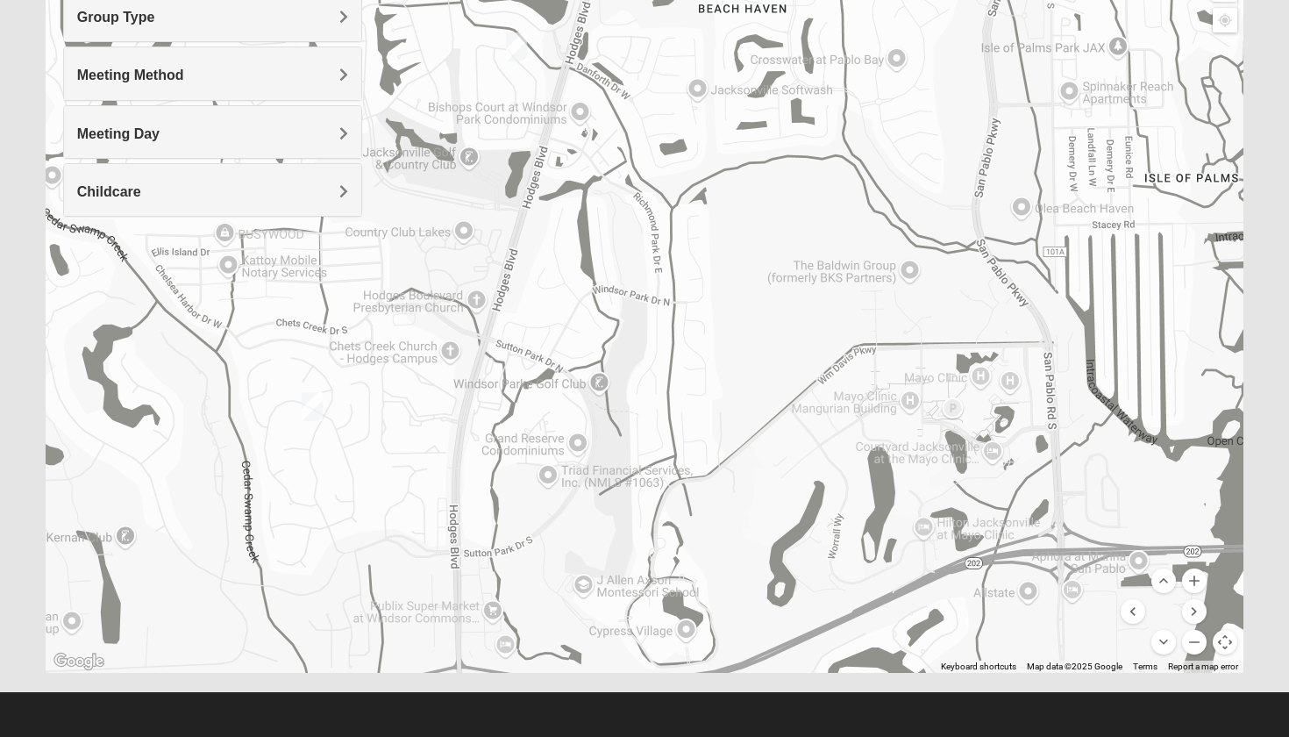
click at [312, 403] on img "1825 Womens Brunetti 32224" at bounding box center [312, 406] width 21 height 29
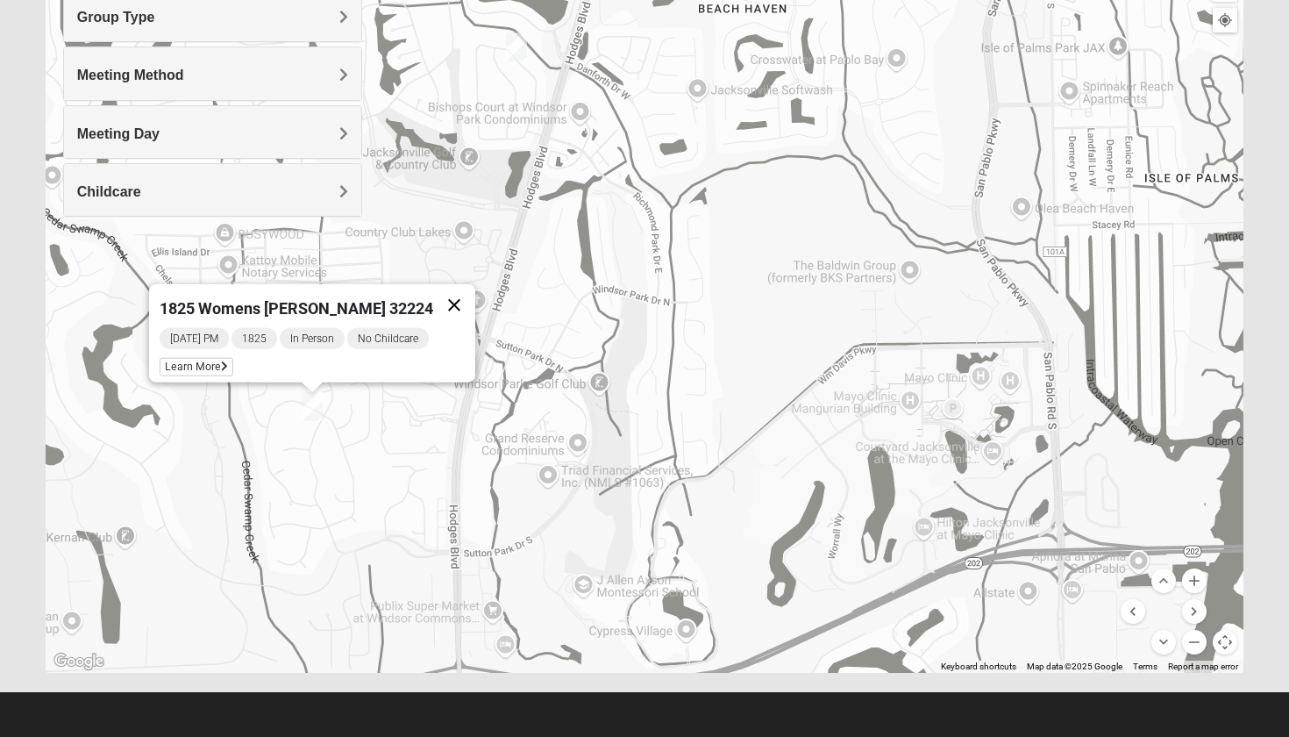
click at [436, 294] on button "Close" at bounding box center [454, 305] width 42 height 42
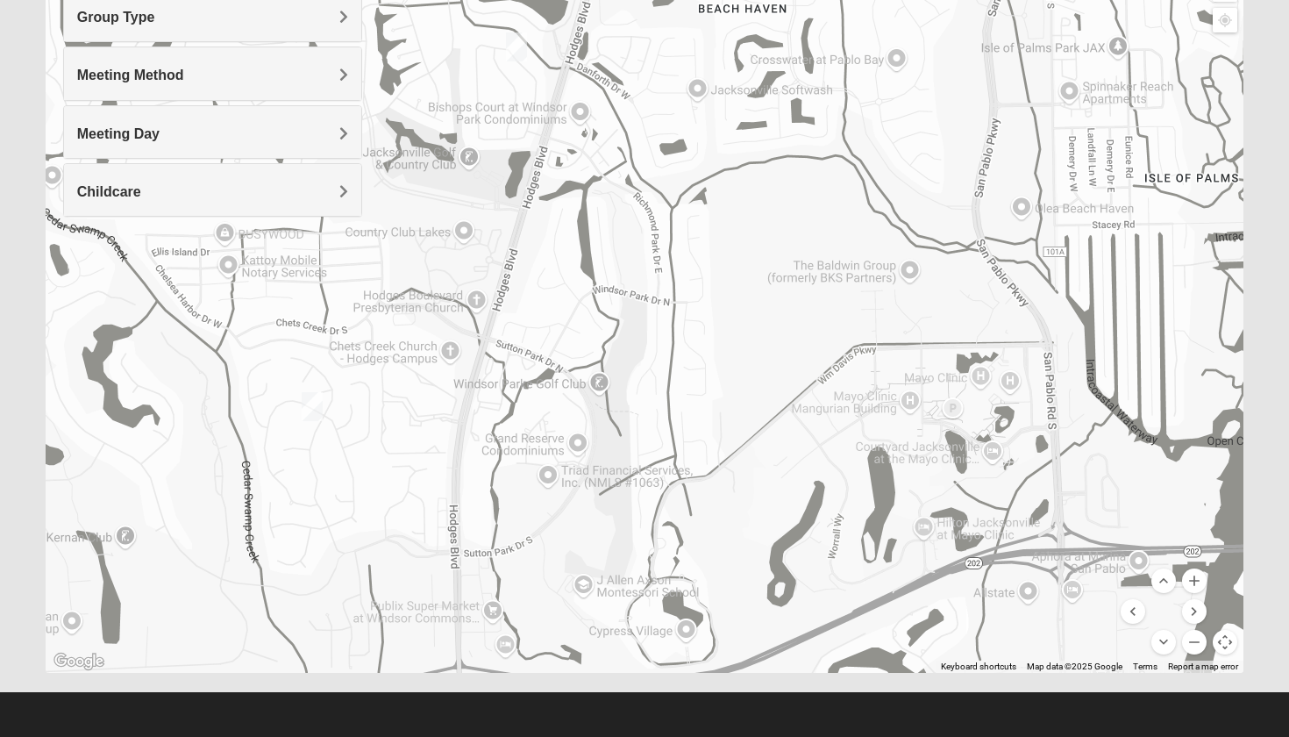
click at [315, 418] on img "1825 Womens Brunetti 32224" at bounding box center [312, 406] width 21 height 29
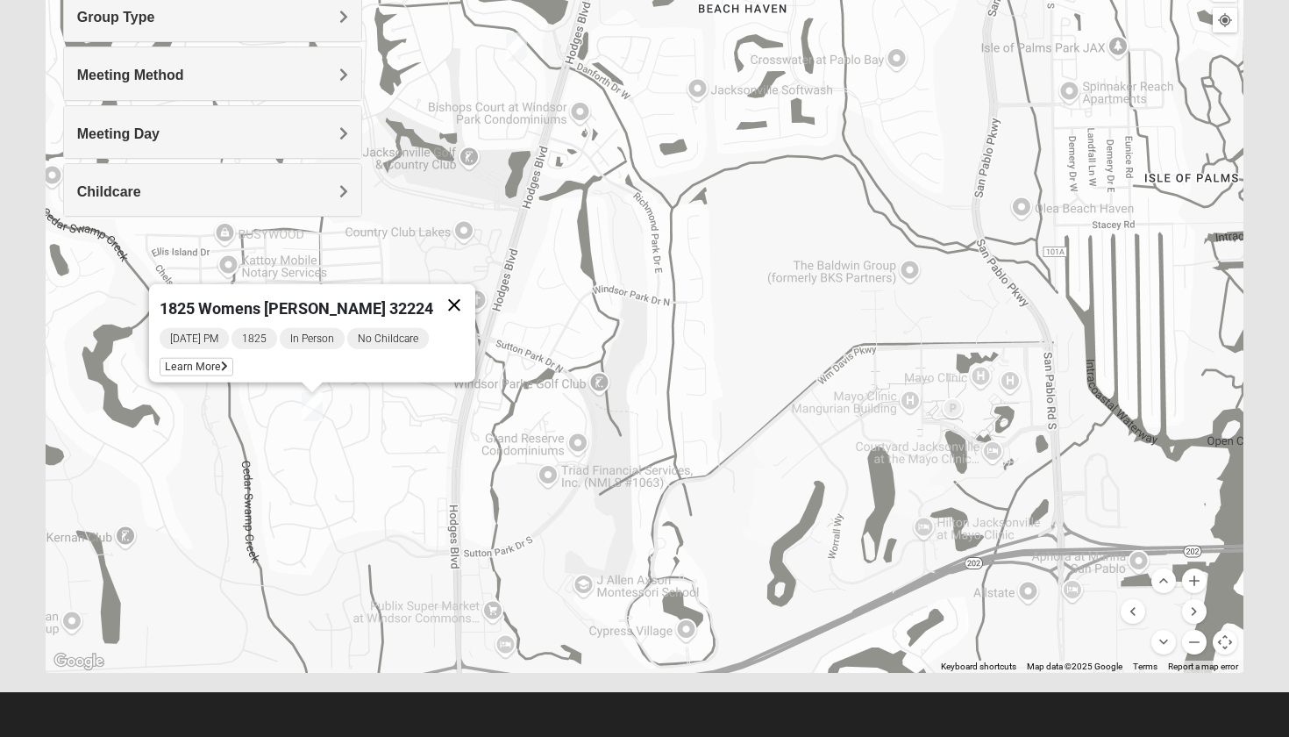
click at [445, 296] on button "Close" at bounding box center [454, 305] width 42 height 42
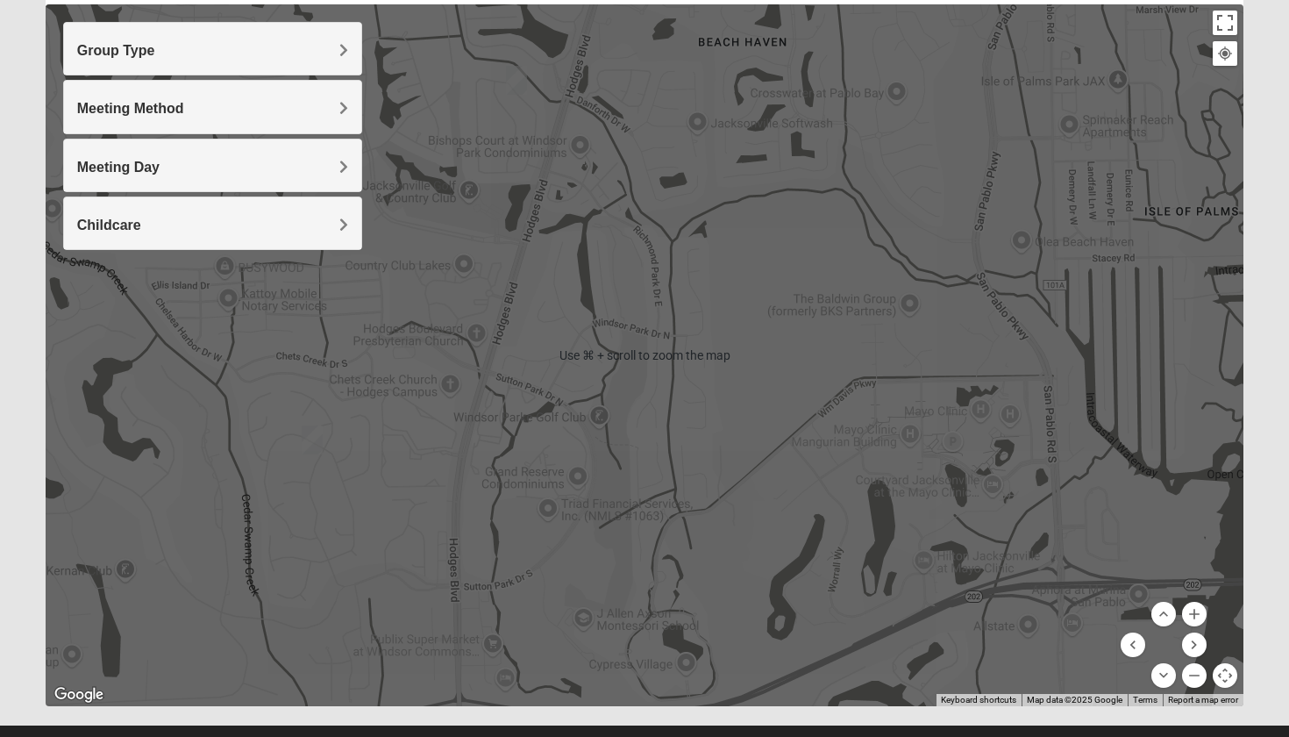
scroll to position [195, 0]
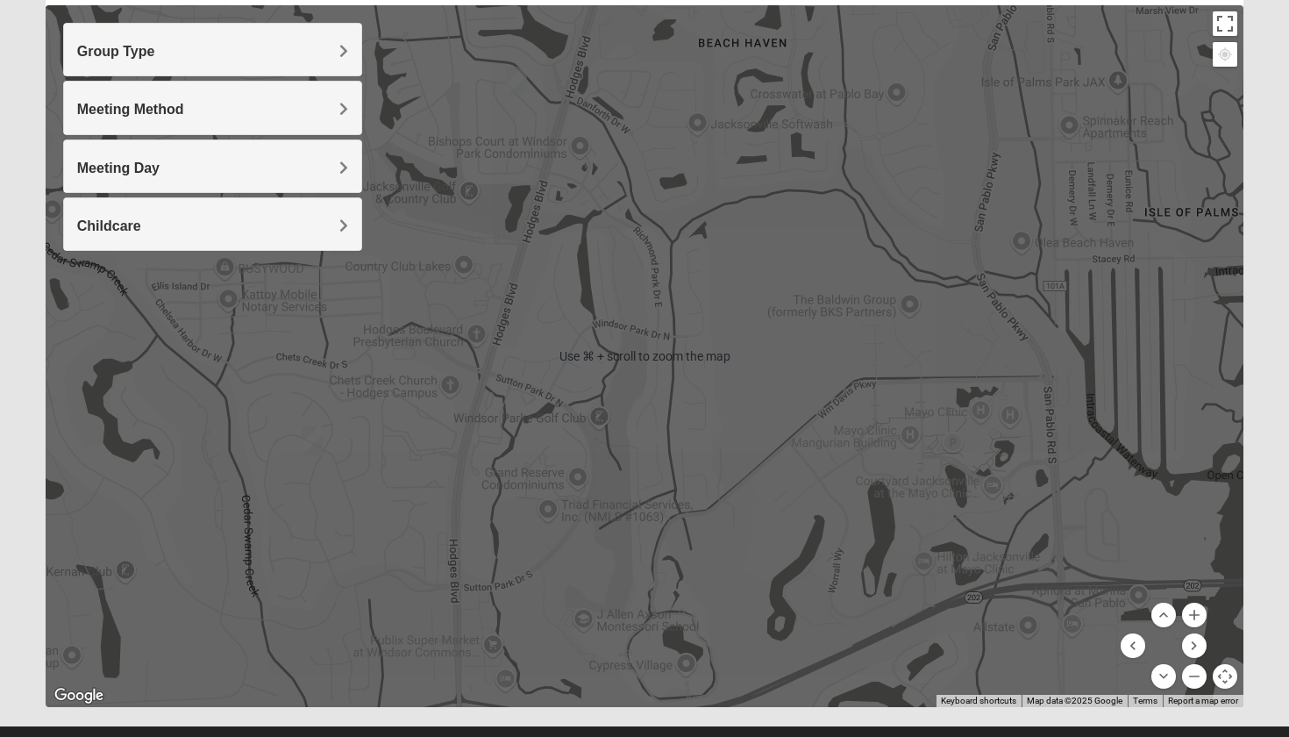
click at [517, 98] on div "To navigate, press the arrow keys." at bounding box center [645, 356] width 1199 height 702
click at [517, 79] on img "1825 Mens Cason 32224" at bounding box center [516, 81] width 21 height 29
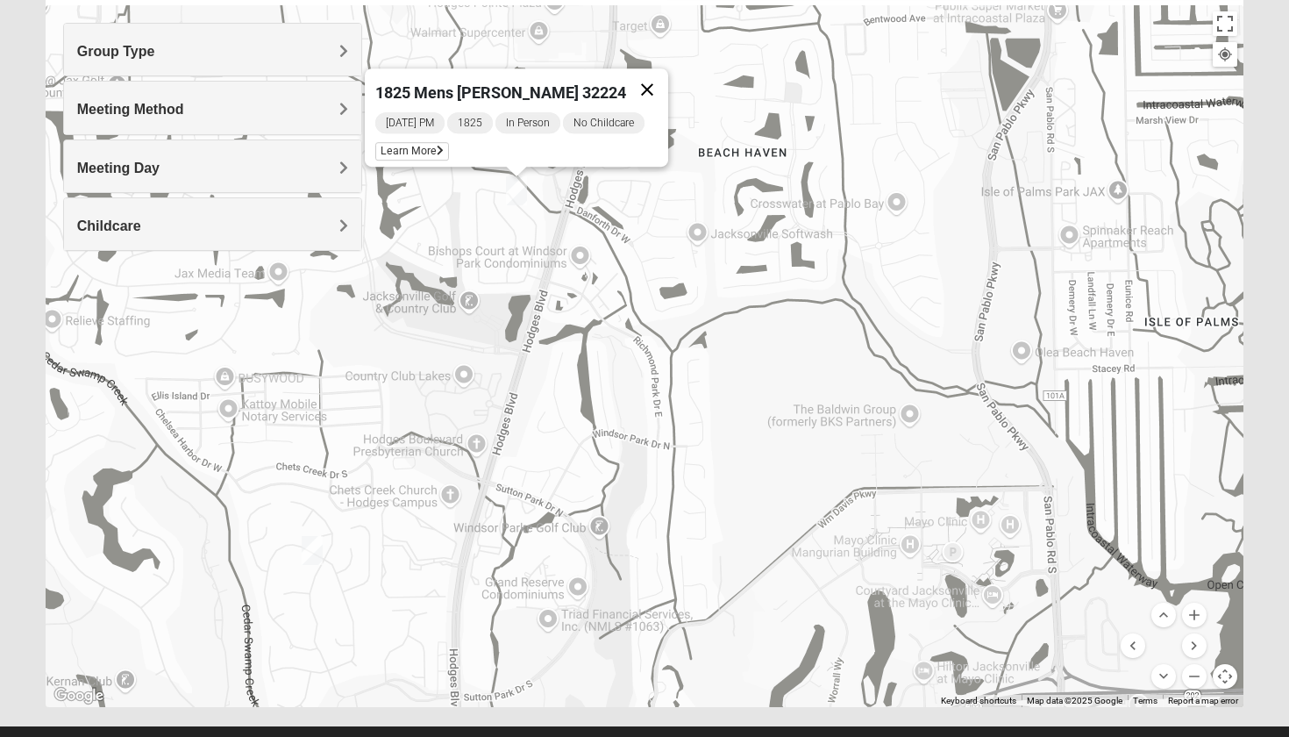
click at [665, 80] on button "Close" at bounding box center [647, 89] width 42 height 42
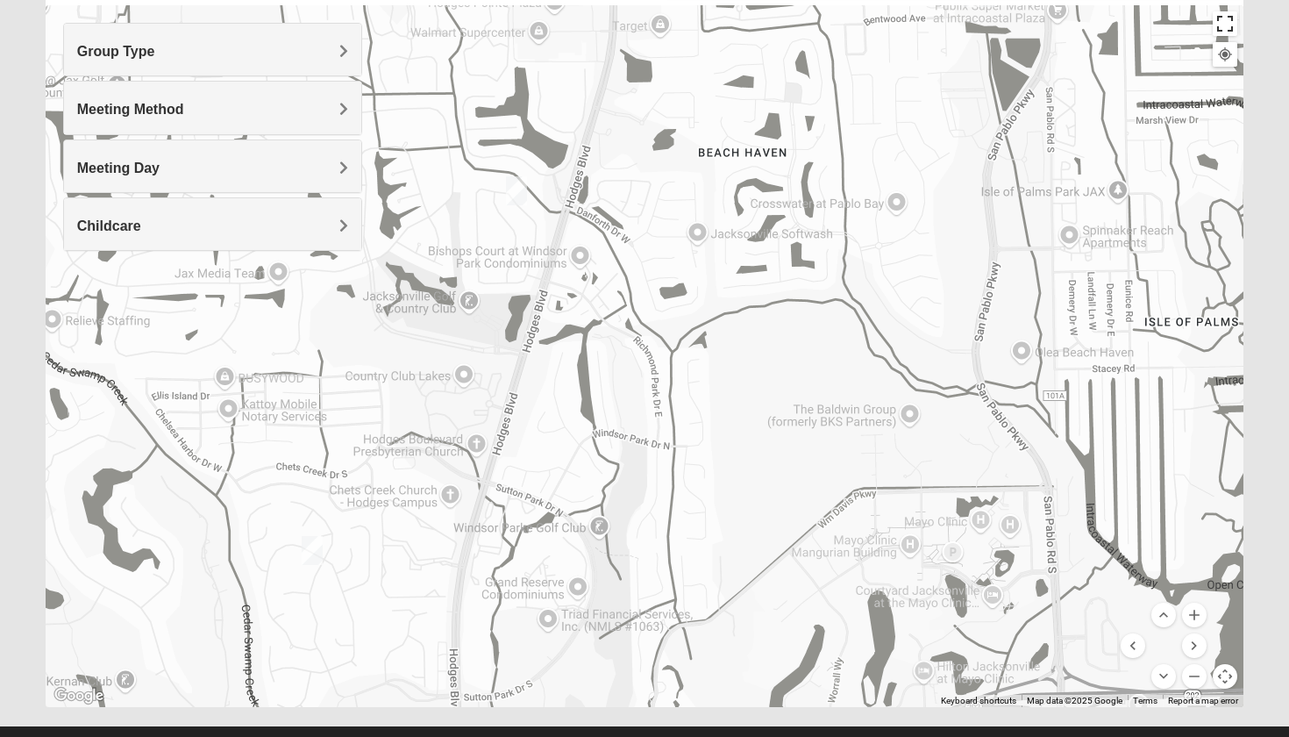
click at [1229, 19] on button "Toggle fullscreen view" at bounding box center [1225, 23] width 25 height 25
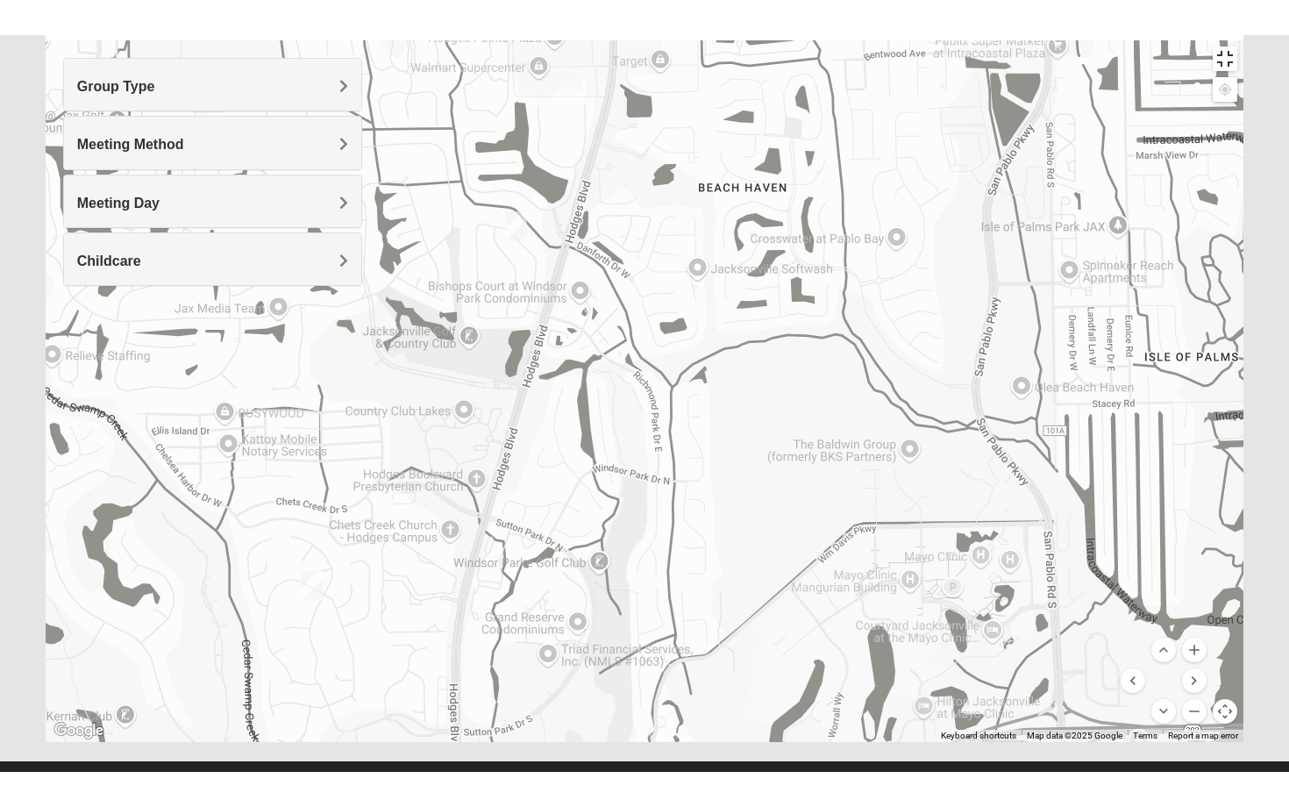
scroll to position [155, 0]
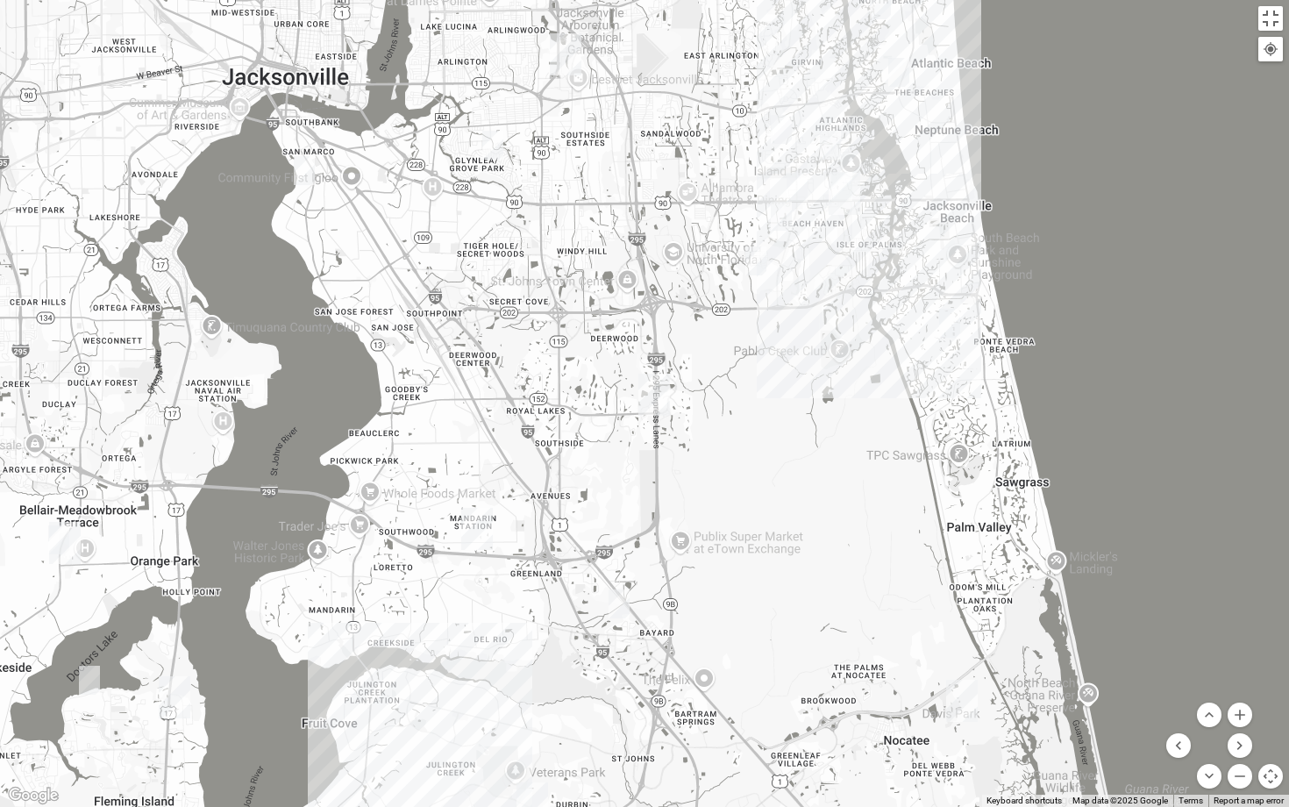
click at [494, 142] on img "1825 Mixed Shamet 32216" at bounding box center [492, 145] width 21 height 29
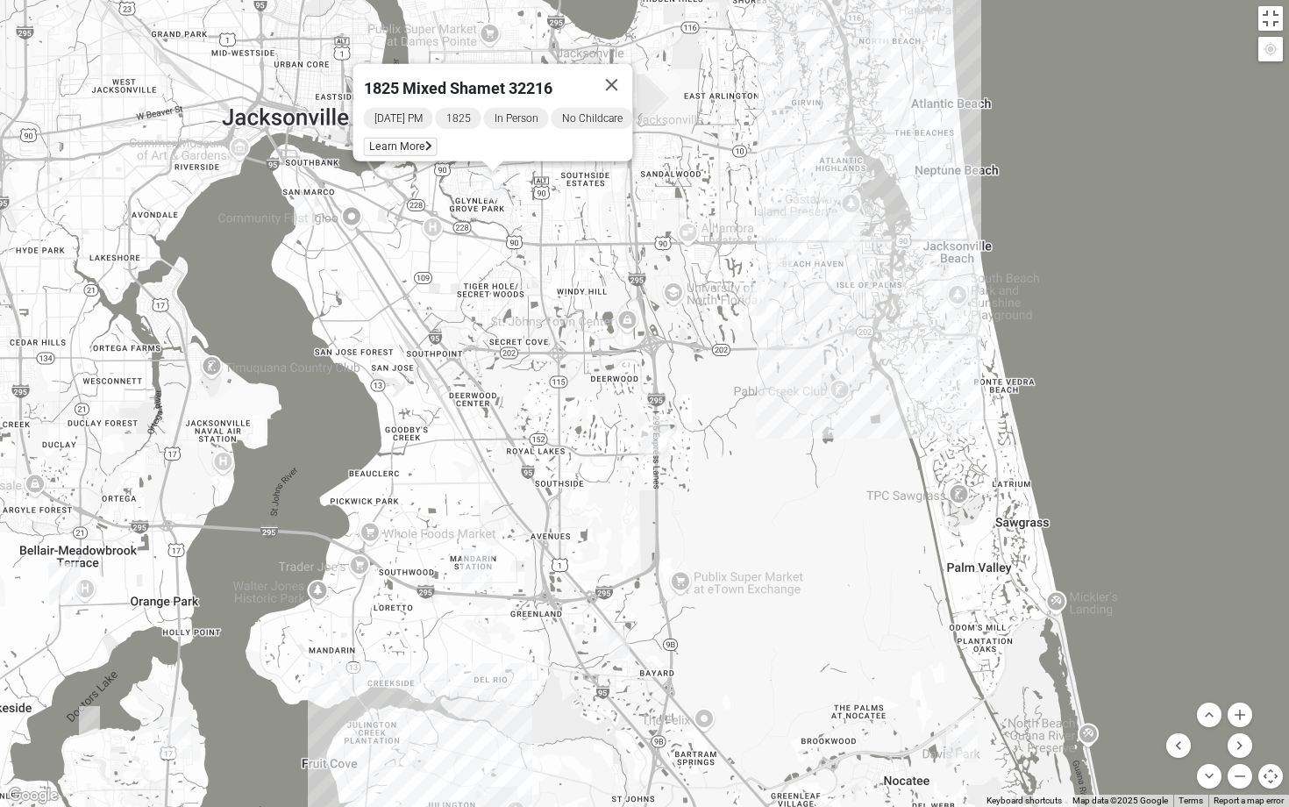
click at [304, 212] on img "1825 Mixed Chamberlian/Hicks 32207" at bounding box center [304, 210] width 21 height 29
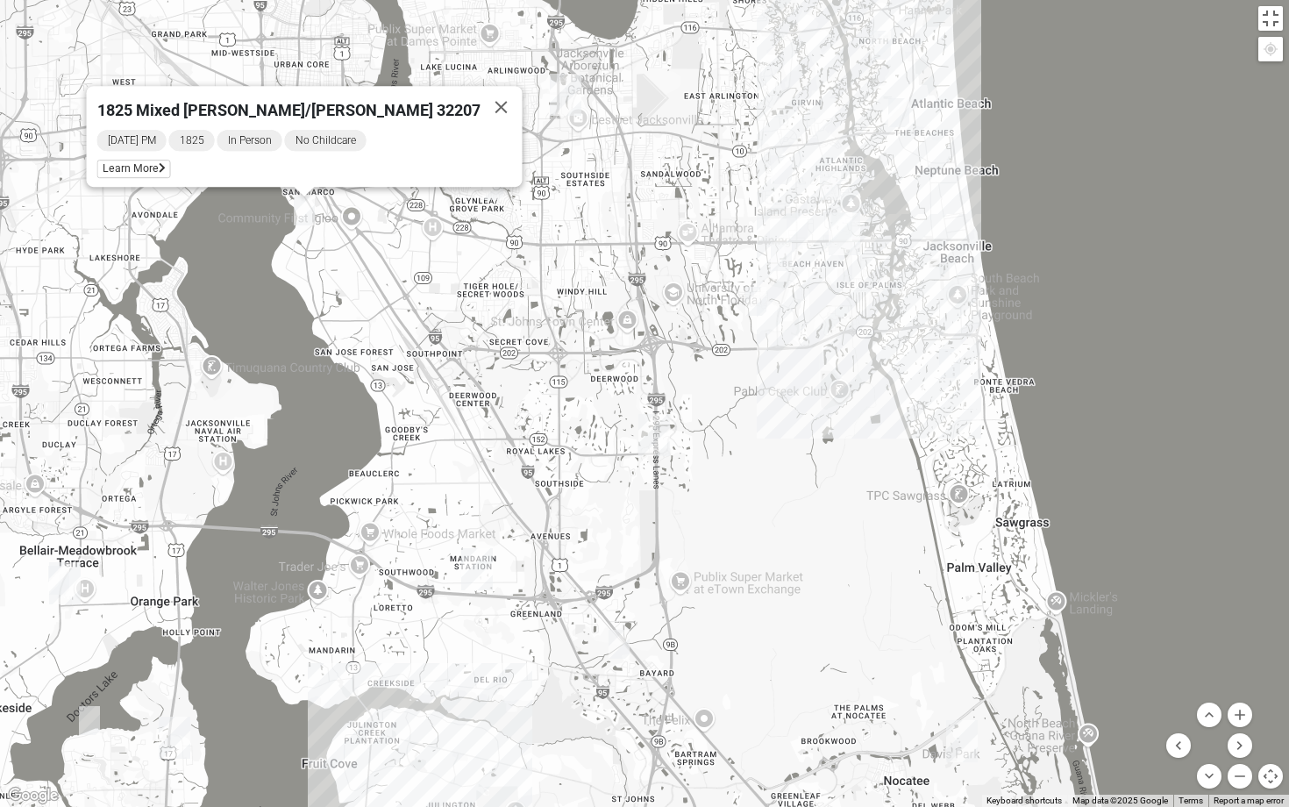
click at [623, 652] on img "1825 Mixed Cutshall 32258" at bounding box center [619, 644] width 21 height 29
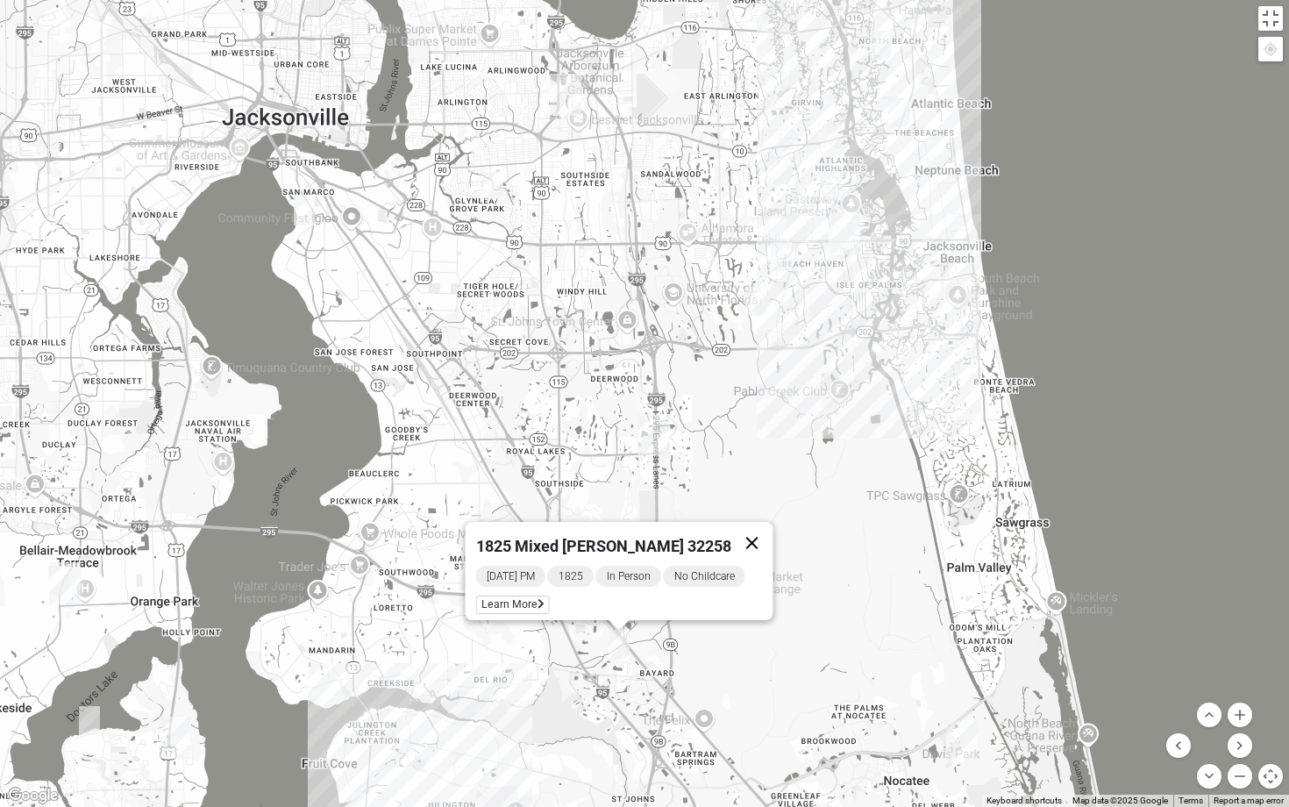
click at [752, 532] on button "Close" at bounding box center [753, 543] width 42 height 42
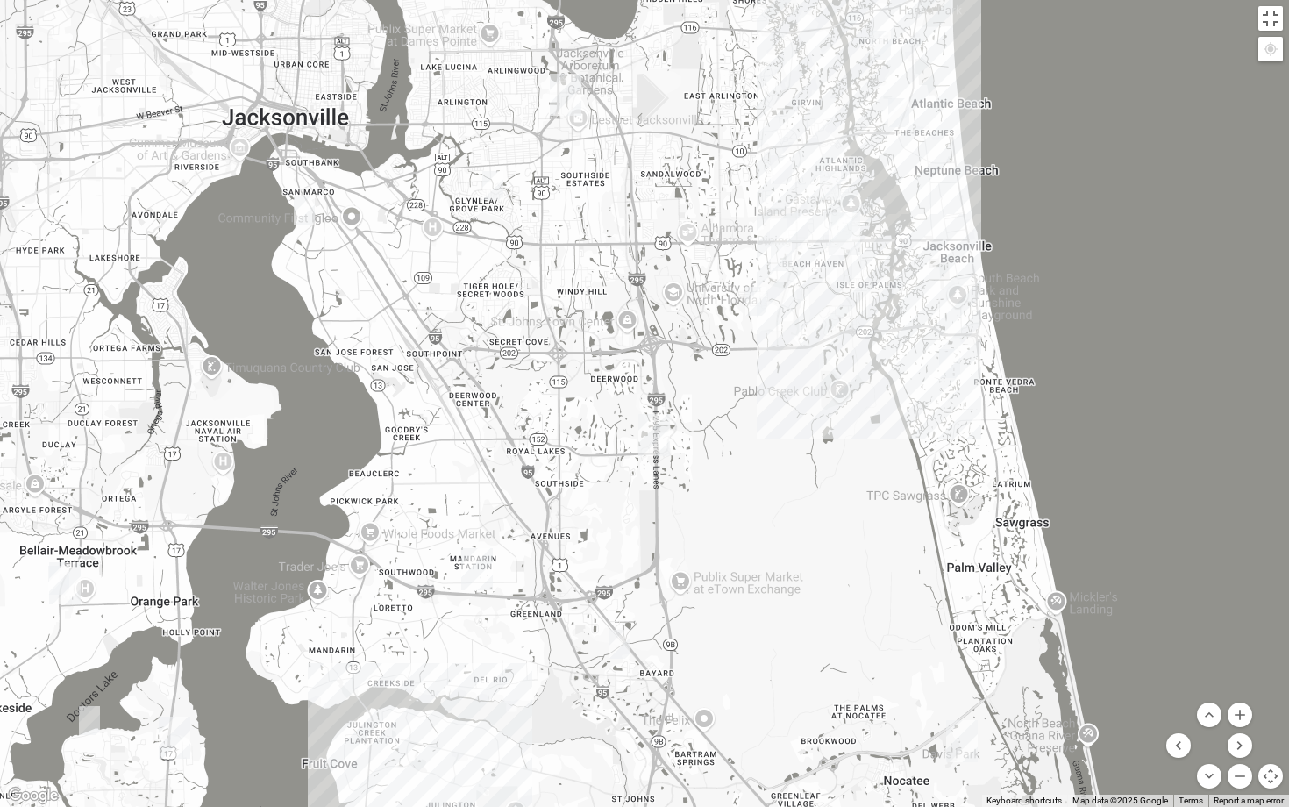
click at [945, 365] on img "1825 Mixed Gatewood/Morales 32082" at bounding box center [949, 363] width 21 height 29
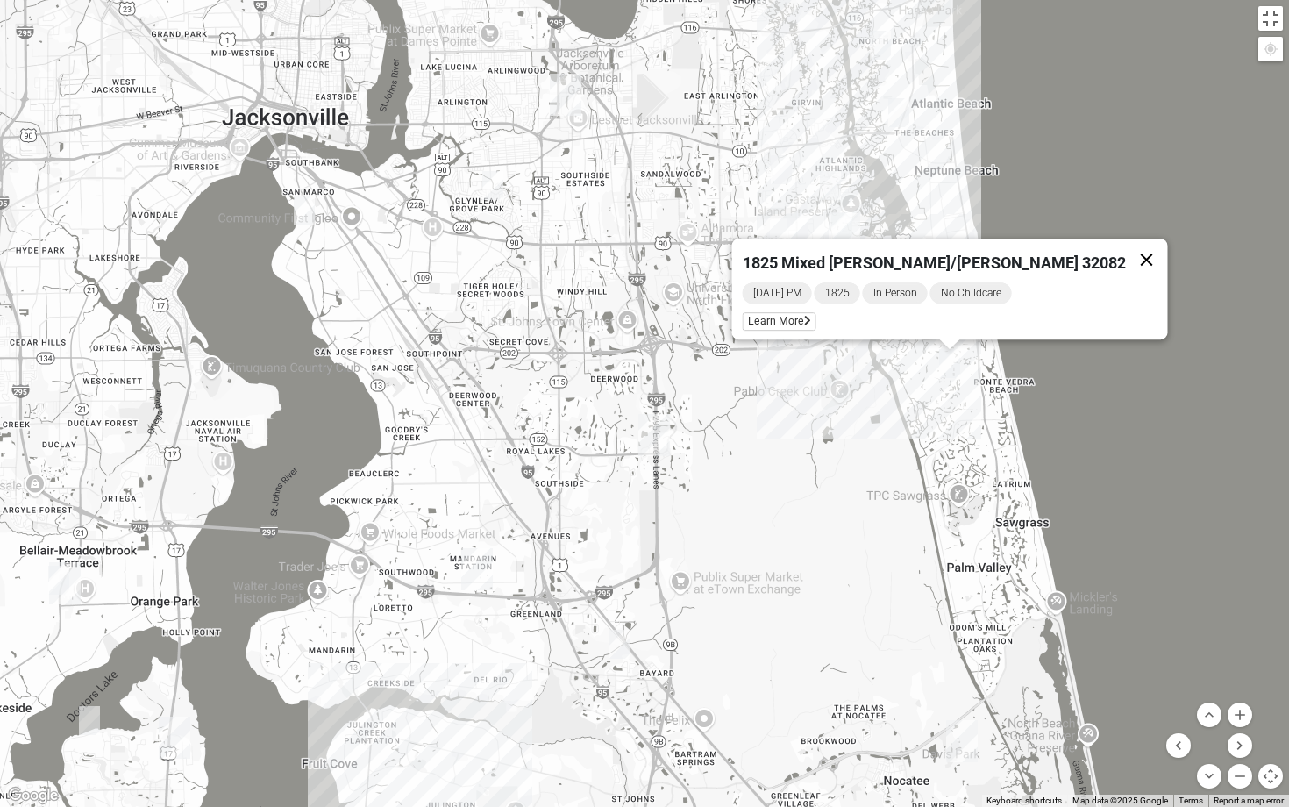
click at [1126, 246] on button "Close" at bounding box center [1147, 260] width 42 height 42
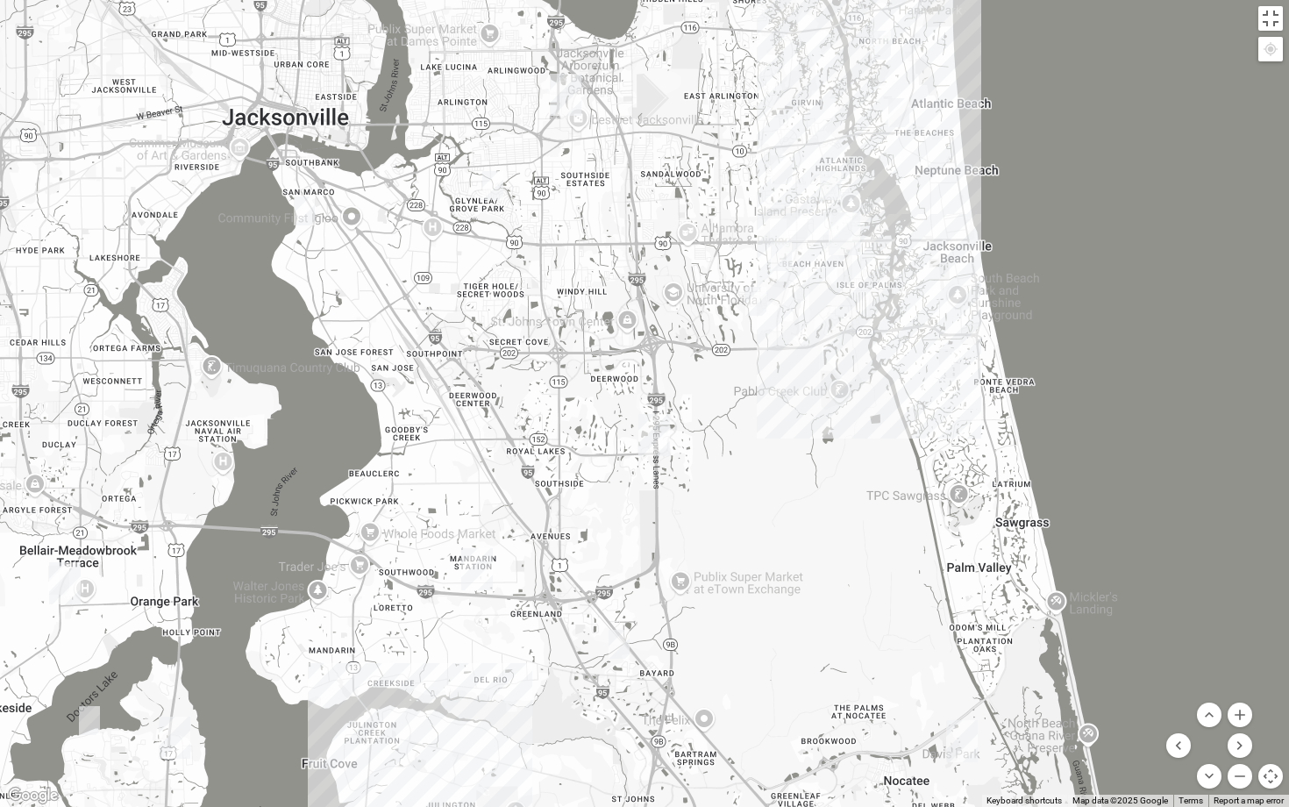
click at [794, 244] on div "To navigate, press the arrow keys." at bounding box center [644, 403] width 1289 height 807
click at [794, 233] on img "1825 Womens Annis/Ferguson 32246" at bounding box center [797, 227] width 21 height 29
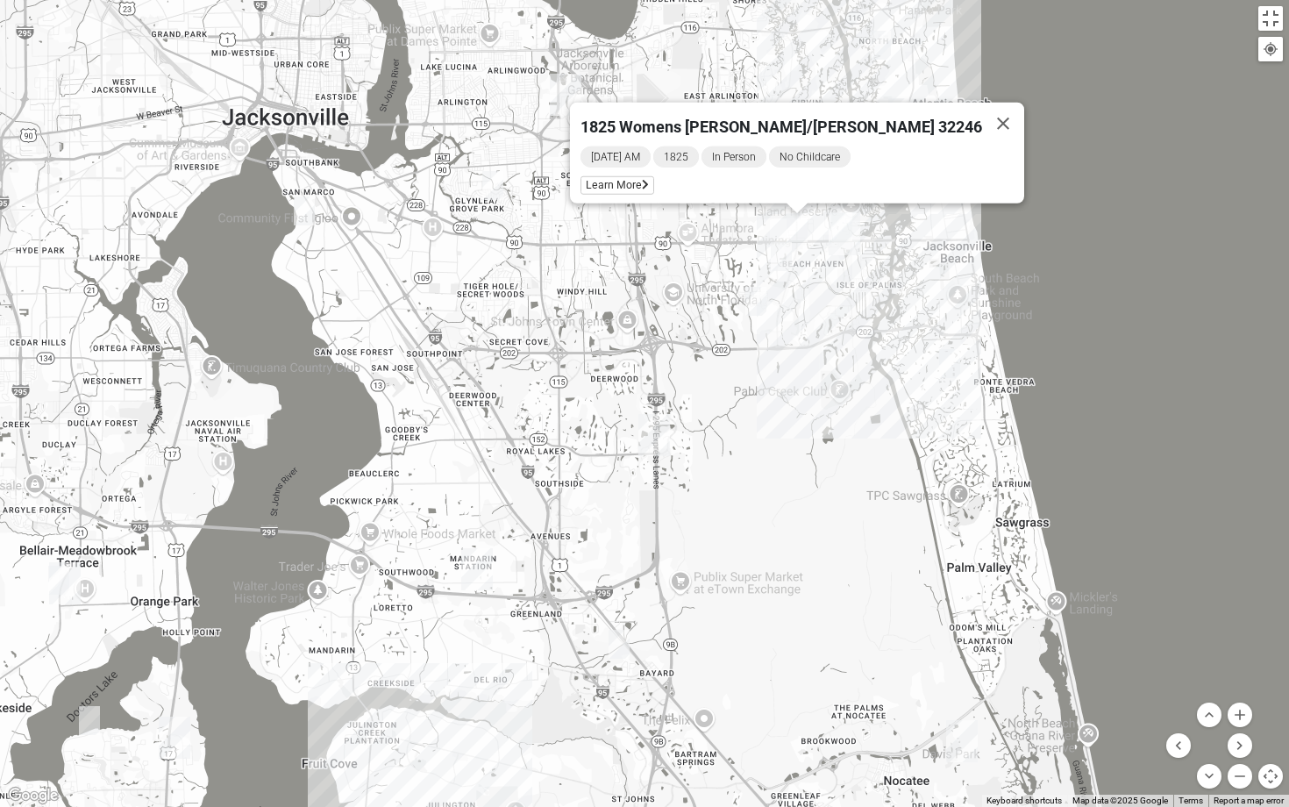
click at [774, 258] on img "1825 Mens Cason 32224" at bounding box center [781, 256] width 21 height 29
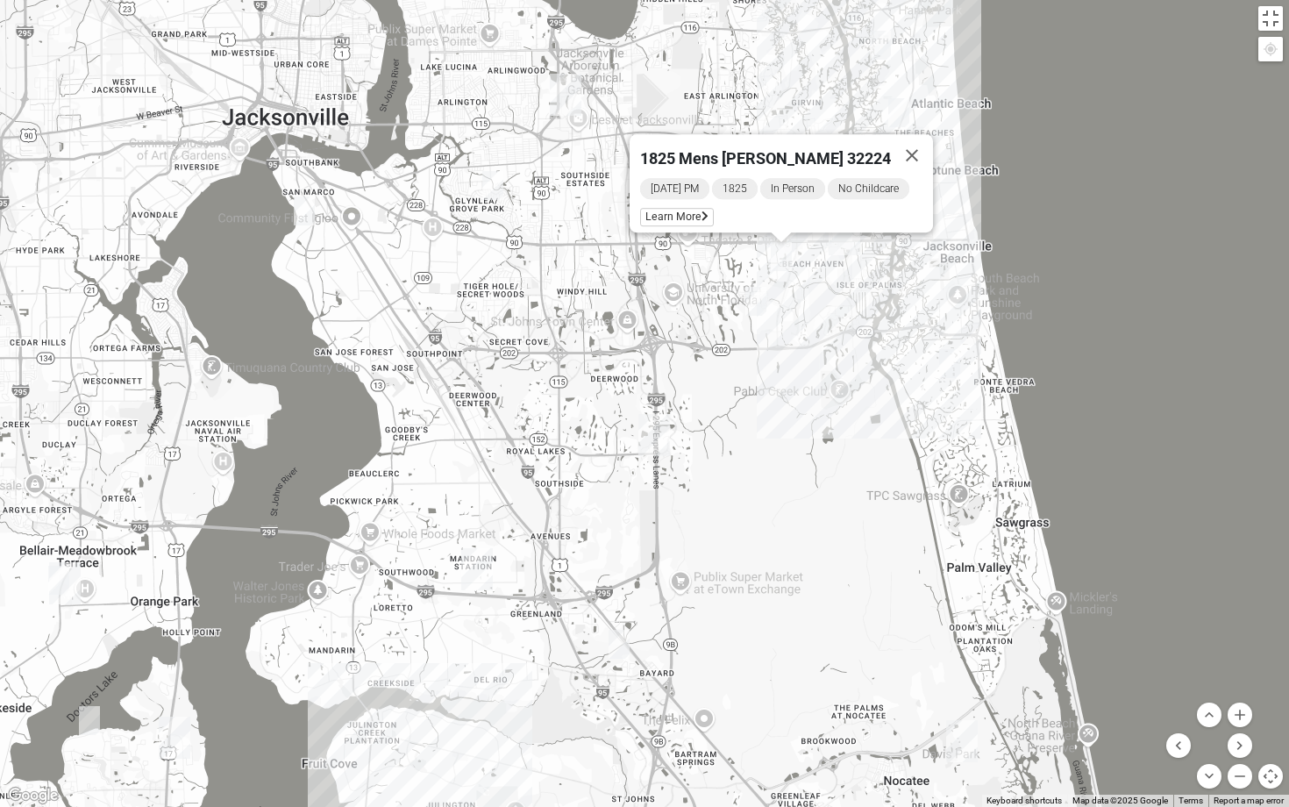
click at [757, 304] on img "1825 Womens Brunetti 32224" at bounding box center [756, 301] width 21 height 29
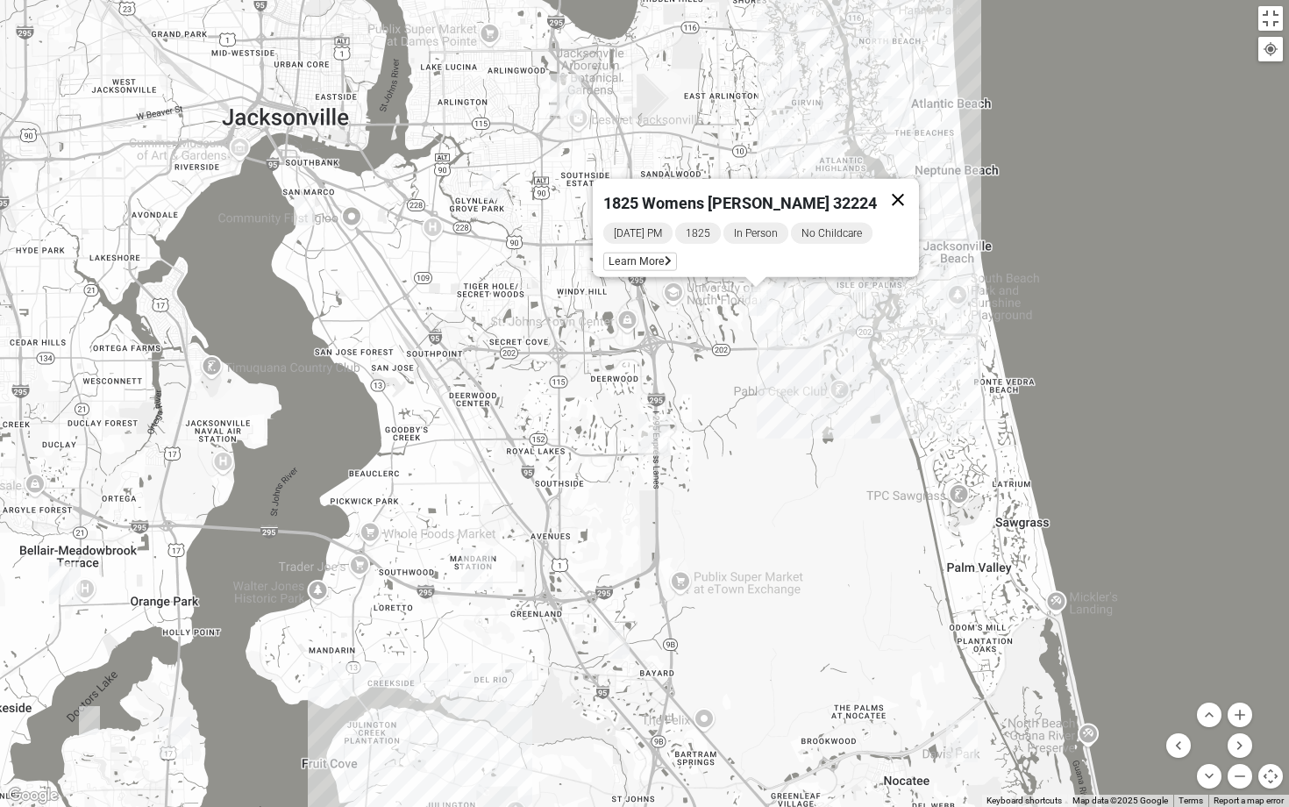
click at [888, 189] on button "Close" at bounding box center [898, 200] width 42 height 42
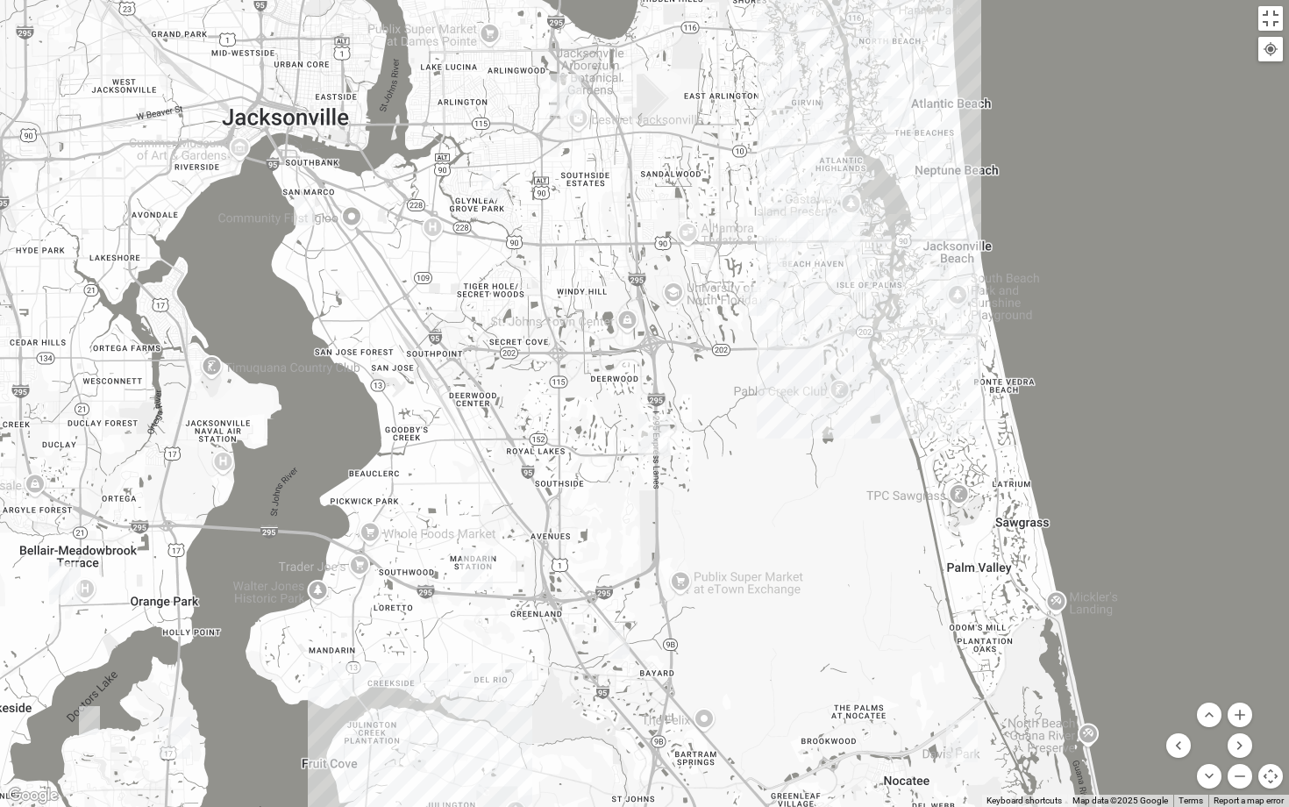
click at [787, 168] on img "1825 Mixed Annis 32246" at bounding box center [781, 169] width 21 height 29
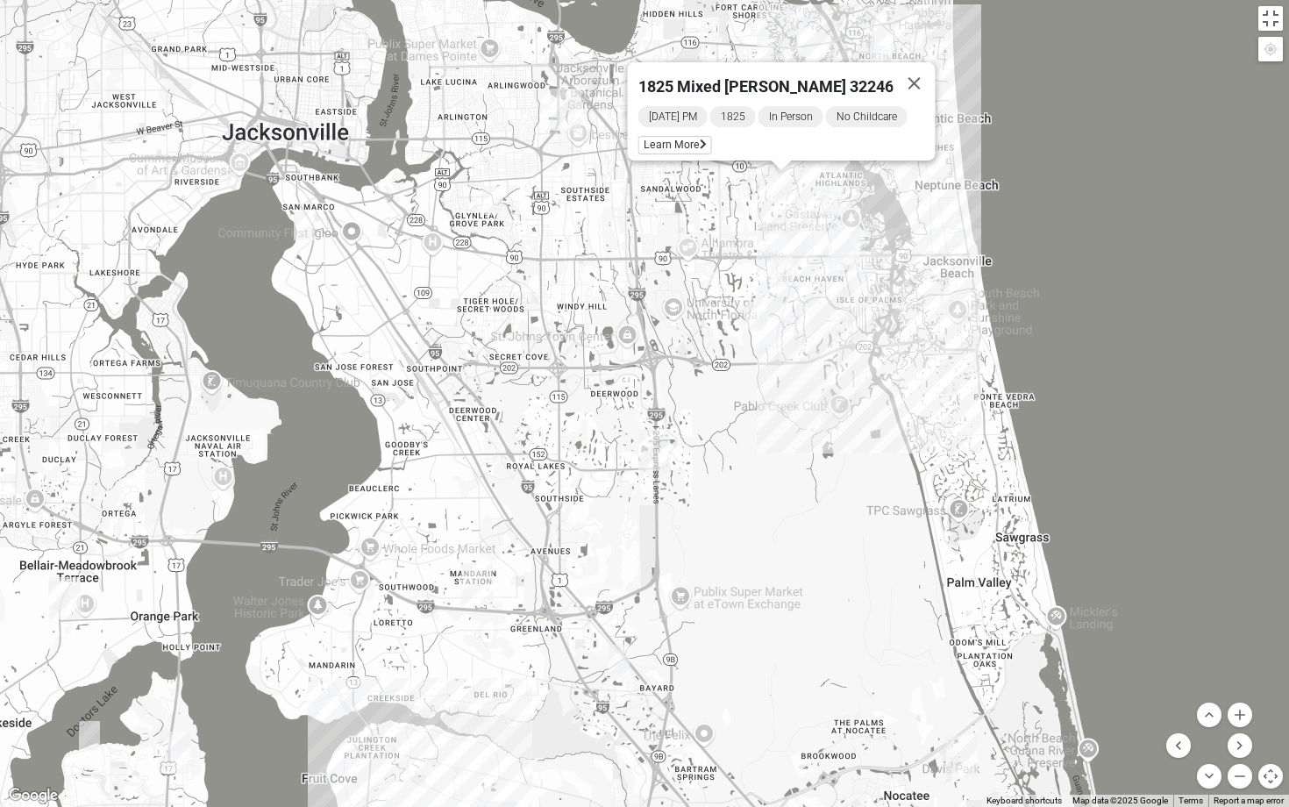
click at [833, 209] on img "1825 Womens Wood 32224" at bounding box center [830, 200] width 21 height 29
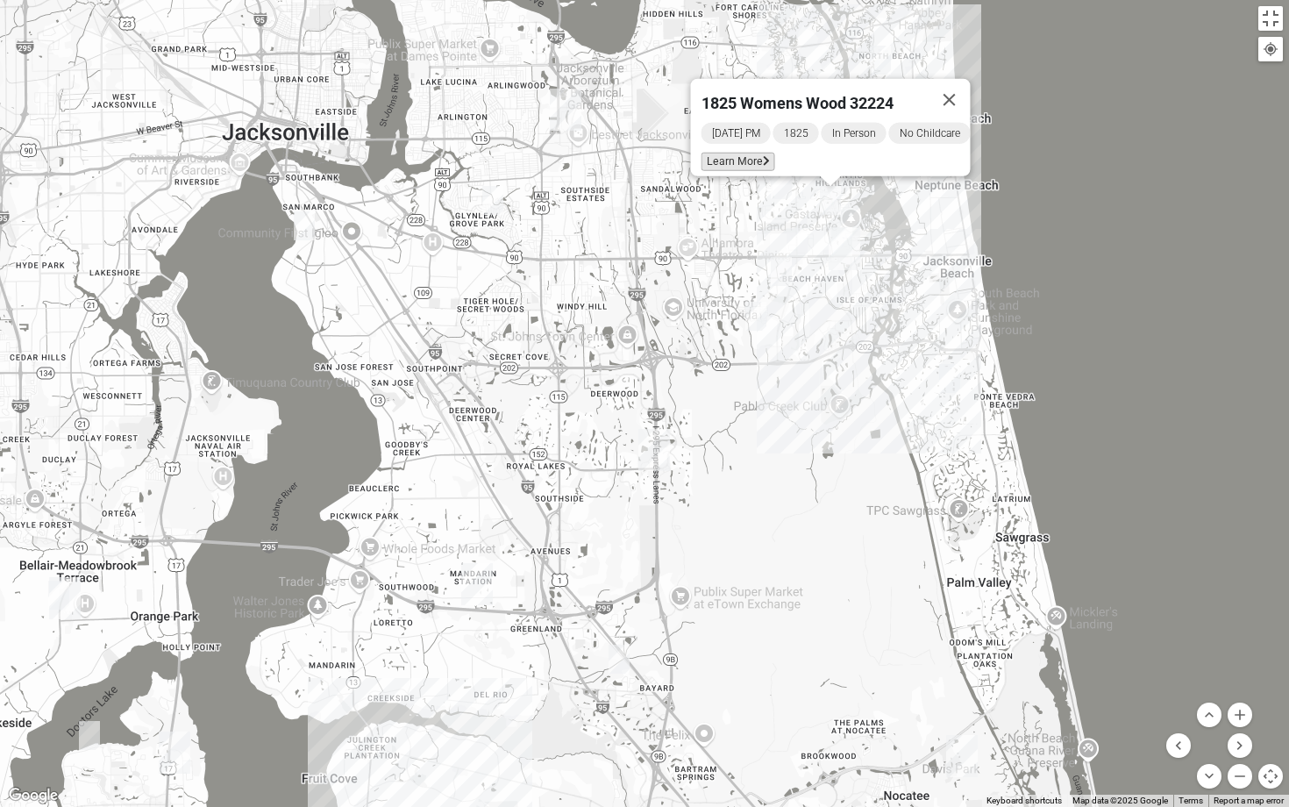
click at [746, 153] on span "Learn More" at bounding box center [739, 162] width 74 height 18
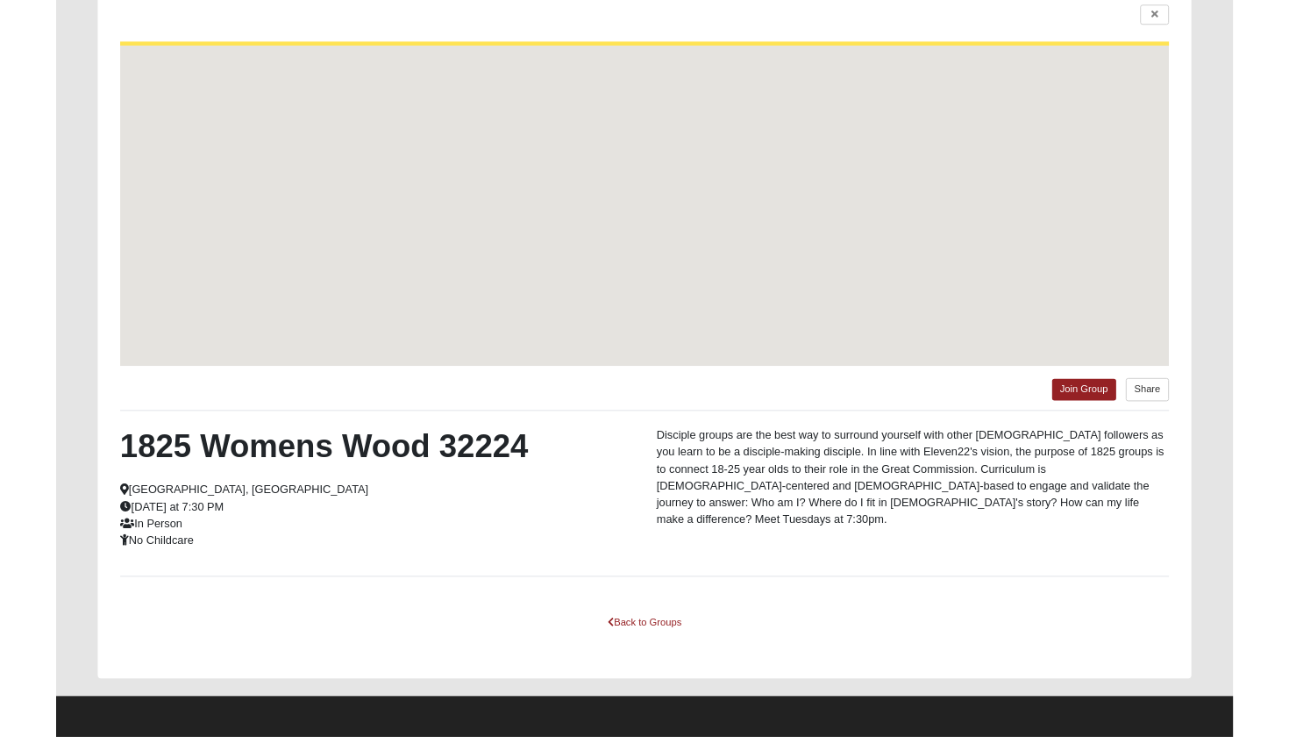
scroll to position [142, 0]
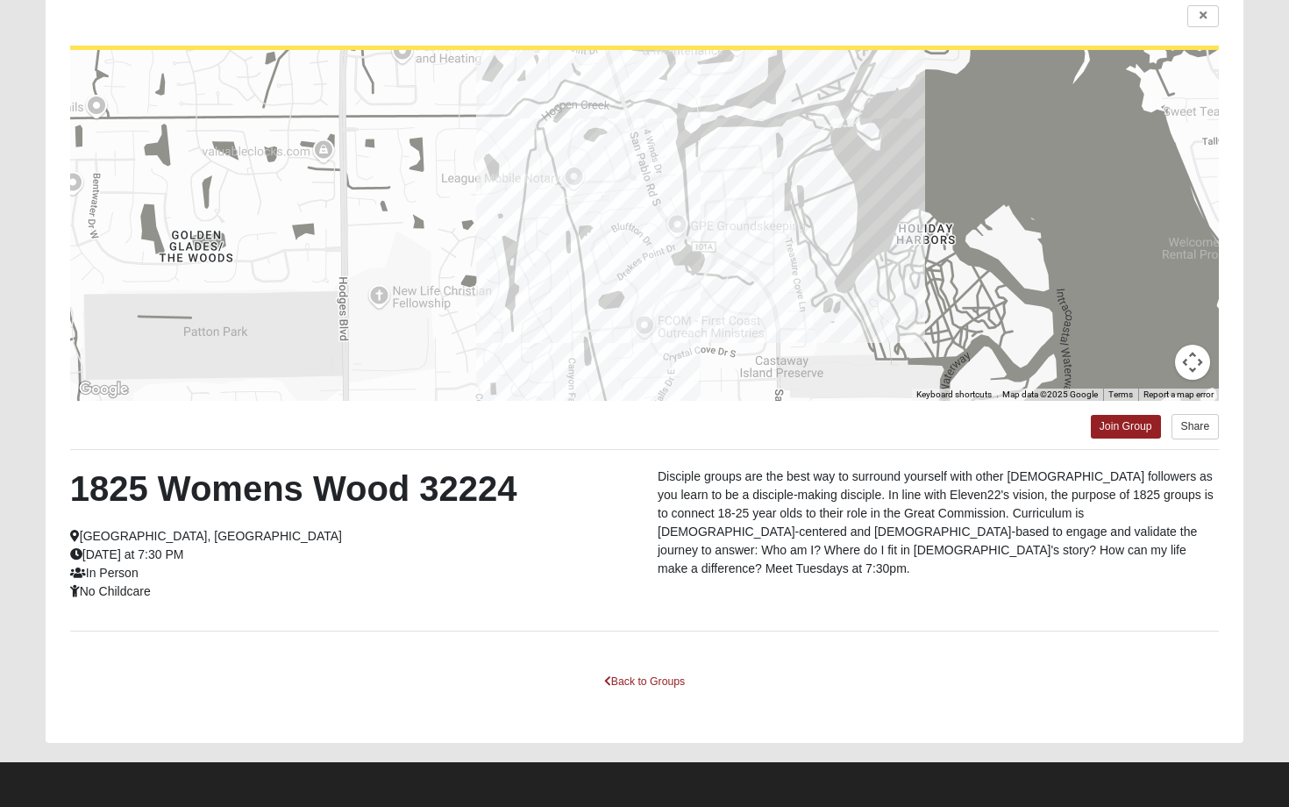
click at [1131, 425] on html "Log In Find A Group Error Show List Loading Groups" at bounding box center [644, 332] width 1289 height 949
click at [1111, 429] on html "Log In Find A Group Error Show List Loading Groups" at bounding box center [644, 332] width 1289 height 949
click at [1125, 428] on html "Log In Find A Group Error Show List Loading Groups" at bounding box center [644, 332] width 1289 height 949
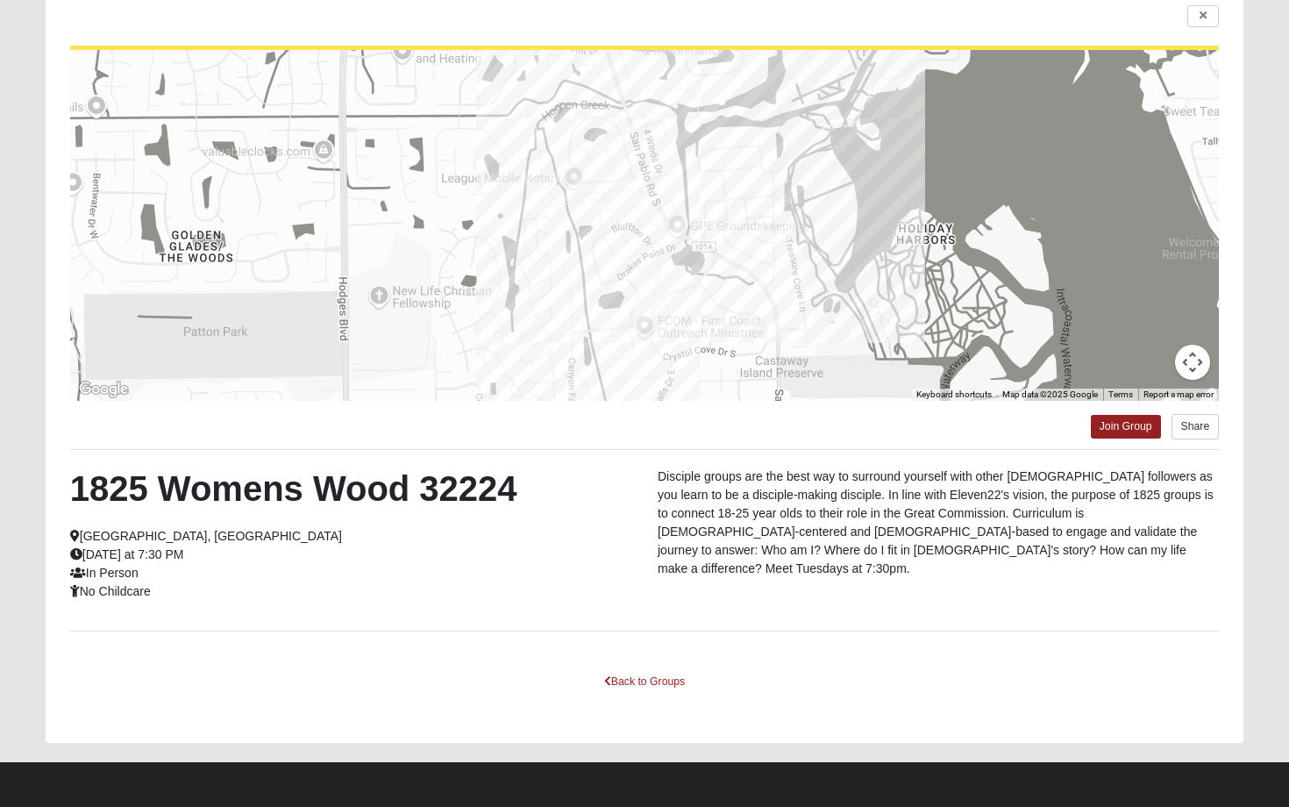
click at [956, 449] on html "Log In Find A Group Error Show List Loading Groups" at bounding box center [644, 332] width 1289 height 949
click at [1188, 366] on html "Log In Find A Group Error Show List Loading Groups" at bounding box center [644, 332] width 1289 height 949
click at [1210, 16] on html "Log In Find A Group Error Show List Loading Groups" at bounding box center [644, 332] width 1289 height 949
click at [1134, 429] on html "Log In Find A Group Error Show List Loading Groups" at bounding box center [644, 332] width 1289 height 949
click at [769, 502] on html "Log In Find A Group Error Show List Loading Groups" at bounding box center [644, 332] width 1289 height 949
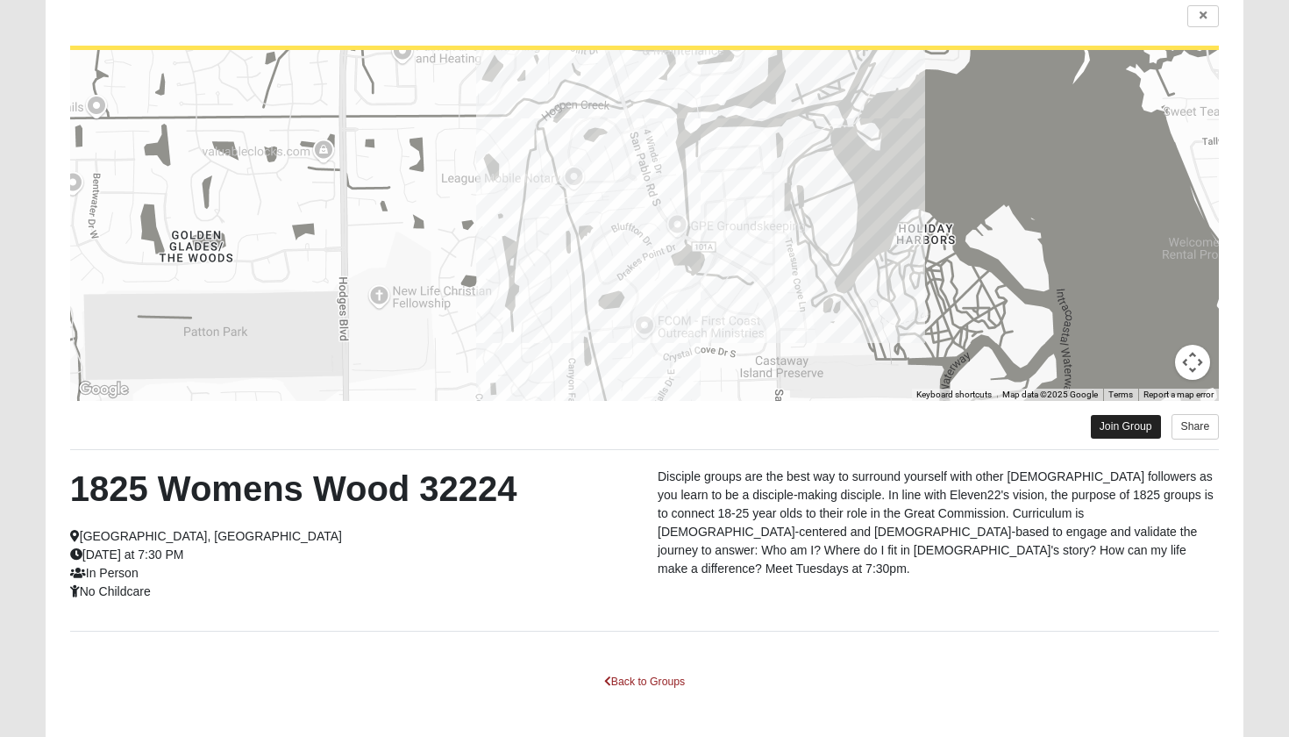
click at [1120, 426] on link "Join Group" at bounding box center [1126, 427] width 70 height 24
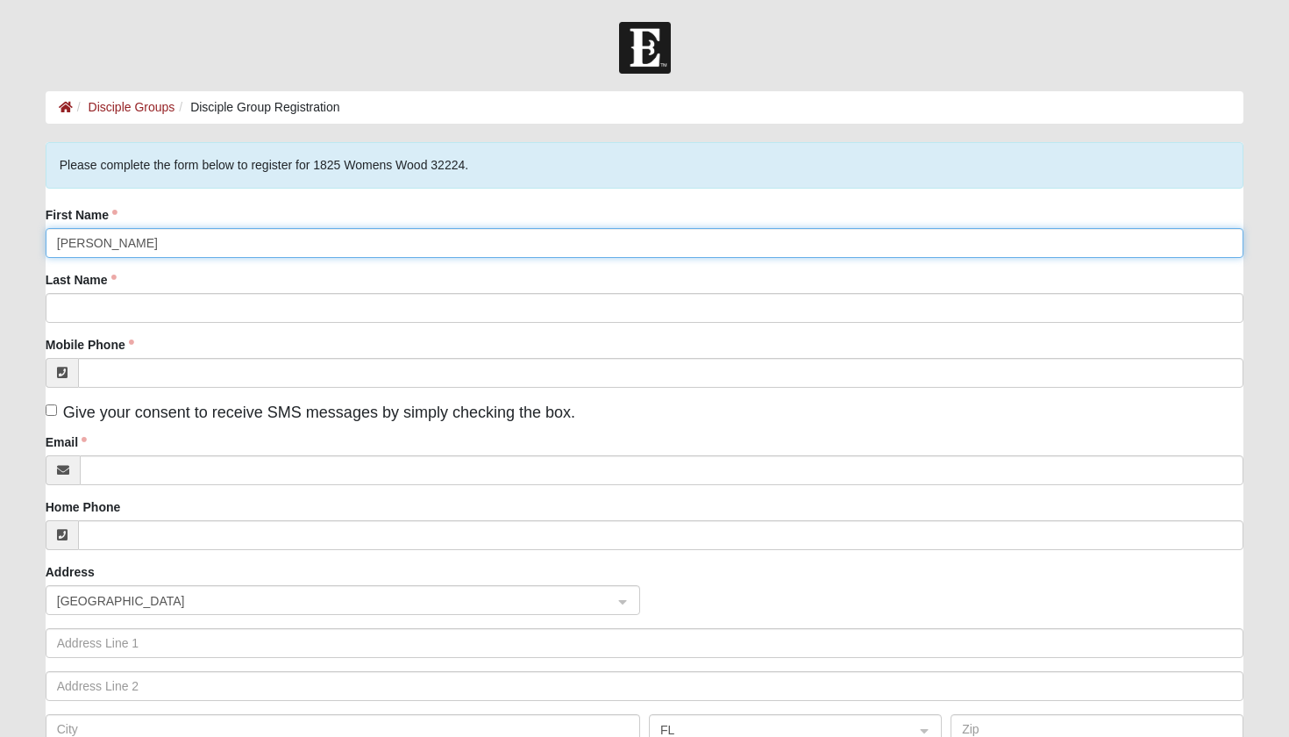
type input "Hannah"
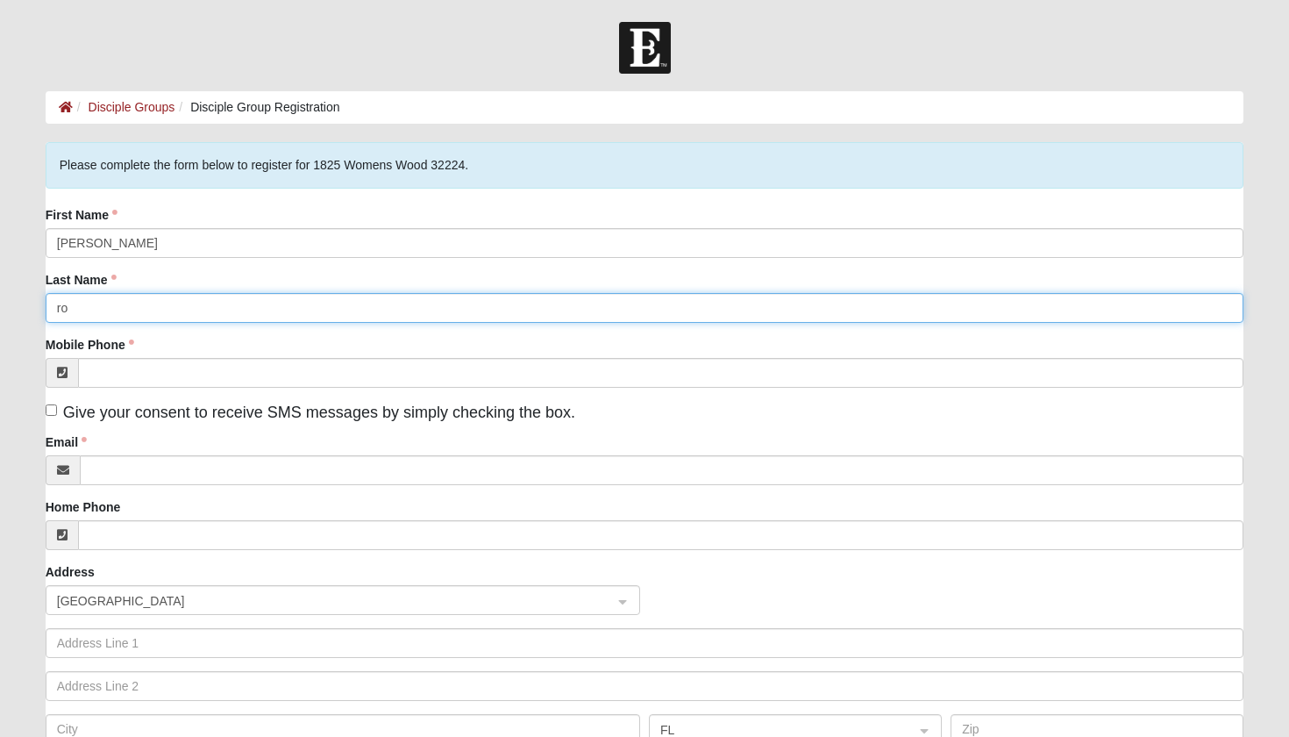
type input "r"
type input "Rottmann"
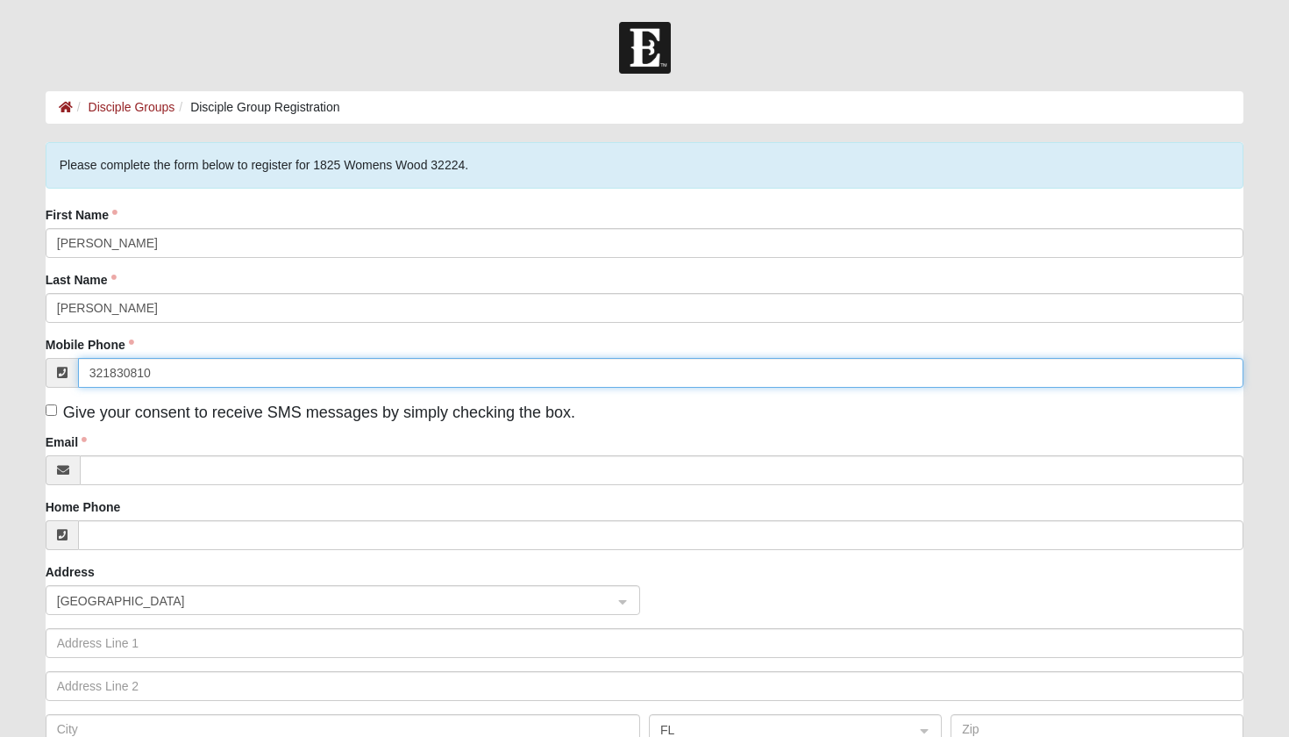
type input "(321) 830-8100"
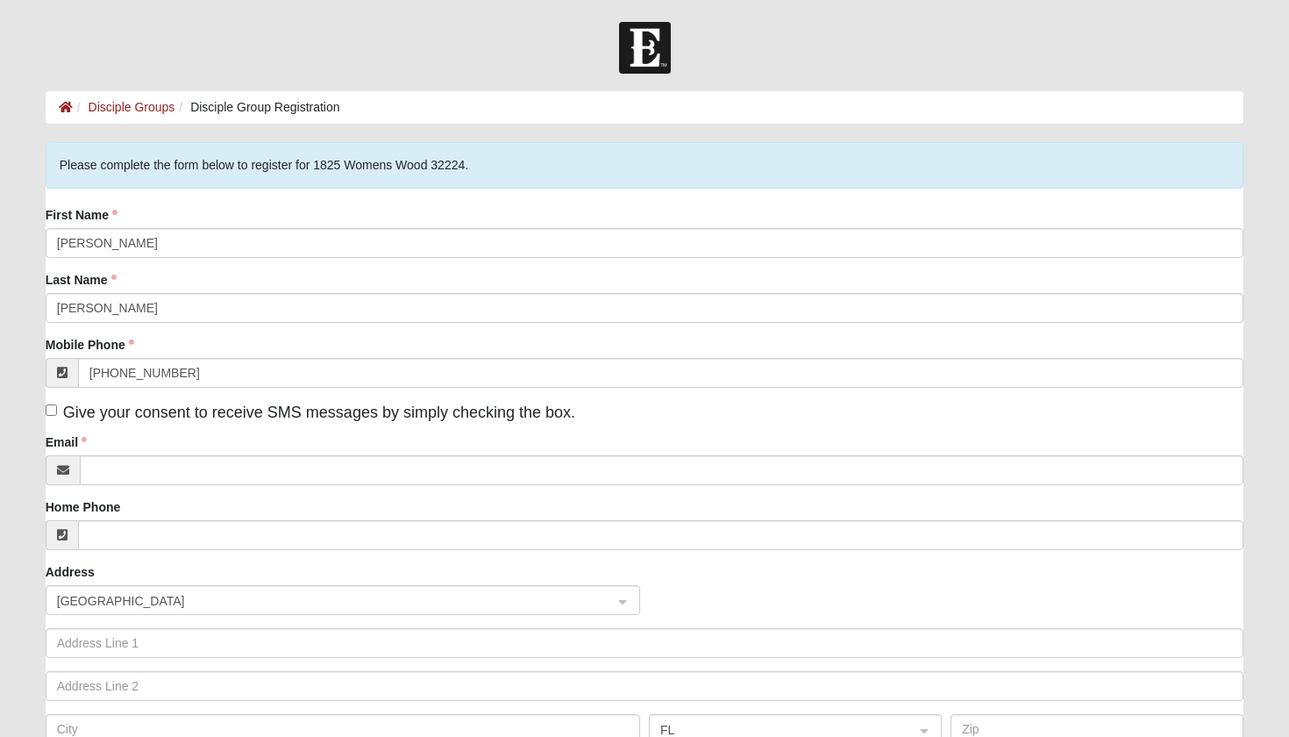
click at [292, 415] on span "Give your consent to receive SMS messages by simply checking the box." at bounding box center [319, 412] width 512 height 18
click at [57, 415] on input "Give your consent to receive SMS messages by simply checking the box." at bounding box center [51, 409] width 11 height 11
checkbox input "true"
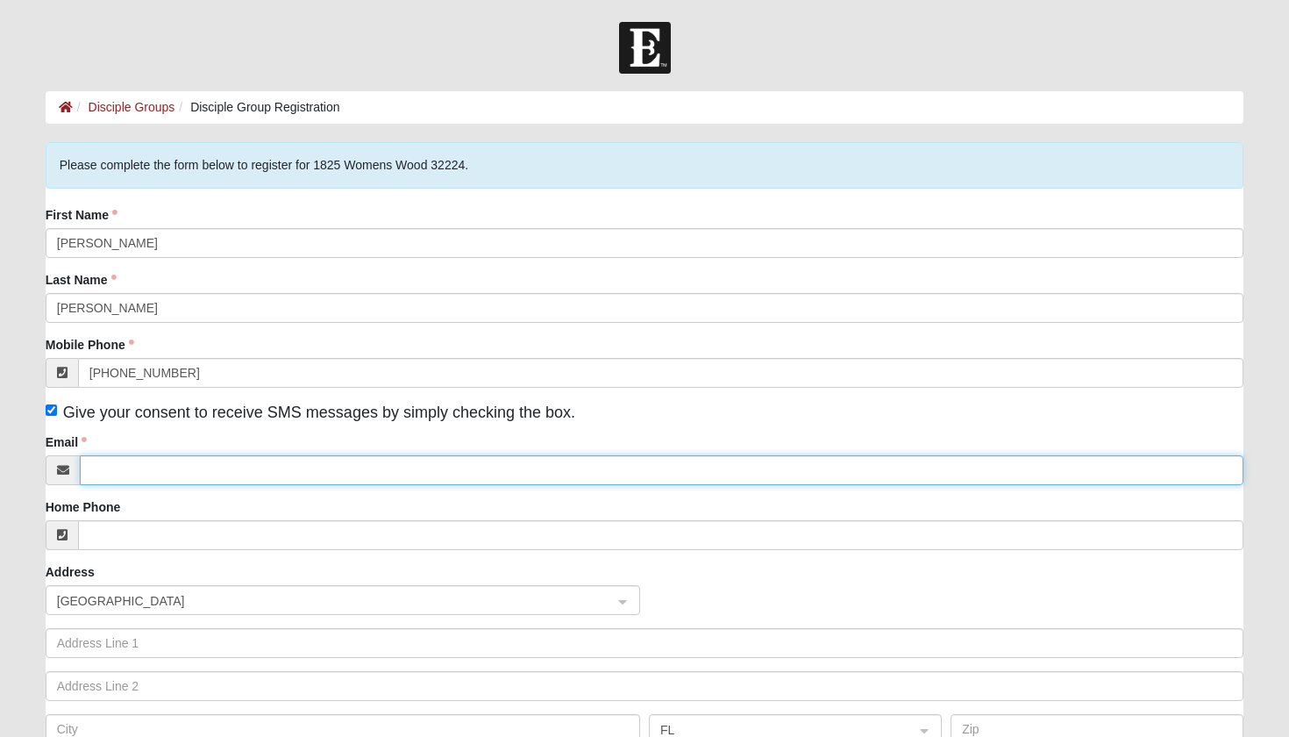
type input "herfaithhopelove@icloud.com"
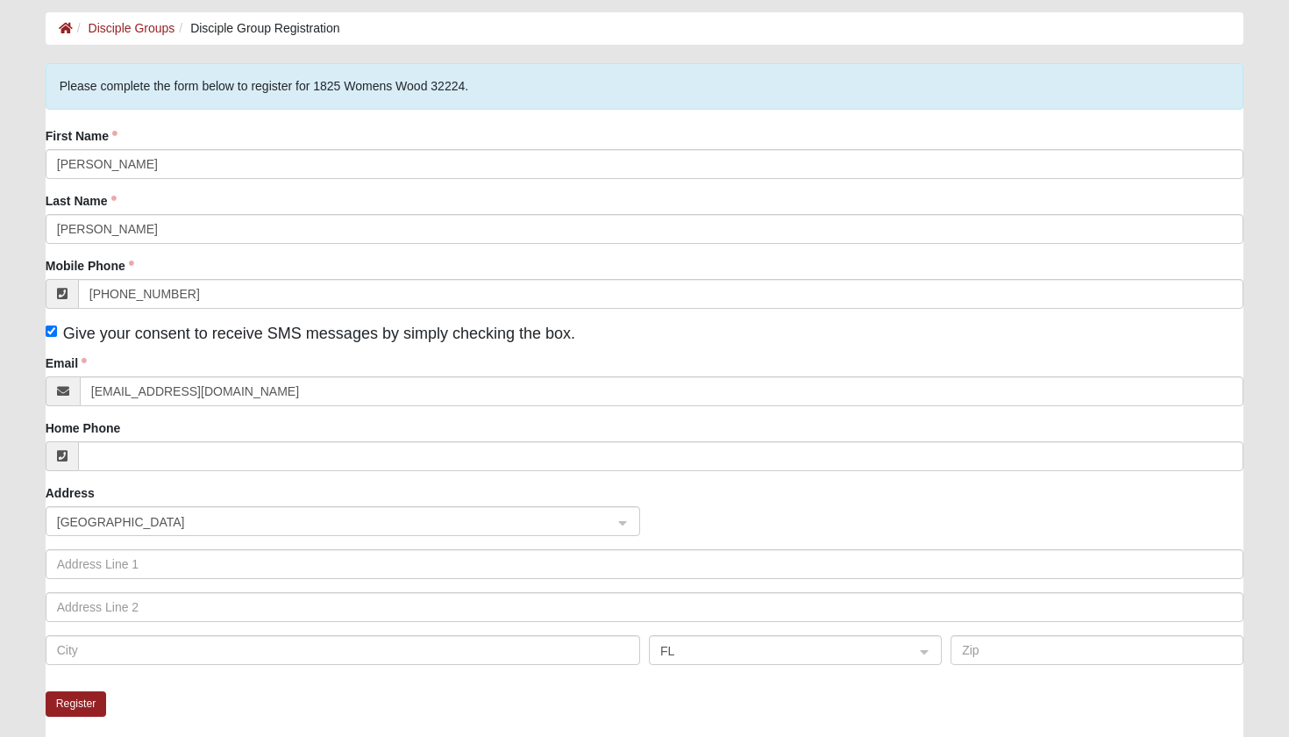
scroll to position [81, 0]
click at [161, 511] on span "United States" at bounding box center [327, 519] width 540 height 19
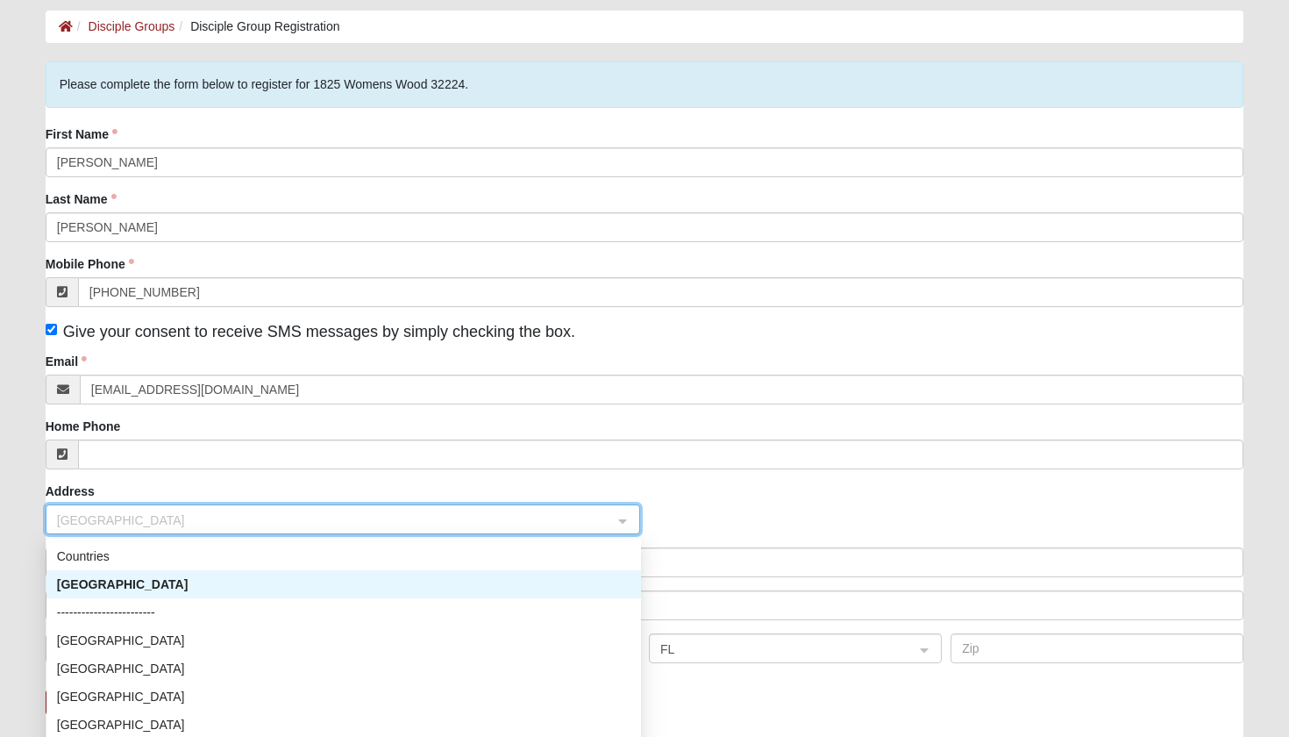
click at [161, 591] on div "United States" at bounding box center [344, 584] width 574 height 19
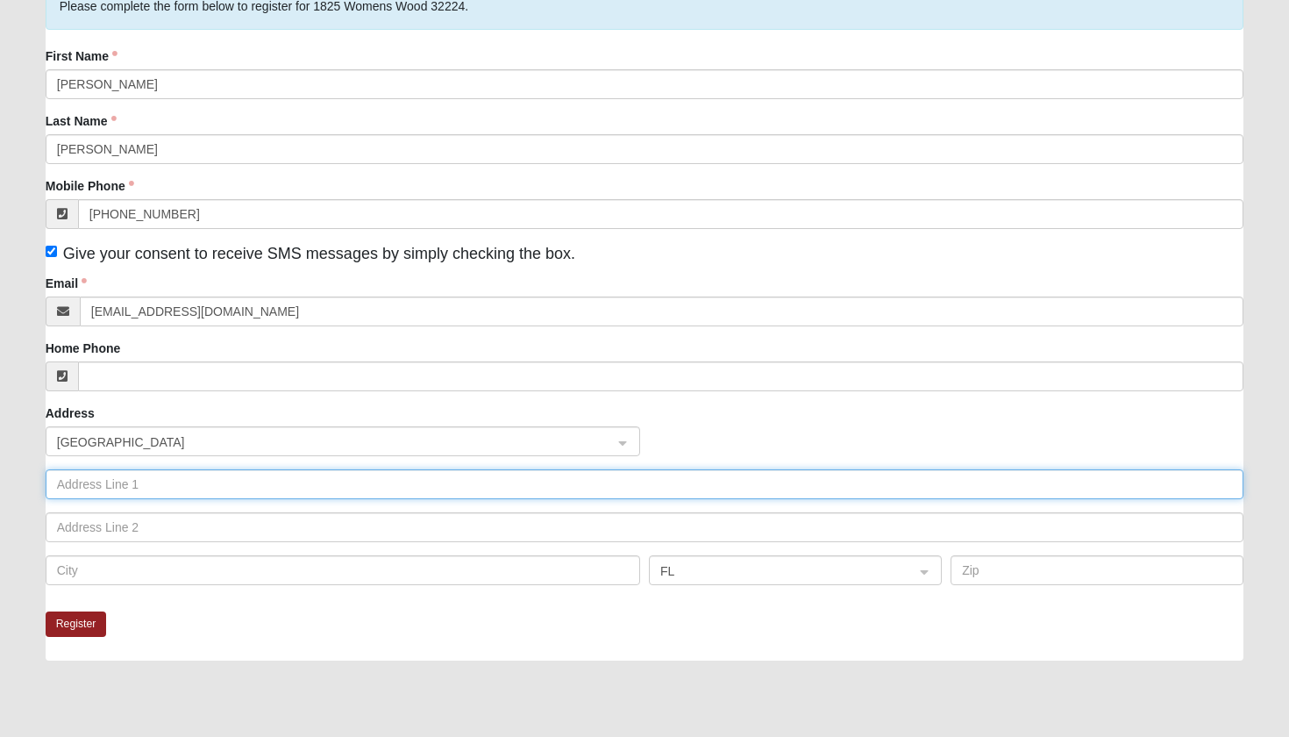
scroll to position [160, 0]
type input "11"
type input "300 McClain DR"
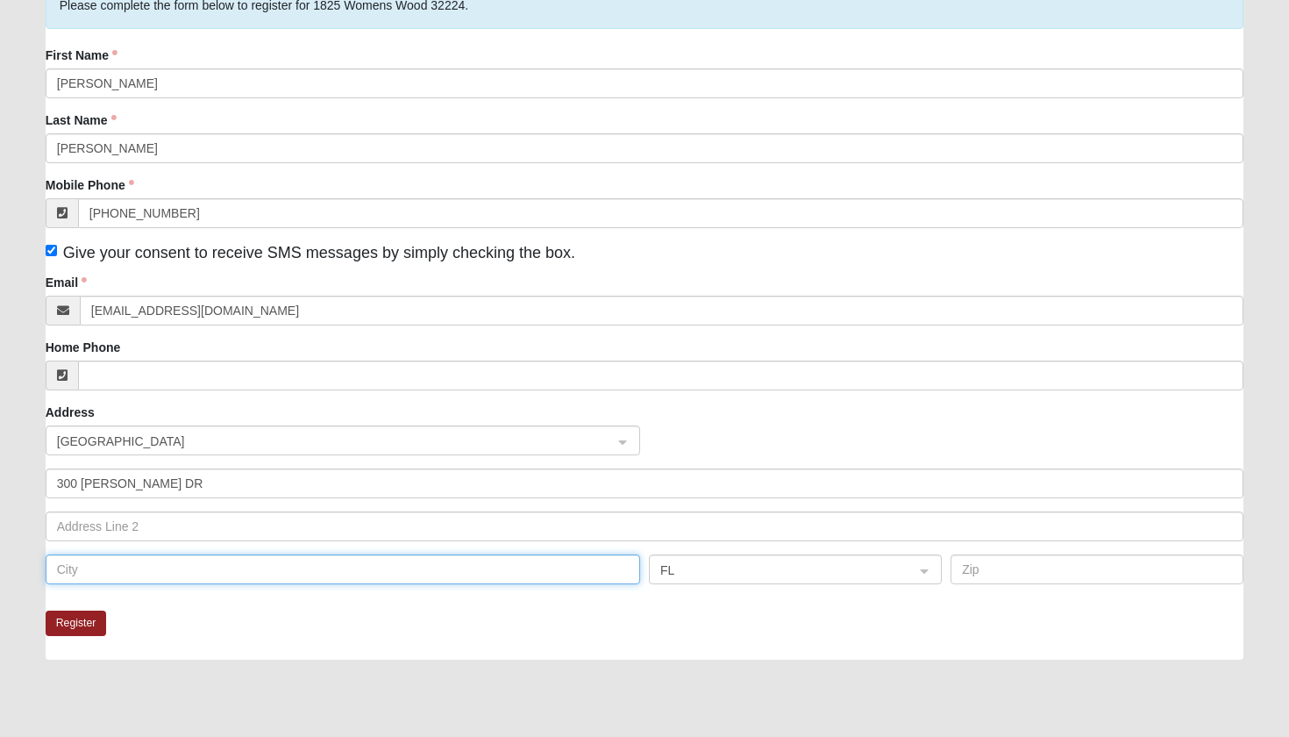
type input "West Melbourne"
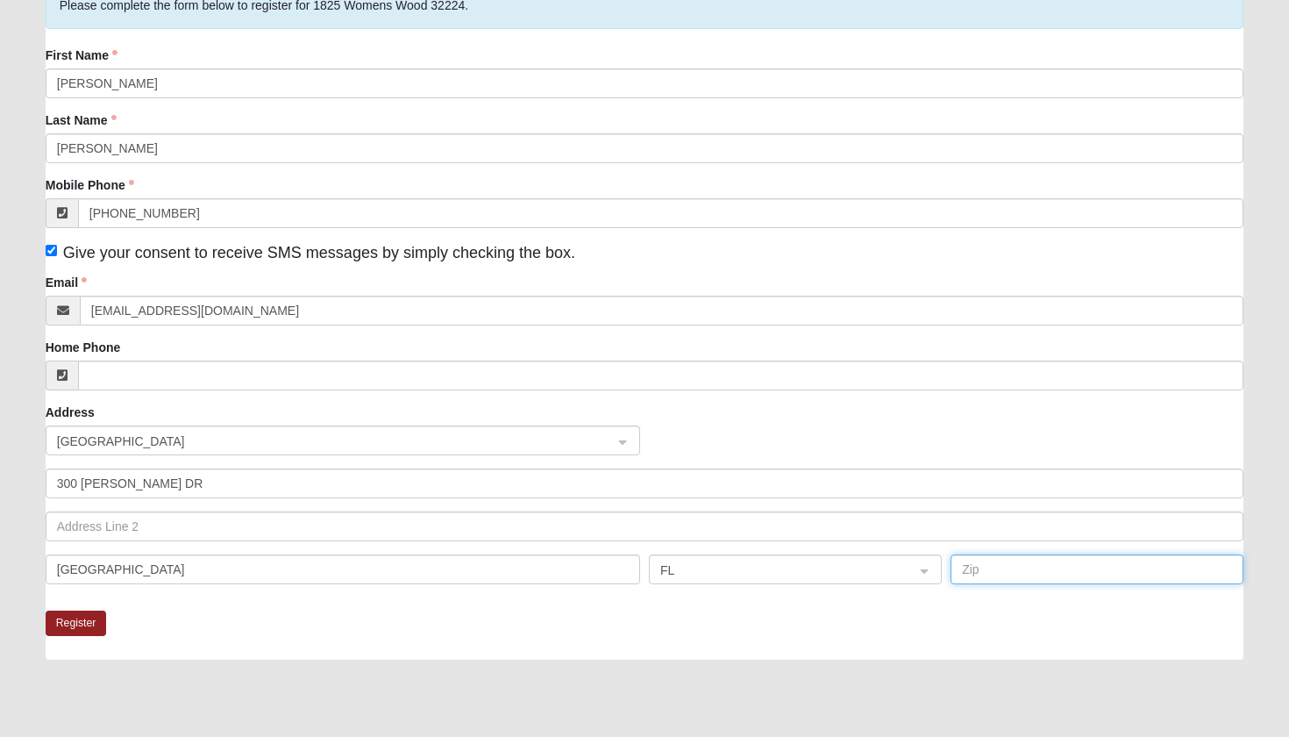
type input "32904"
click at [174, 490] on input "300 McClain DR" at bounding box center [645, 483] width 1199 height 30
type input "11830 Buckfield Circle"
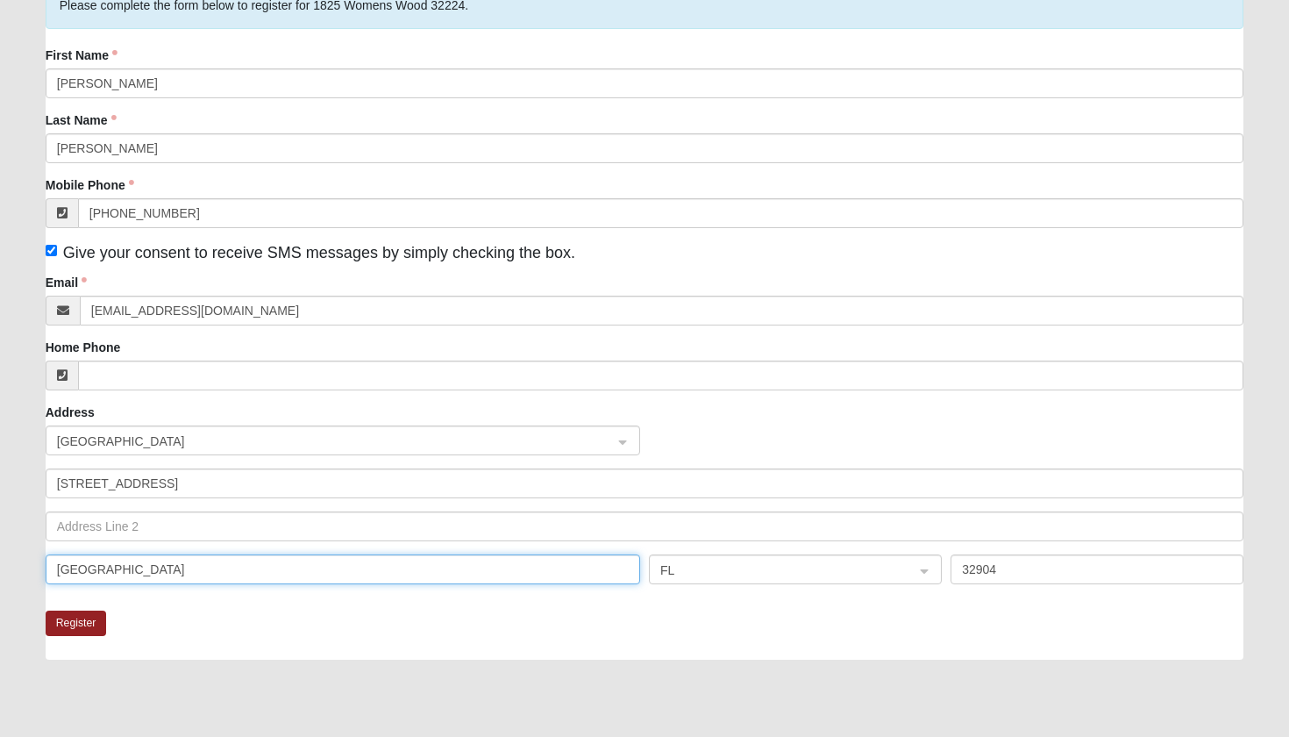
click at [101, 561] on input "West Melbourne" at bounding box center [343, 569] width 595 height 30
click at [155, 565] on input "West Melbourne" at bounding box center [343, 569] width 595 height 30
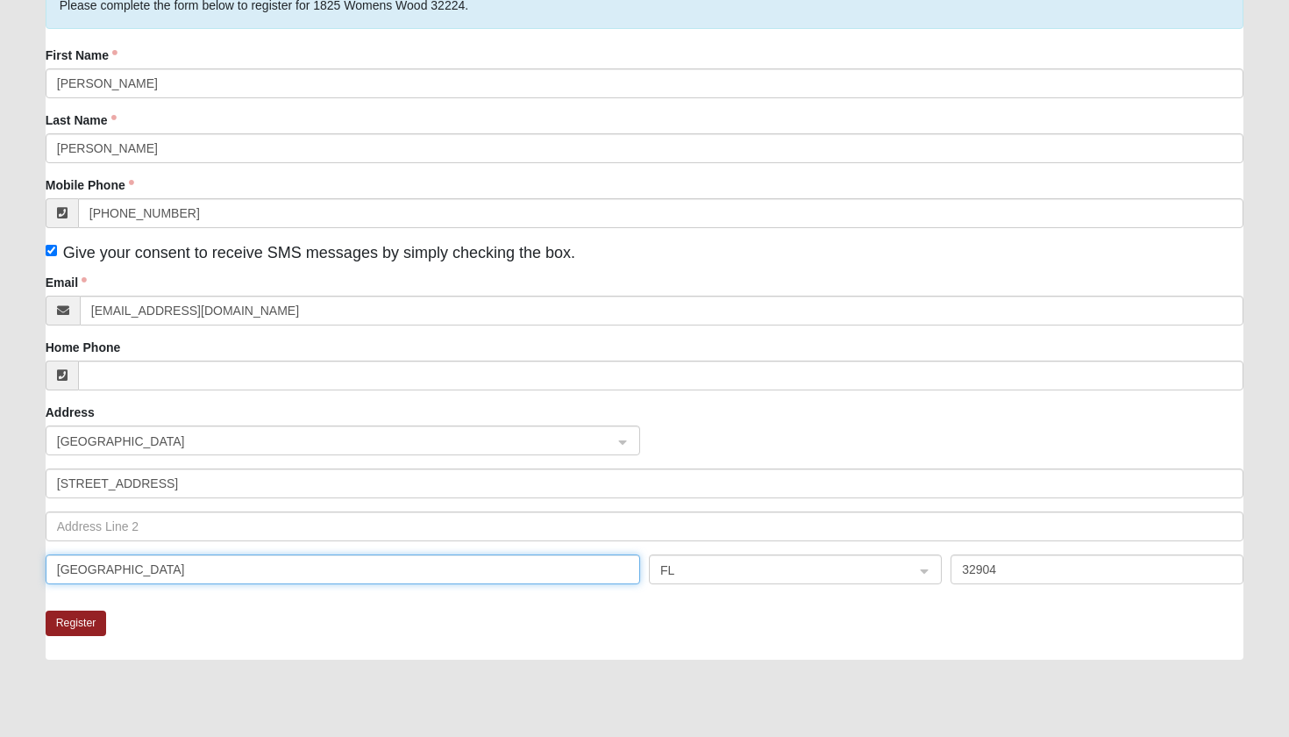
click at [155, 565] on input "West Melbourne" at bounding box center [343, 569] width 595 height 30
type input "Jacksonville"
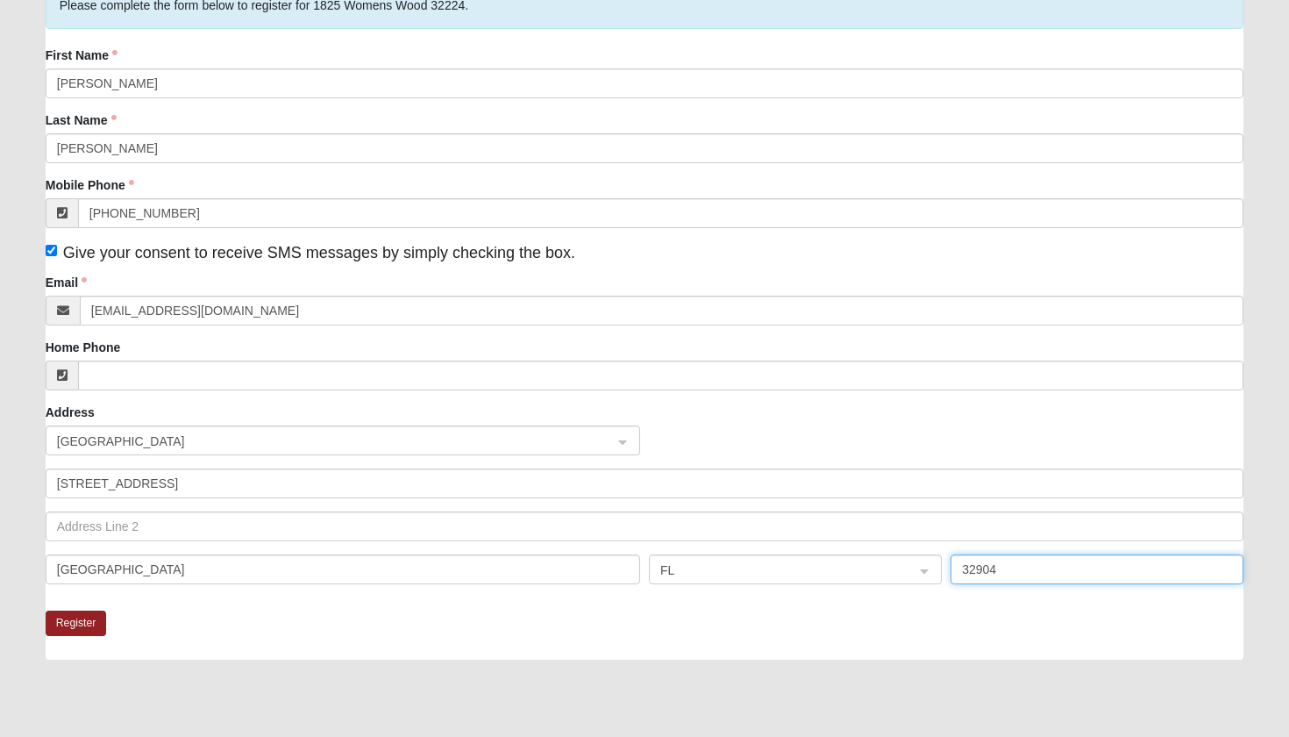
click at [998, 569] on input "32904" at bounding box center [1097, 569] width 293 height 30
type input "32256"
click at [794, 632] on div "Register" at bounding box center [645, 634] width 1199 height 49
click at [87, 625] on button "Register" at bounding box center [76, 622] width 61 height 25
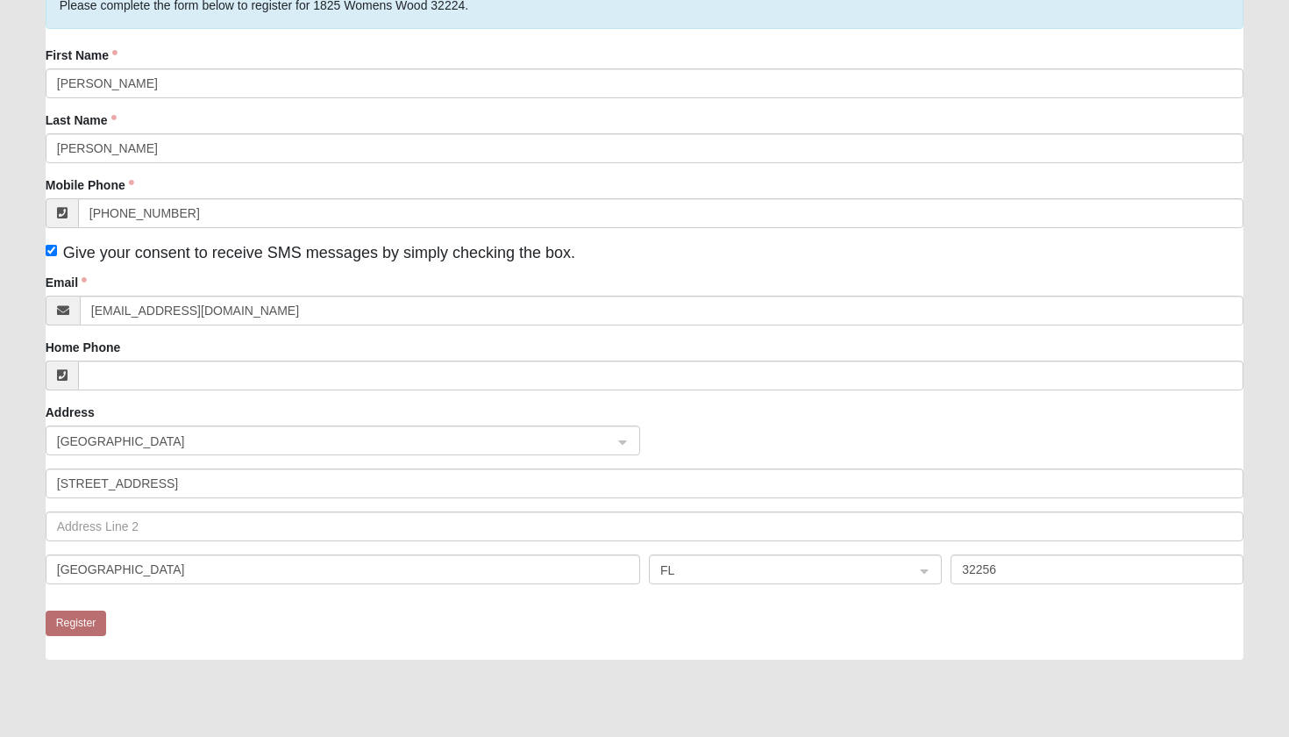
scroll to position [0, 0]
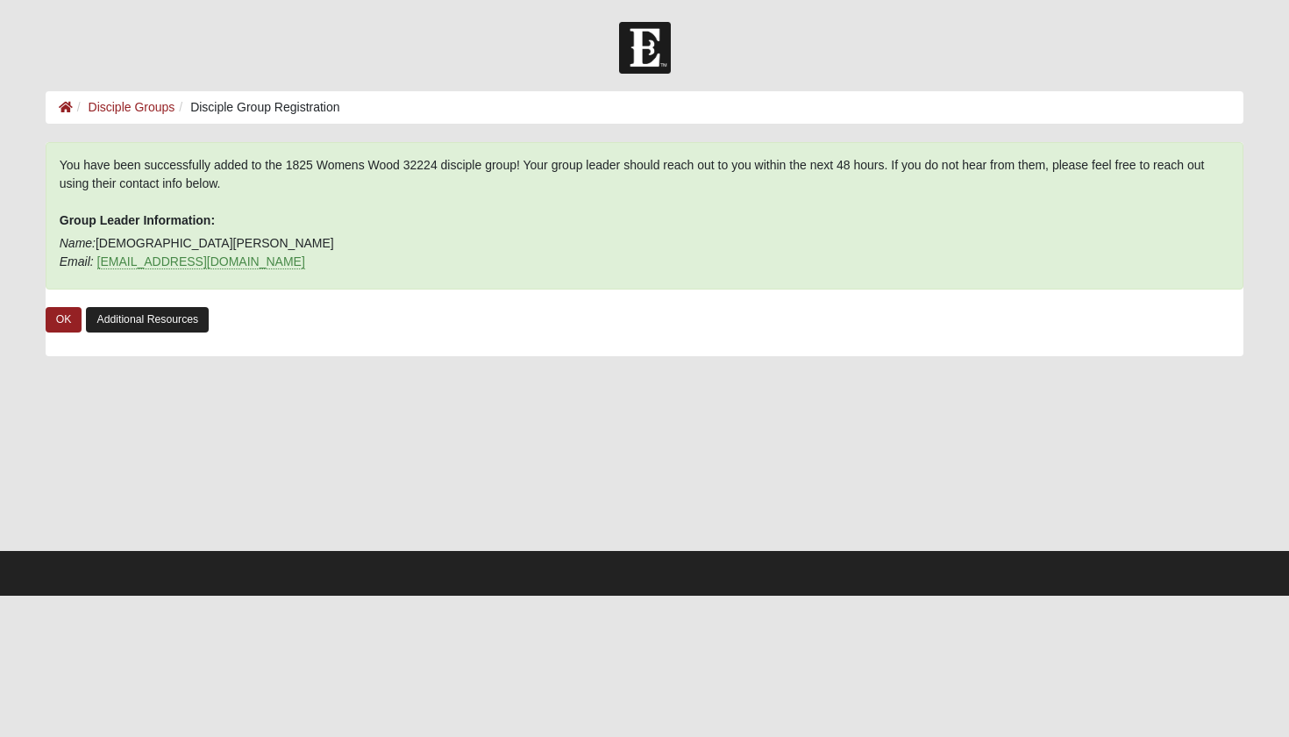
click at [169, 329] on link "Additional Resources" at bounding box center [147, 319] width 123 height 25
